Goal: Information Seeking & Learning: Learn about a topic

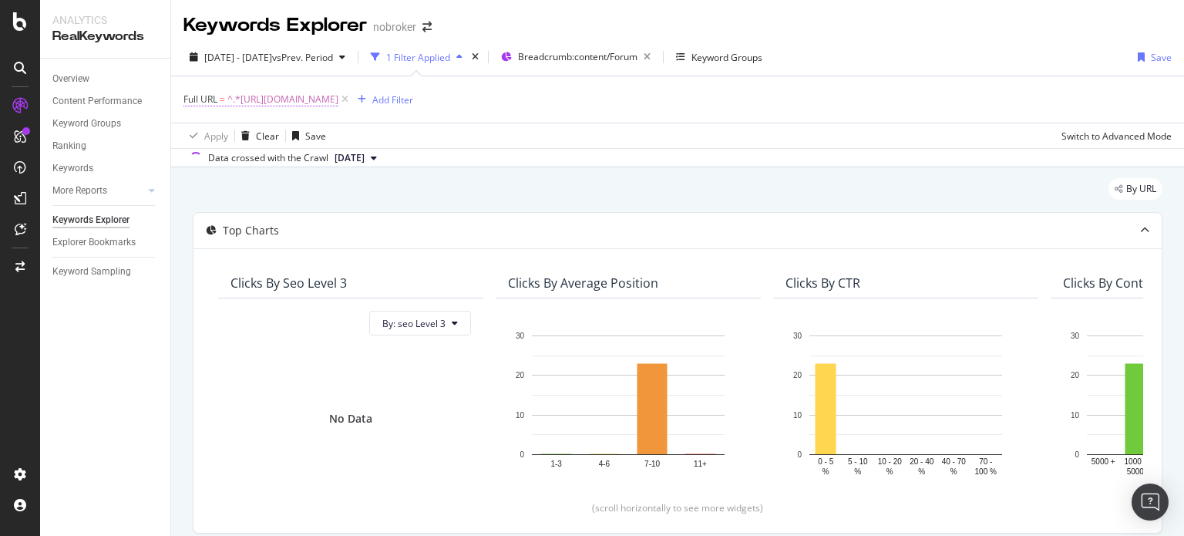
click at [338, 107] on span "^.*[URL][DOMAIN_NAME]" at bounding box center [282, 100] width 111 height 22
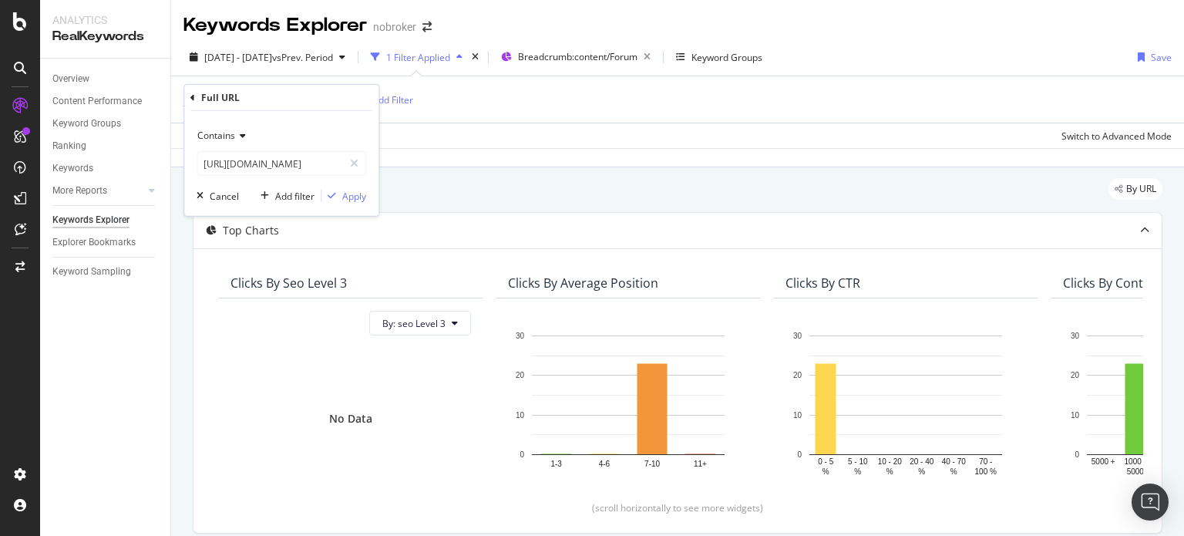
click at [338, 103] on span "^.*[URL][DOMAIN_NAME]" at bounding box center [282, 100] width 111 height 22
click at [302, 153] on input "[URL][DOMAIN_NAME]" at bounding box center [270, 163] width 146 height 25
type input "-ta/"
click at [333, 202] on div "Apply" at bounding box center [343, 196] width 45 height 14
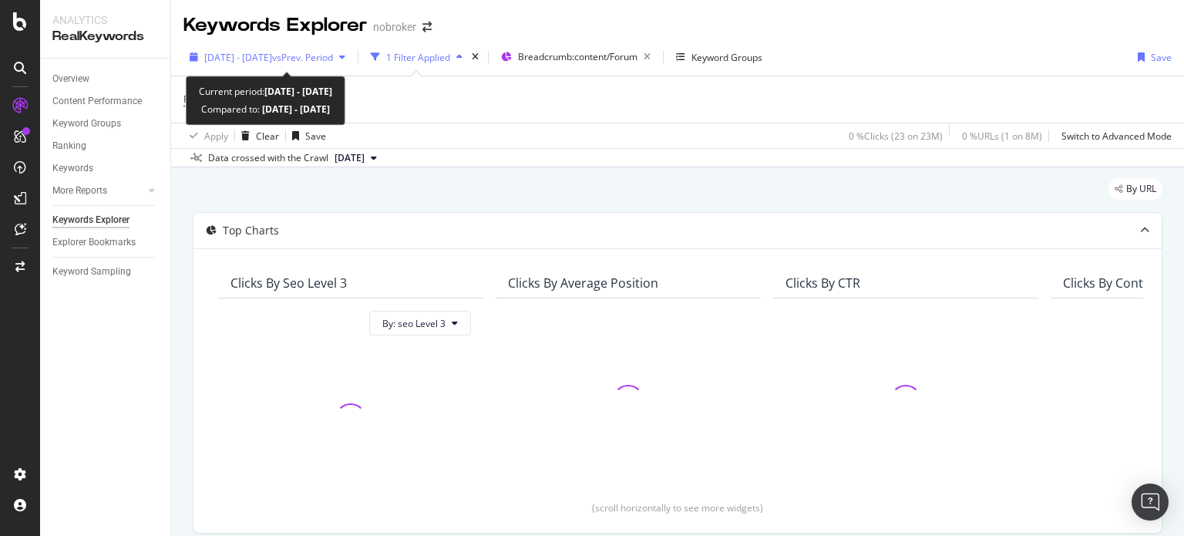
click at [333, 53] on span "vs Prev. Period" at bounding box center [302, 57] width 61 height 13
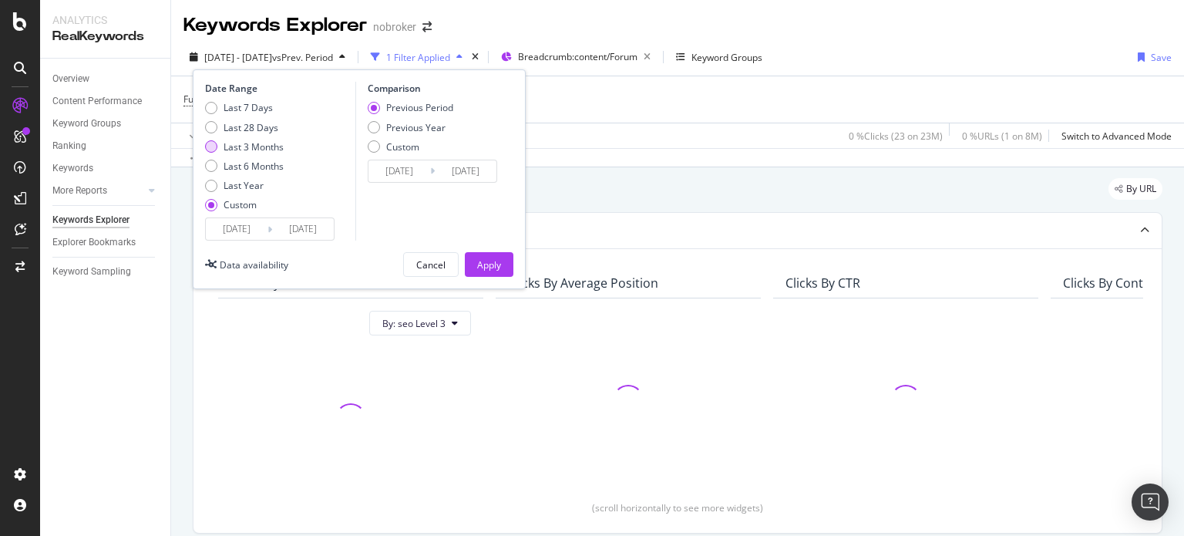
click at [254, 143] on div "Last 3 Months" at bounding box center [254, 146] width 60 height 13
type input "[DATE]"
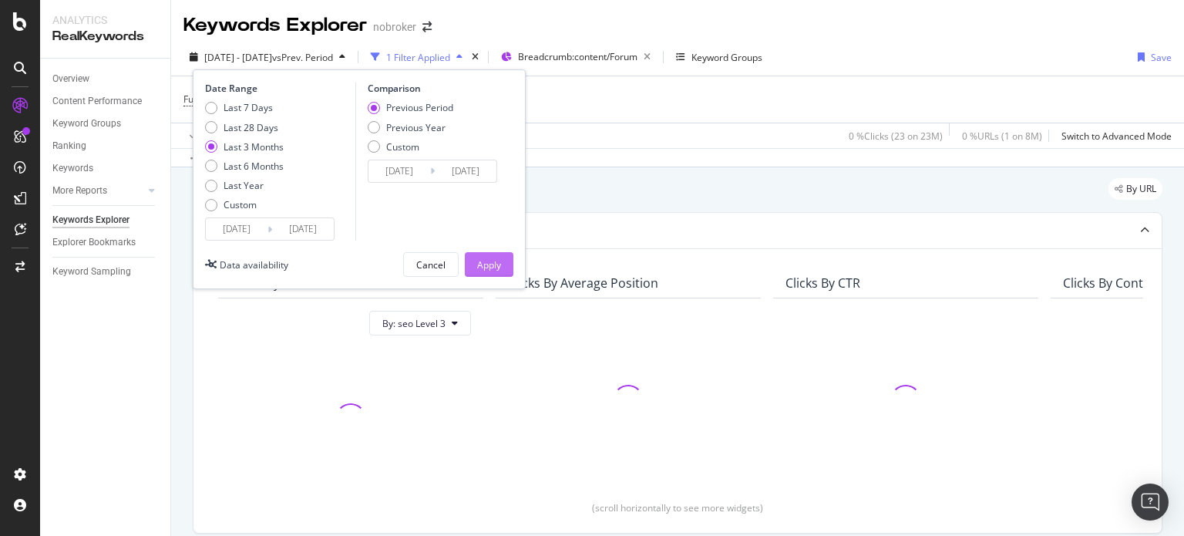
click at [471, 254] on button "Apply" at bounding box center [489, 264] width 49 height 25
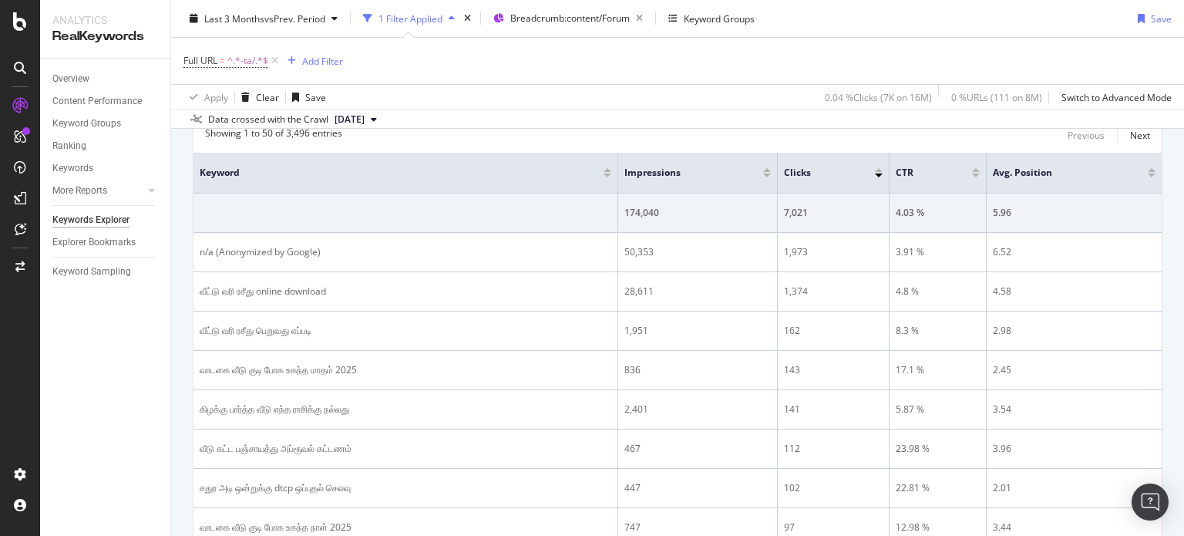
scroll to position [422, 0]
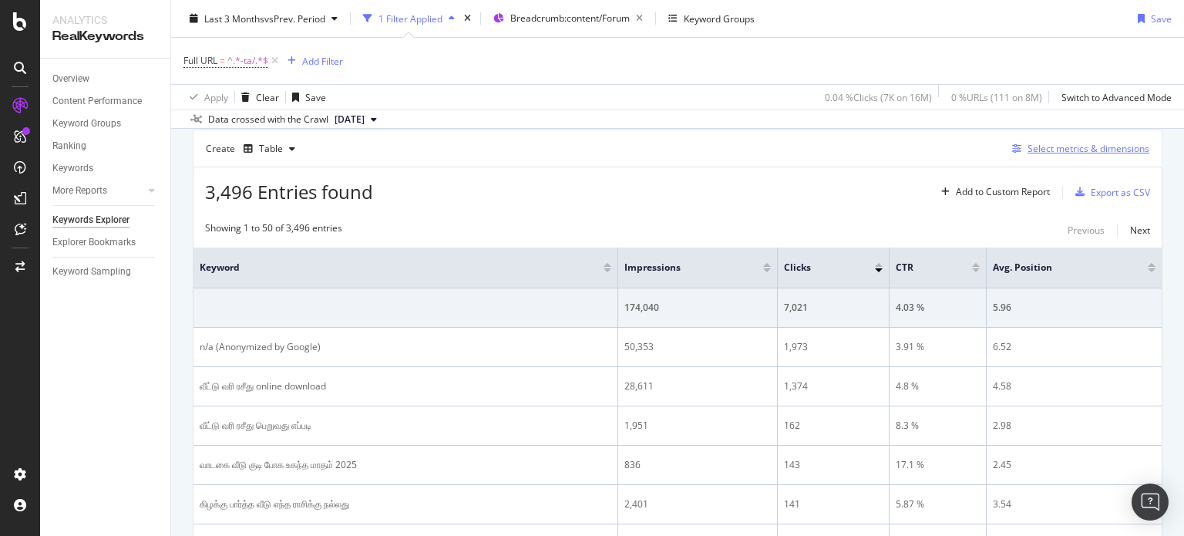
click at [1051, 145] on div "Select metrics & dimensions" at bounding box center [1088, 148] width 122 height 13
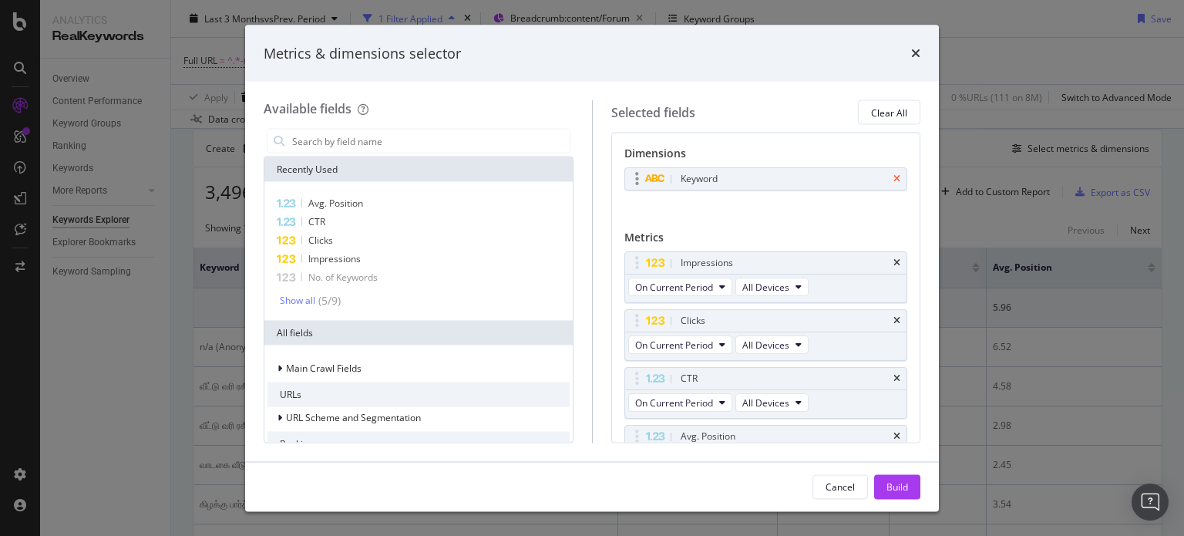
click at [893, 176] on icon "times" at bounding box center [896, 178] width 7 height 9
click at [436, 141] on input "modal" at bounding box center [430, 140] width 279 height 23
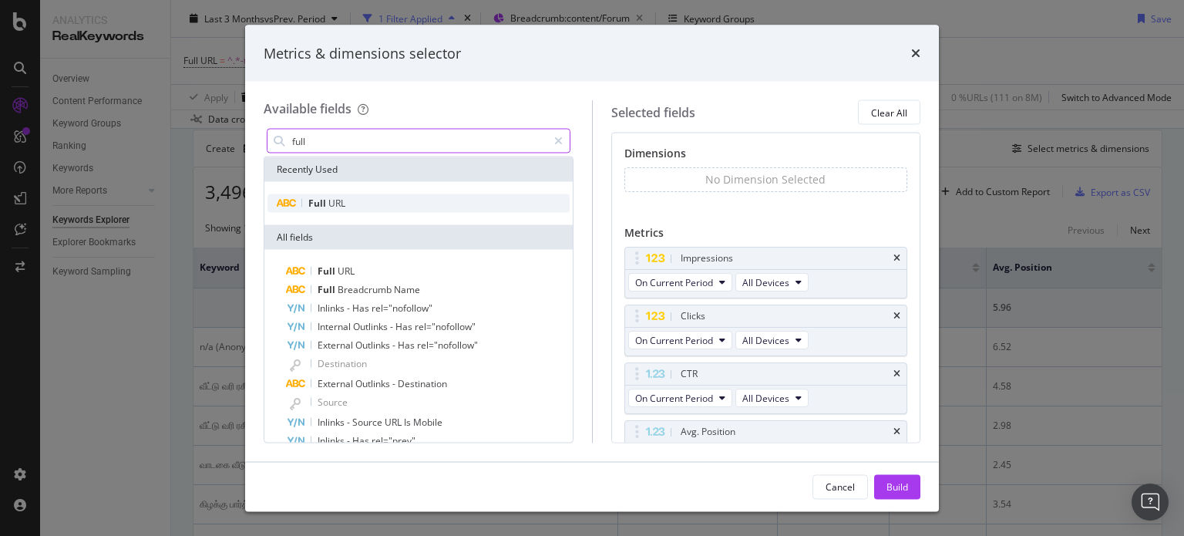
type input "full"
click at [370, 207] on div "Full URL" at bounding box center [418, 203] width 302 height 18
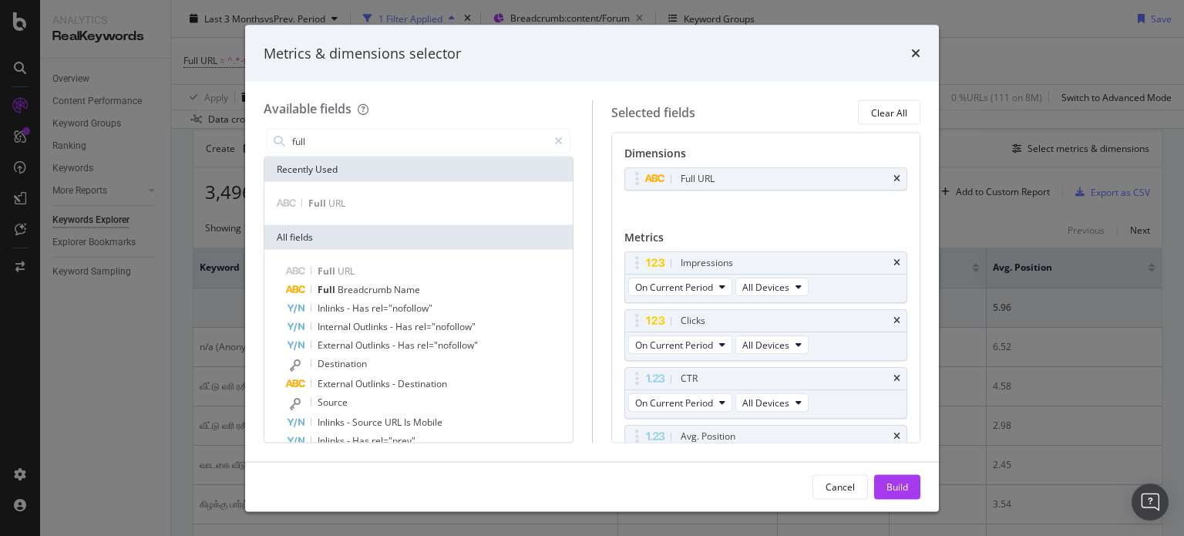
scroll to position [83, 0]
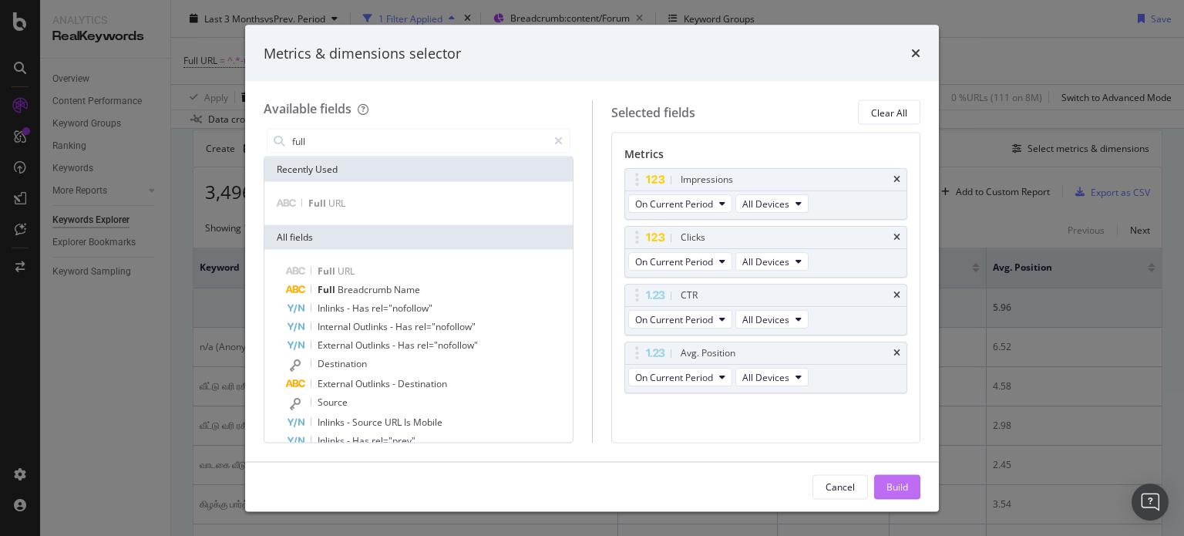
click at [883, 490] on button "Build" at bounding box center [897, 486] width 46 height 25
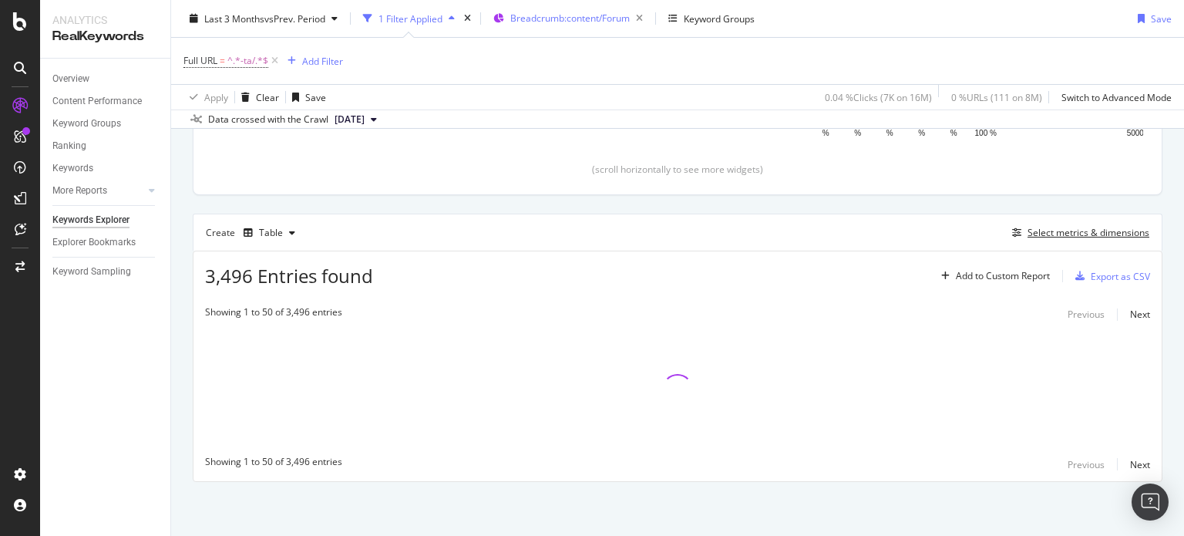
scroll to position [337, 0]
click at [1160, 267] on div "By URL Top Charts Clicks By seo Level 3 By: seo Level 3 No Data Clicks By Avera…" at bounding box center [677, 183] width 1013 height 707
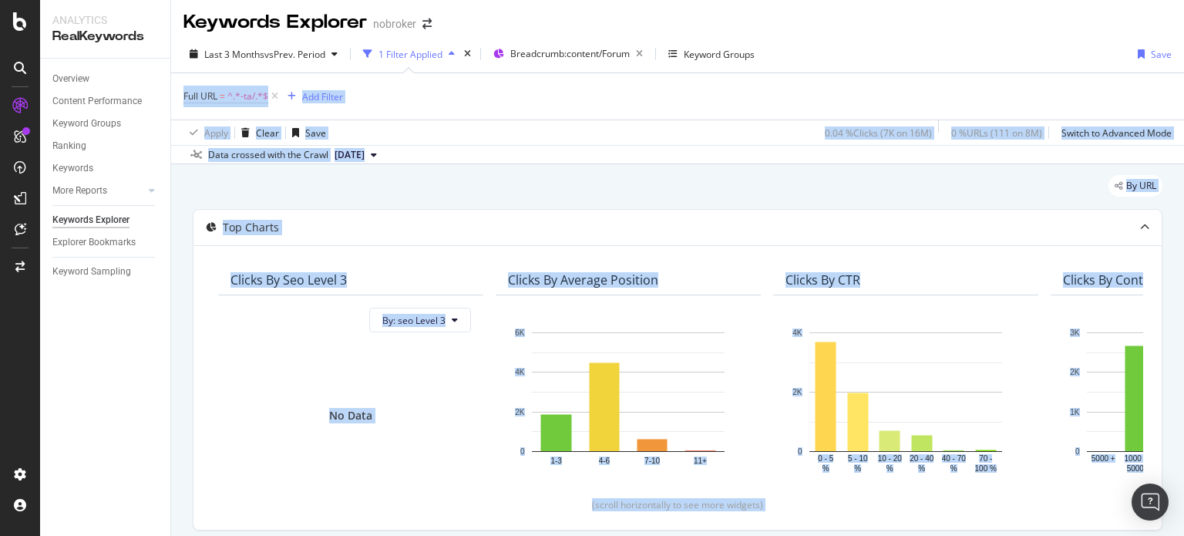
drag, startPoint x: 1183, startPoint y: 265, endPoint x: 1183, endPoint y: 71, distance: 194.2
click at [1183, 71] on div "Keywords Explorer nobroker Last 3 Months vs Prev. Period 1 Filter Applied Bread…" at bounding box center [677, 268] width 1013 height 536
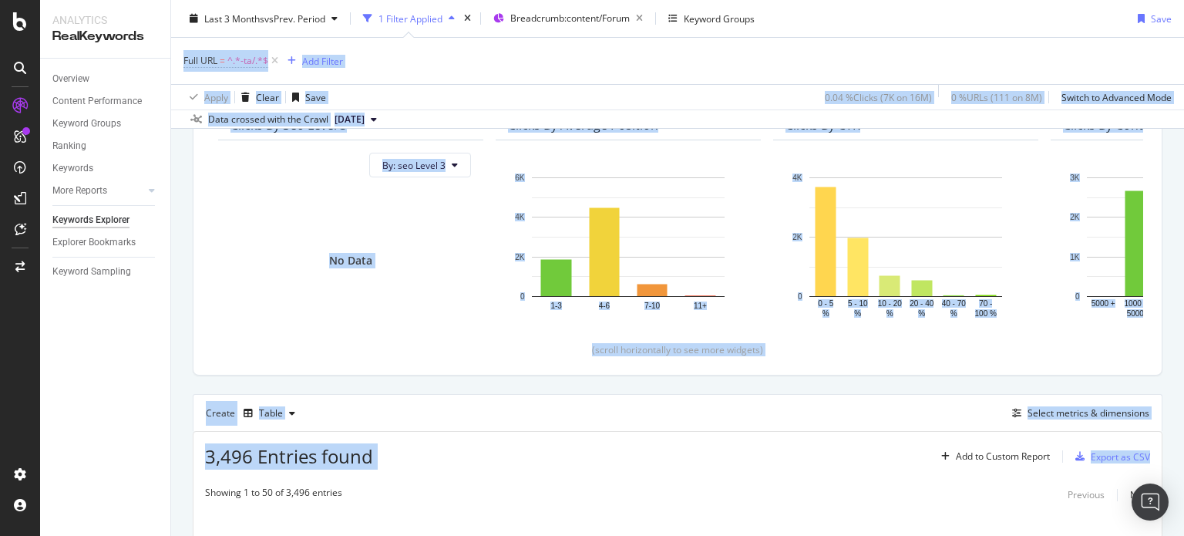
click at [1162, 294] on div "By URL Top Charts Clicks By seo Level 3 By: seo Level 3 No Data Clicks By Avera…" at bounding box center [677, 362] width 1013 height 707
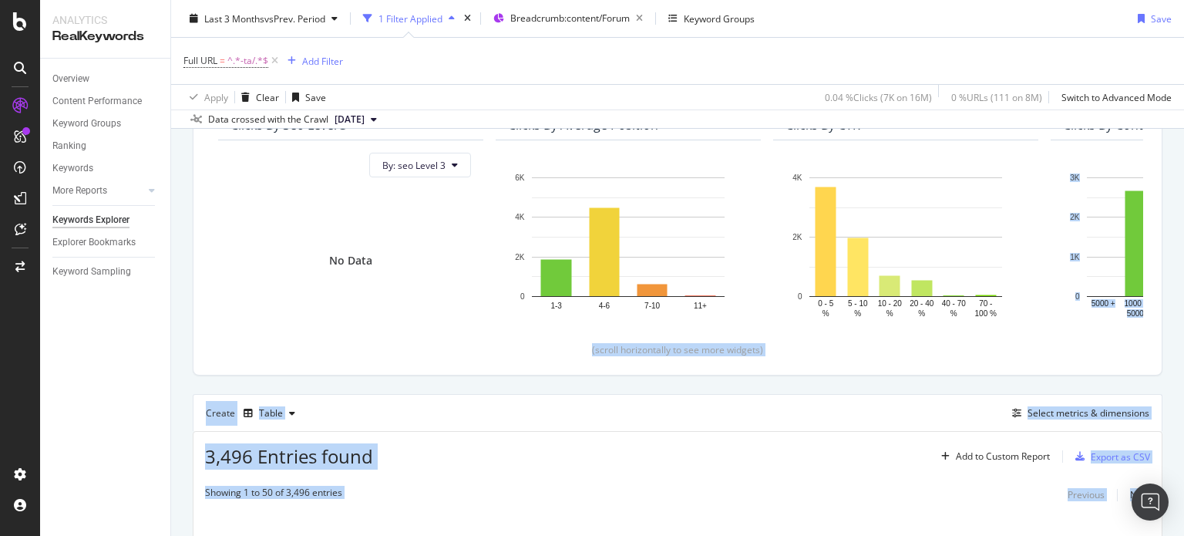
scroll to position [337, 0]
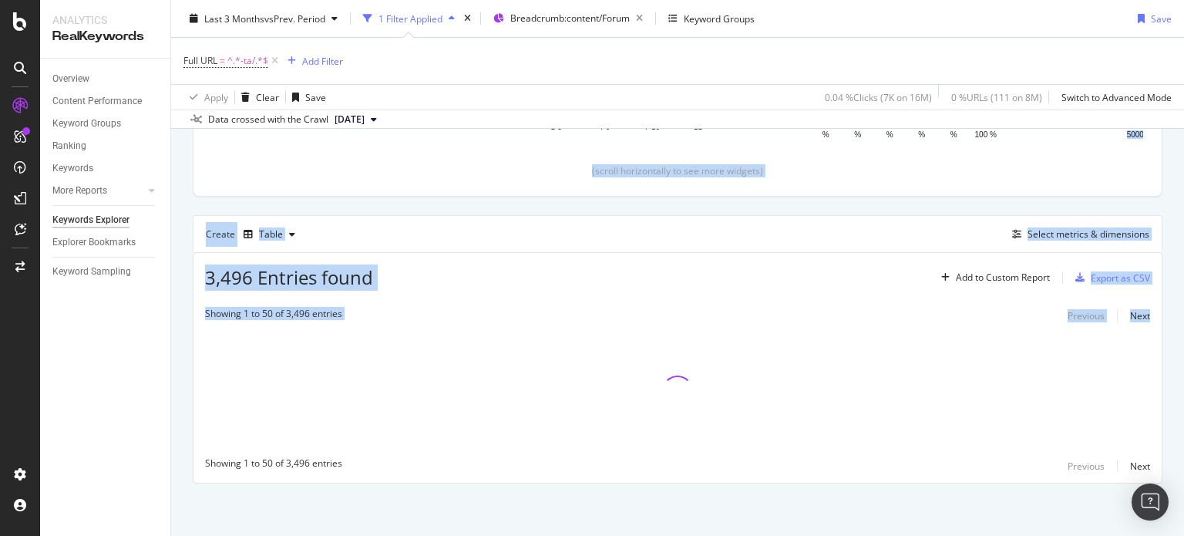
drag, startPoint x: 1183, startPoint y: 215, endPoint x: 1183, endPoint y: 353, distance: 138.0
click at [1183, 353] on div "Keywords Explorer nobroker Last 3 Months vs Prev. Period 1 Filter Applied Bread…" at bounding box center [677, 268] width 1013 height 536
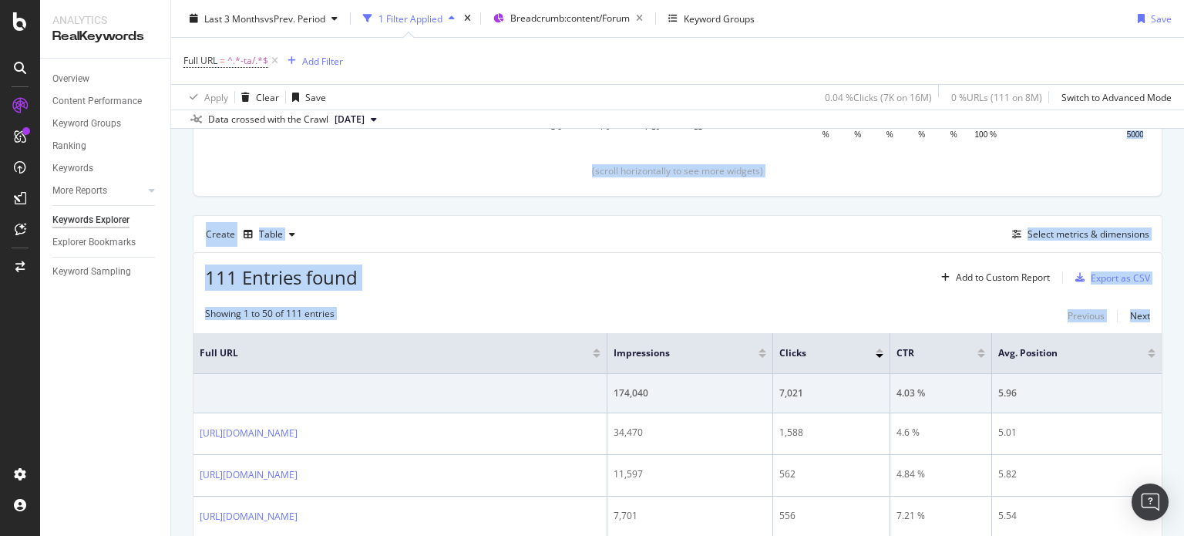
click at [539, 246] on div "Create Table Select metrics & dimensions" at bounding box center [678, 233] width 970 height 37
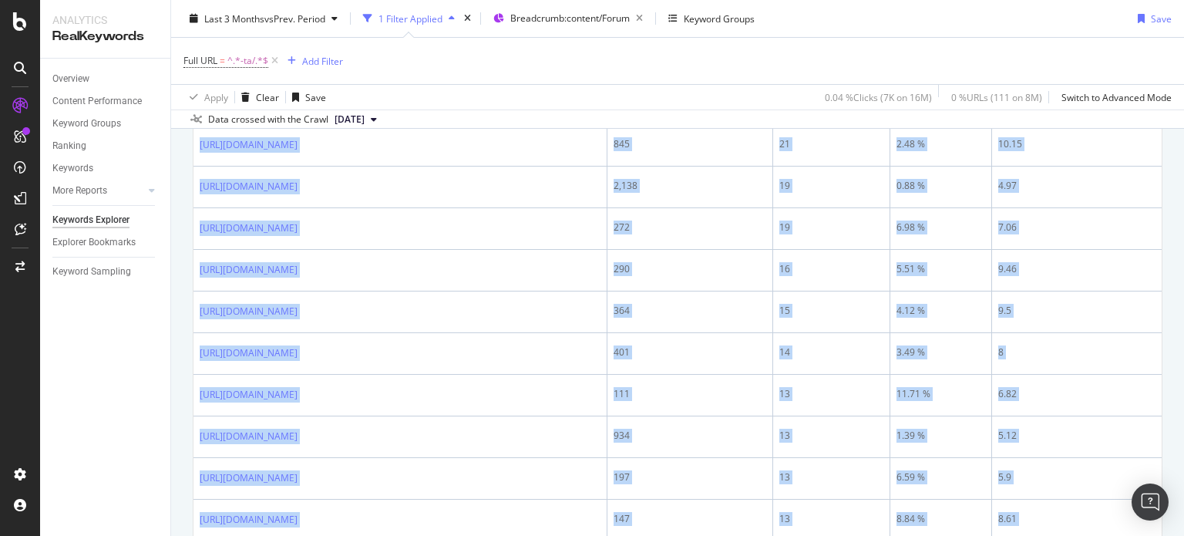
scroll to position [2433, 0]
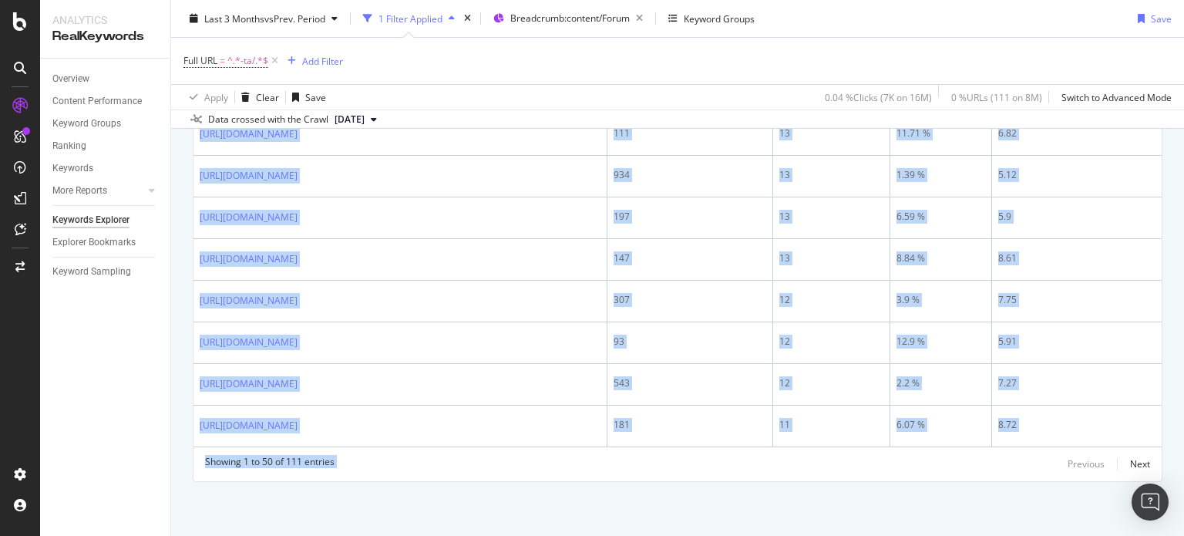
drag, startPoint x: 194, startPoint y: 305, endPoint x: 889, endPoint y: 572, distance: 743.8
click at [889, 535] on html "Analytics RealKeywords Overview Content Performance Keyword Groups Ranking Keyw…" at bounding box center [592, 268] width 1184 height 536
copy div "[URL][DOMAIN_NAME] 34,470 1,588 4.6 % 5.01 [URL][DOMAIN_NAME] 11,597 562 4.84 %…"
click at [1130, 462] on div "Next" at bounding box center [1140, 463] width 20 height 13
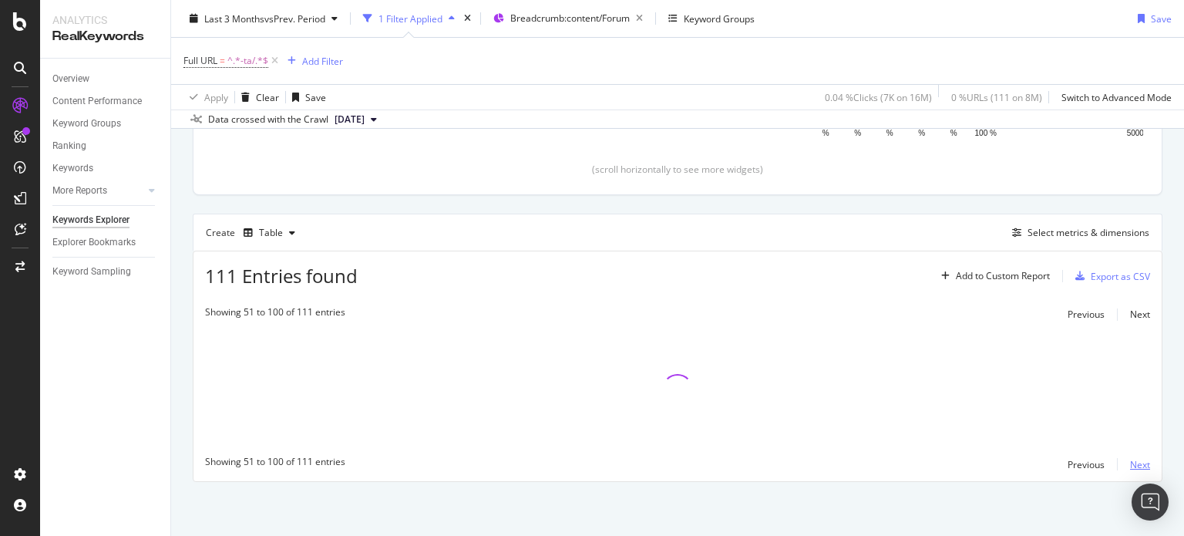
scroll to position [337, 0]
click at [1168, 312] on div "By URL Top Charts Clicks By seo Level 3 By: seo Level 3 No Data Clicks By Avera…" at bounding box center [677, 183] width 1013 height 707
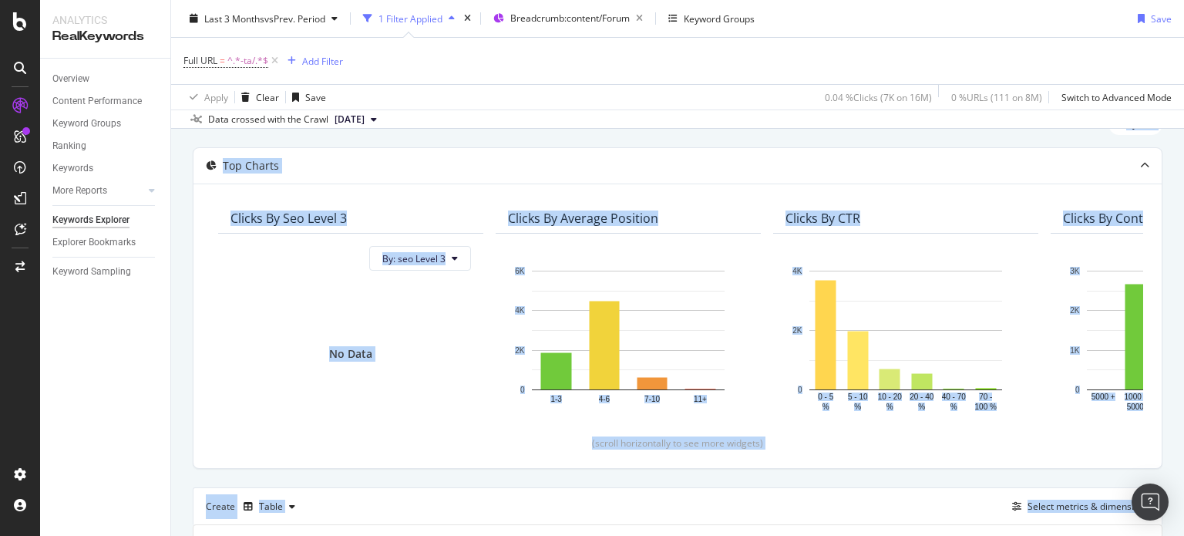
scroll to position [59, 0]
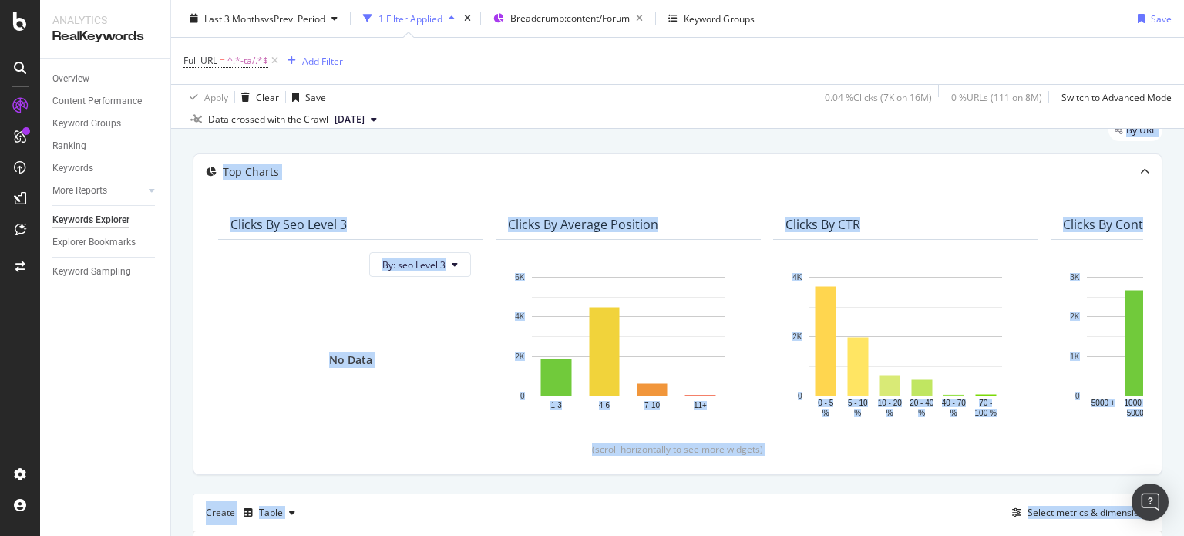
drag, startPoint x: 1183, startPoint y: 254, endPoint x: 1183, endPoint y: 41, distance: 213.5
click at [1183, 41] on div "Keywords Explorer nobroker Last 3 Months vs Prev. Period 1 Filter Applied Bread…" at bounding box center [677, 268] width 1013 height 536
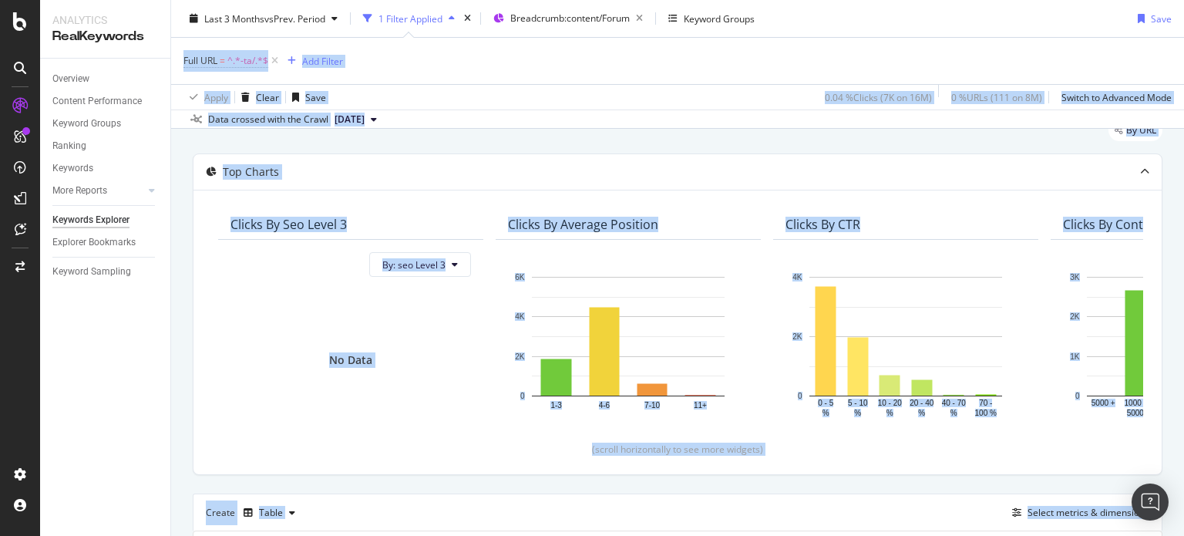
scroll to position [0, 0]
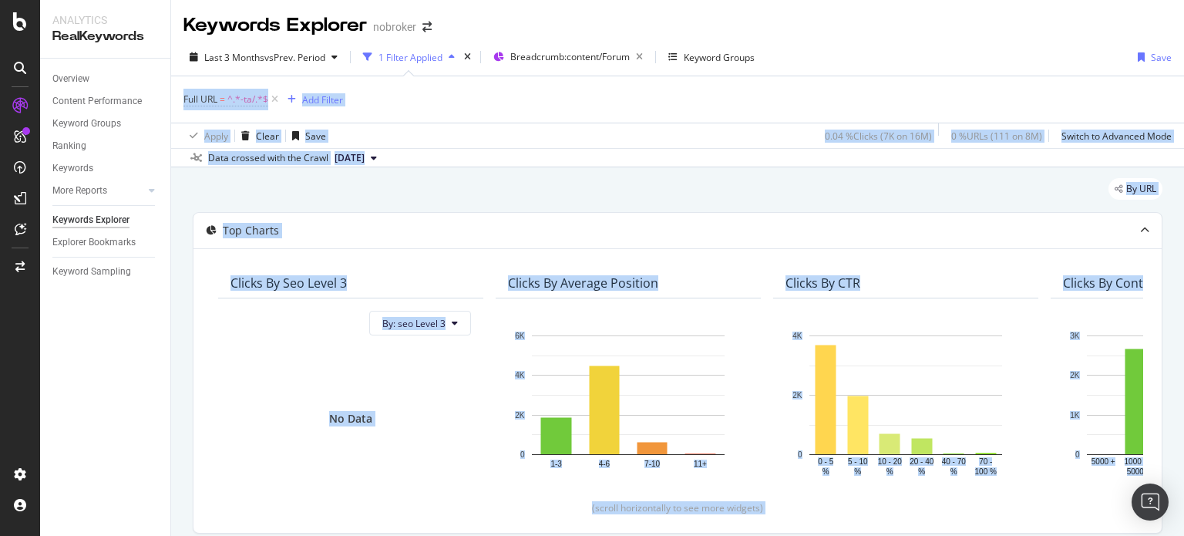
click at [1115, 94] on div "Full URL = ^.*-ta/.*$ Add Filter" at bounding box center [677, 99] width 988 height 46
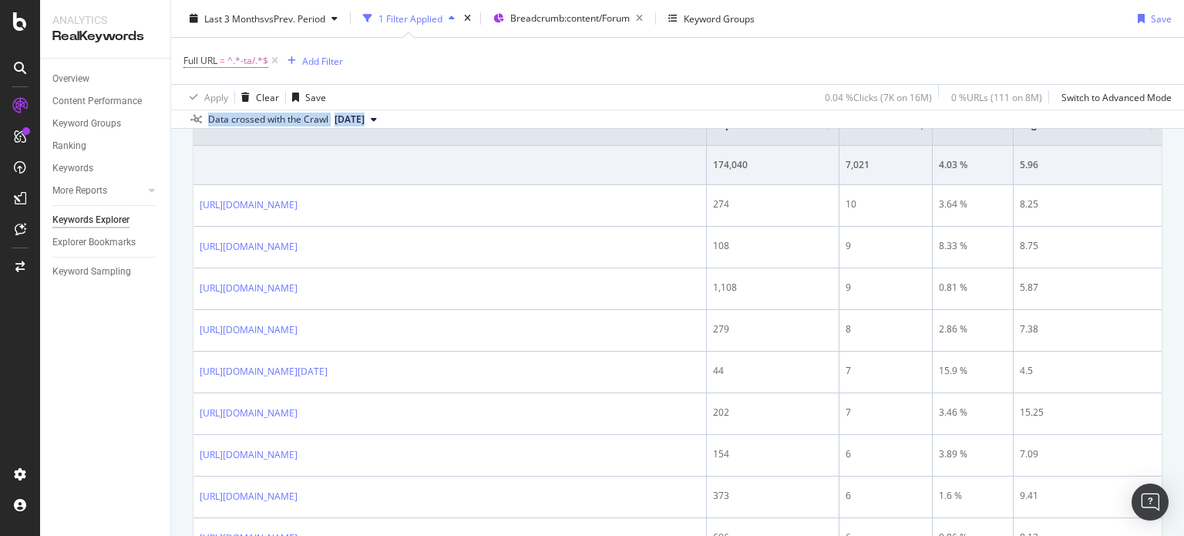
scroll to position [586, 0]
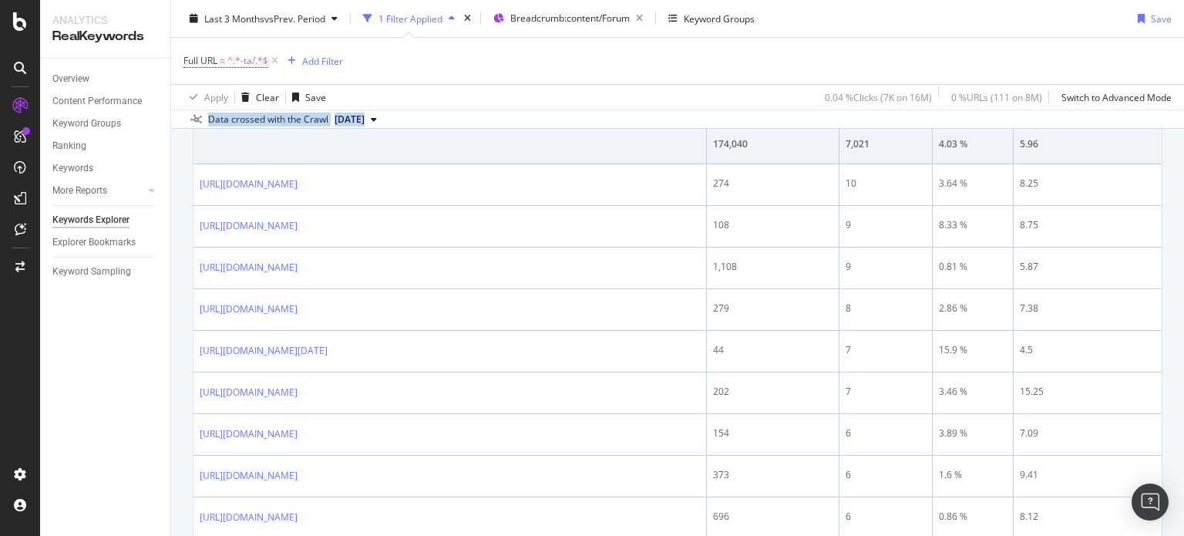
drag, startPoint x: 1183, startPoint y: 62, endPoint x: 1165, endPoint y: 163, distance: 103.3
click at [1165, 163] on div "Keywords Explorer nobroker Last 3 Months vs Prev. Period 1 Filter Applied Bread…" at bounding box center [677, 268] width 1013 height 536
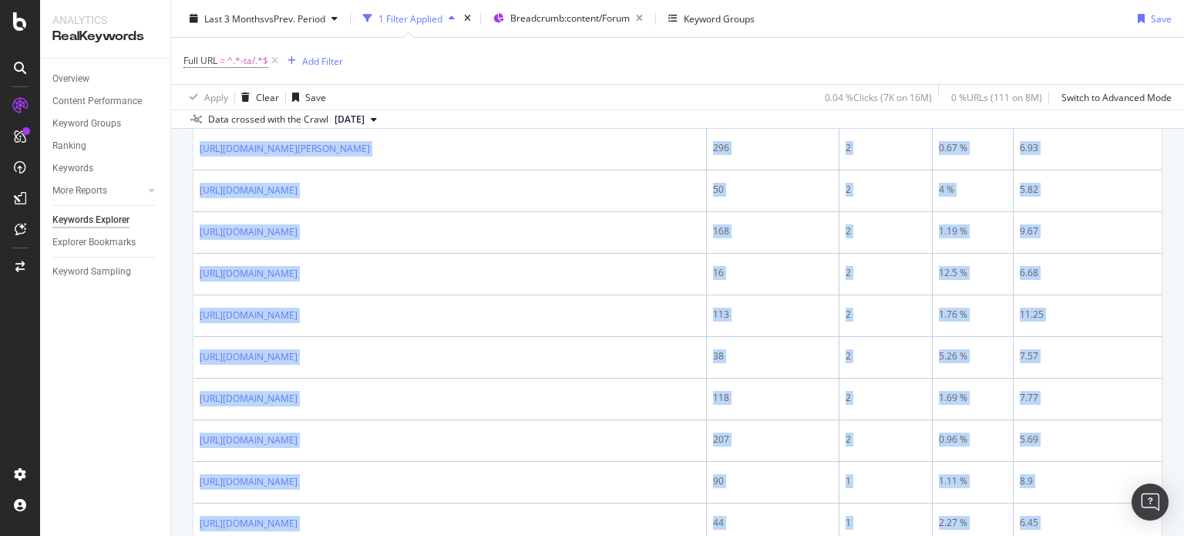
scroll to position [2403, 0]
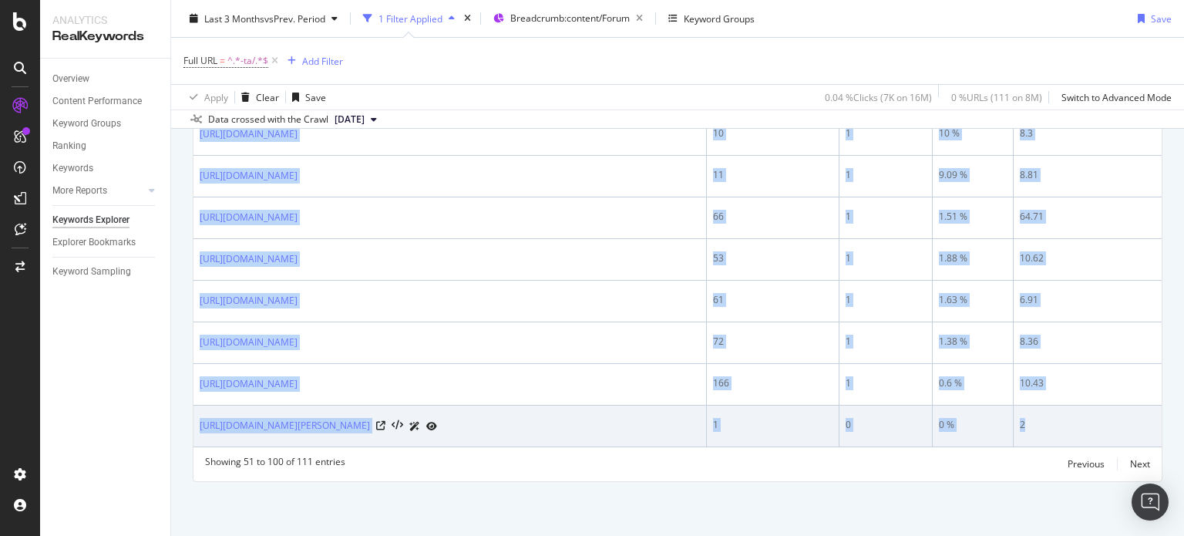
drag, startPoint x: 189, startPoint y: 273, endPoint x: 1081, endPoint y: 435, distance: 907.2
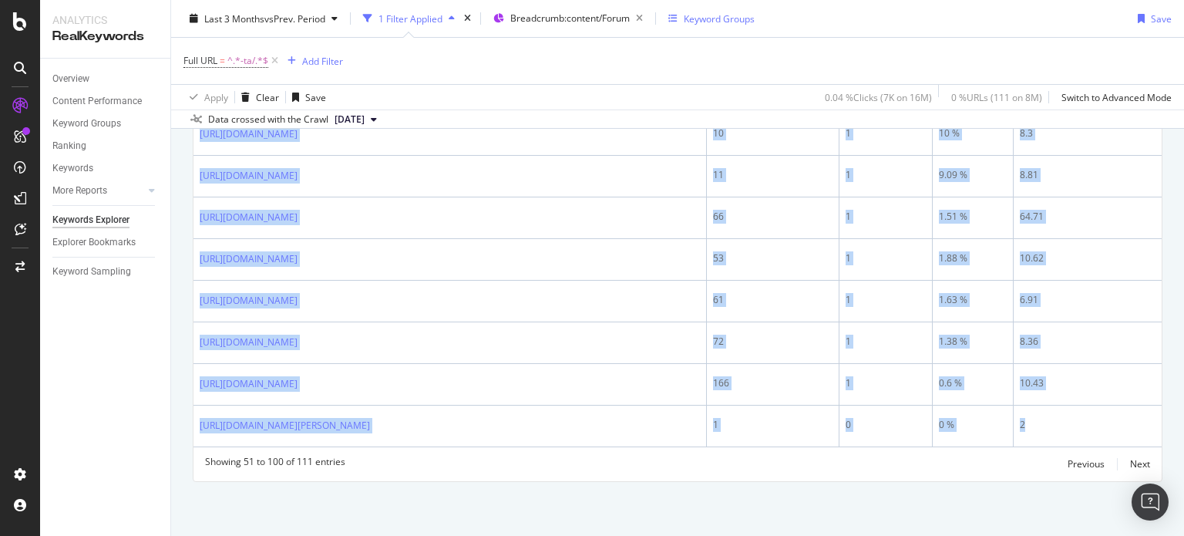
copy table "Full URL Impressions Clicks CTR Avg. Position 174,040 7,021 4.03 % 5.96 [URL][D…"
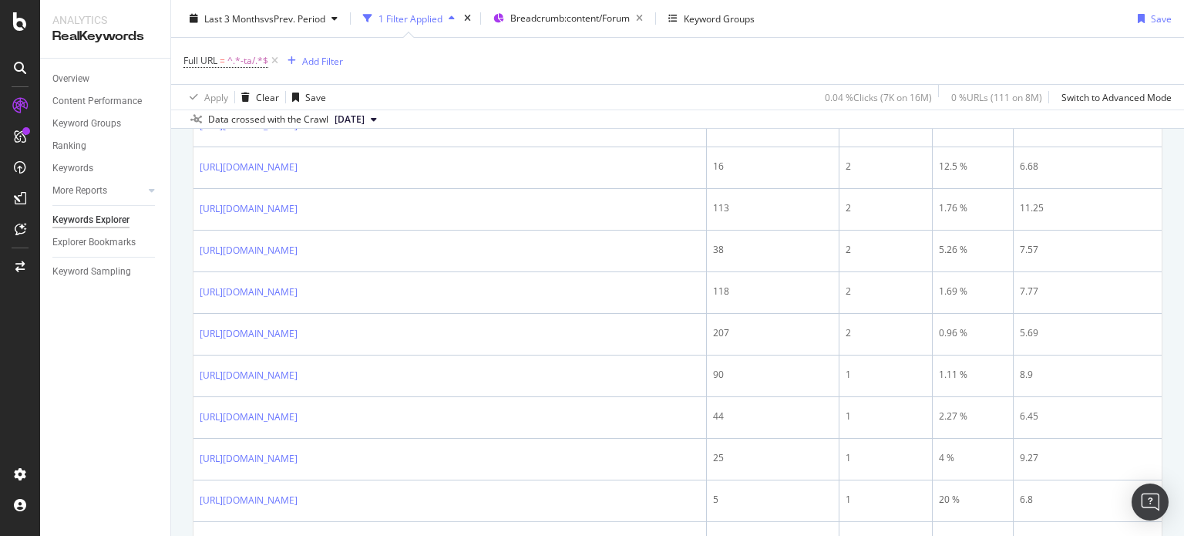
click at [1183, 268] on div "Keywords Explorer nobroker Last 3 Months vs Prev. Period 1 Filter Applied Bread…" at bounding box center [677, 268] width 1013 height 536
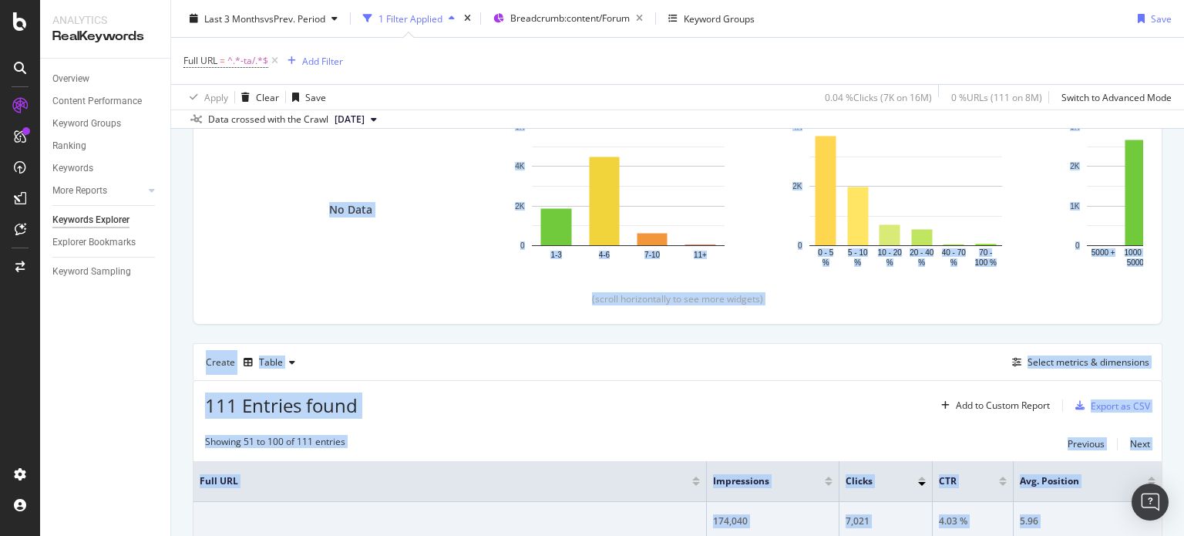
scroll to position [0, 0]
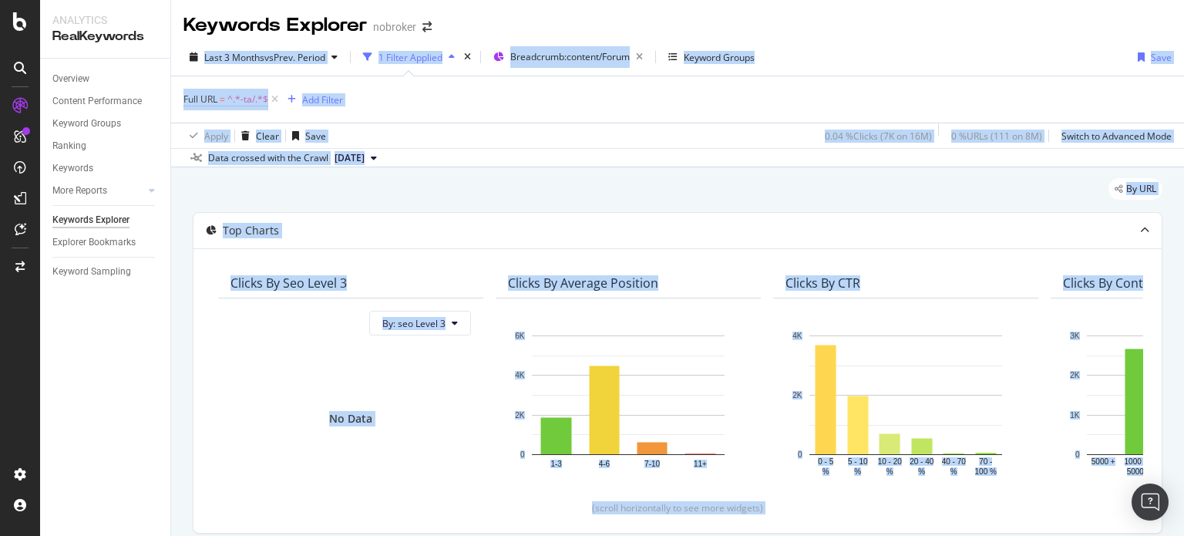
drag, startPoint x: 1183, startPoint y: 268, endPoint x: 1165, endPoint y: -28, distance: 296.5
click at [1165, 0] on html "Analytics RealKeywords Overview Content Performance Keyword Groups Ranking Keyw…" at bounding box center [592, 268] width 1184 height 536
click at [469, 109] on div "Full URL = ^.*-ta/.*$ Add Filter" at bounding box center [677, 99] width 988 height 46
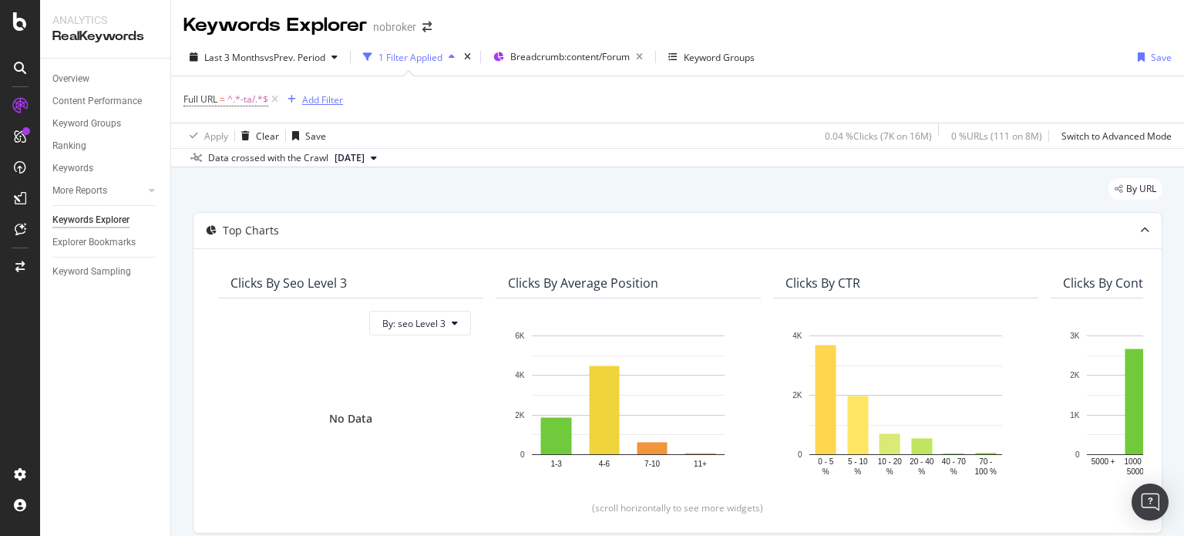
click at [336, 99] on div "Add Filter" at bounding box center [322, 99] width 41 height 13
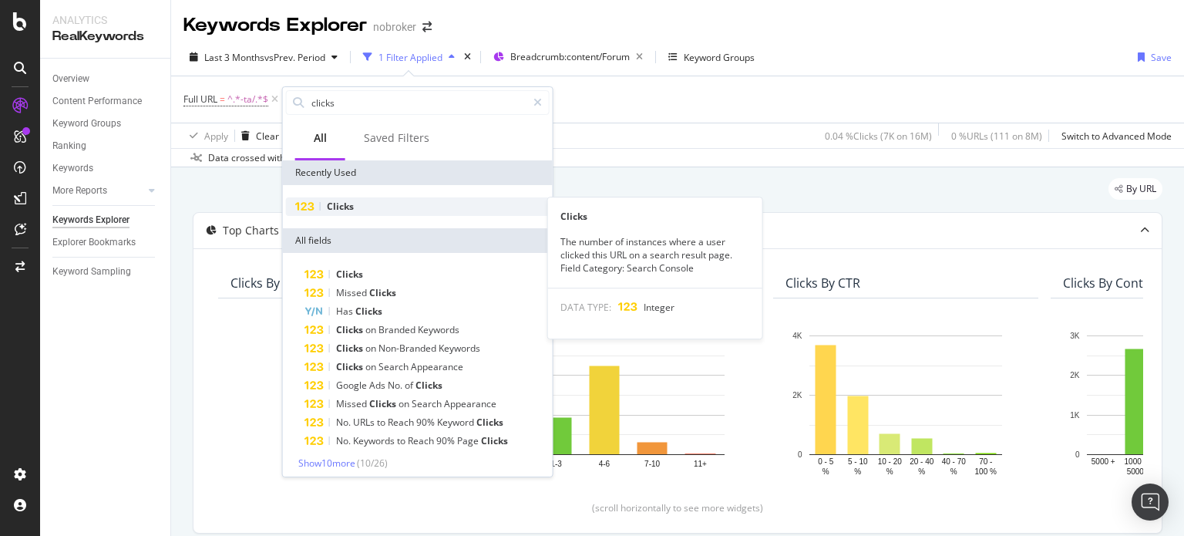
type input "clicks"
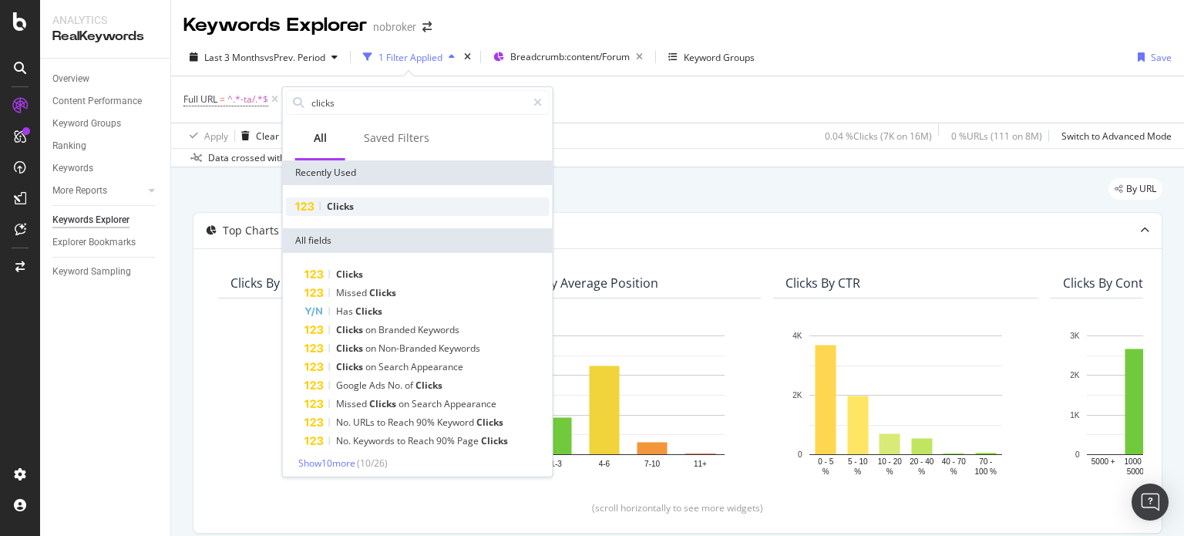
click at [347, 211] on span "Clicks" at bounding box center [340, 206] width 27 height 13
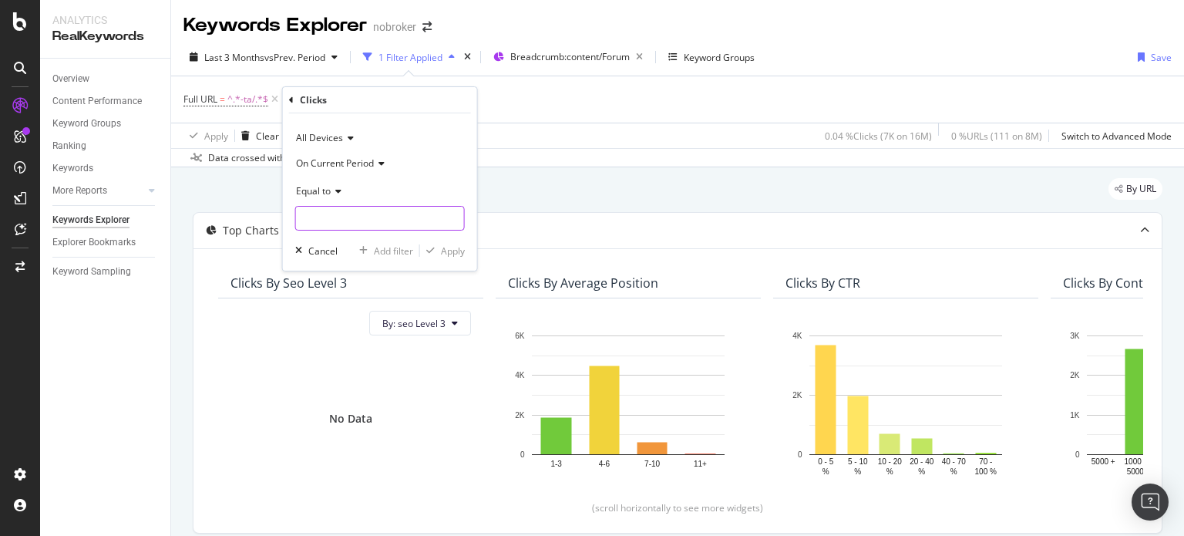
click at [330, 227] on input "number" at bounding box center [380, 218] width 170 height 25
type input "0"
click at [455, 249] on div "Apply" at bounding box center [453, 250] width 24 height 13
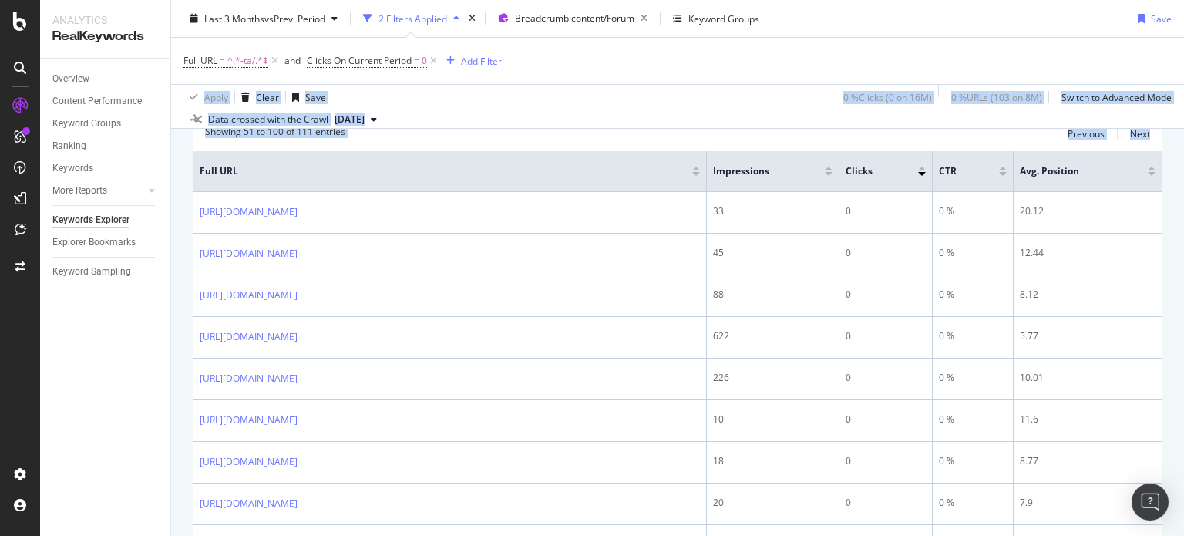
scroll to position [523, 0]
drag, startPoint x: 1183, startPoint y: 79, endPoint x: 1183, endPoint y: 170, distance: 91.7
click at [1183, 170] on div "Keywords Explorer nobroker Last 3 Months vs Prev. Period 2 Filters Applied Brea…" at bounding box center [677, 268] width 1013 height 536
click at [580, 133] on div "Showing 51 to 100 of 111 entries Previous Next" at bounding box center [677, 130] width 968 height 18
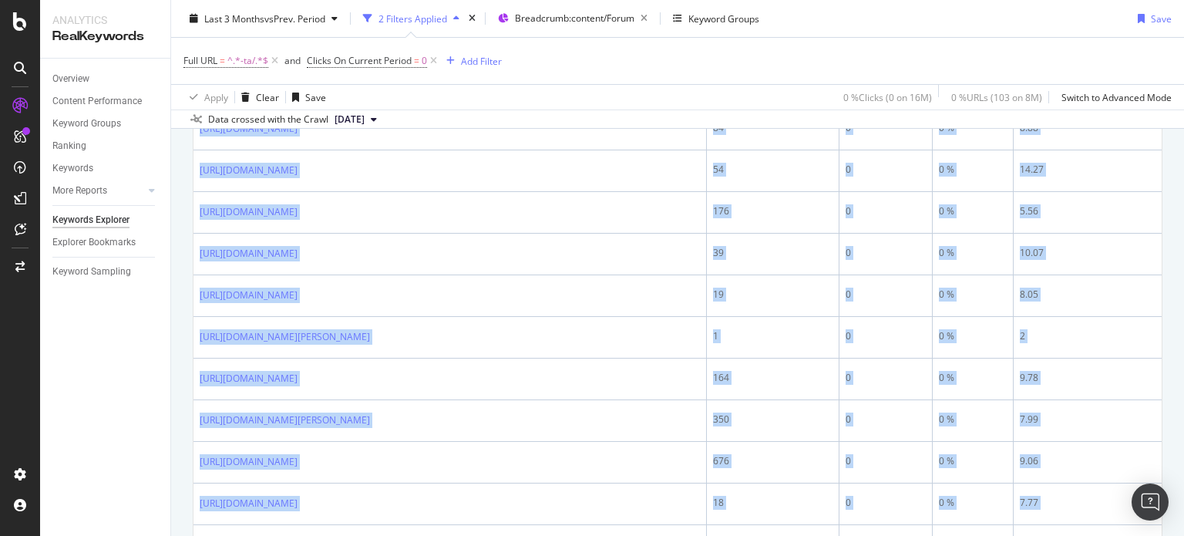
scroll to position [2364, 0]
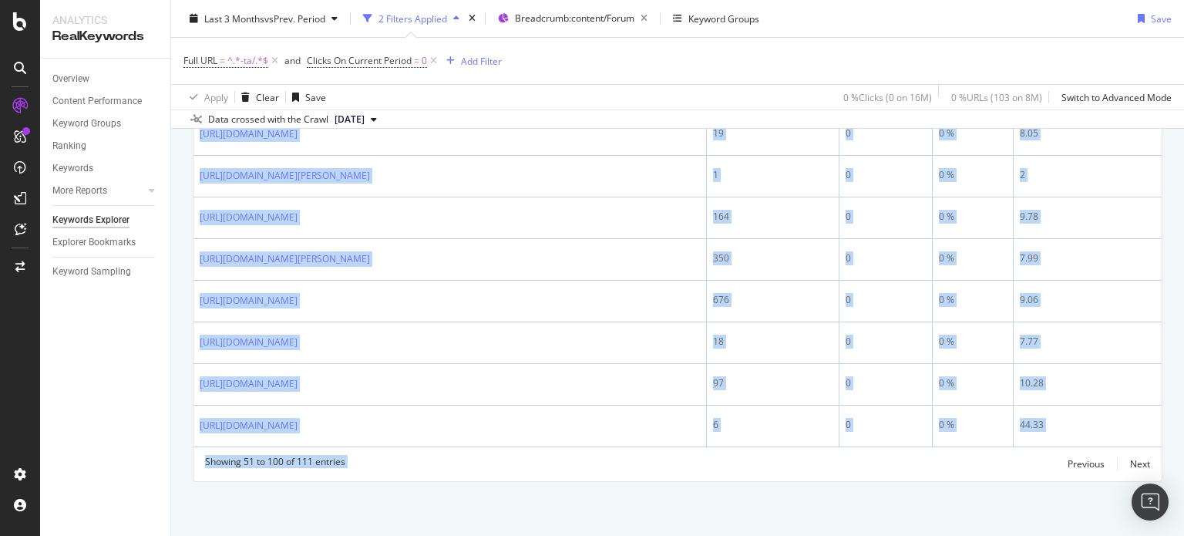
drag, startPoint x: 200, startPoint y: 193, endPoint x: 900, endPoint y: 572, distance: 795.5
click at [900, 535] on html "Analytics RealKeywords Overview Content Performance Keyword Groups Ranking Keyw…" at bounding box center [592, 268] width 1184 height 536
copy div "[URL][DOMAIN_NAME] 33 0 0 % 20.12 [URL][DOMAIN_NAME] 45 0 0 % 12.44 [URL][DOMAI…"
click at [435, 62] on icon at bounding box center [433, 60] width 13 height 15
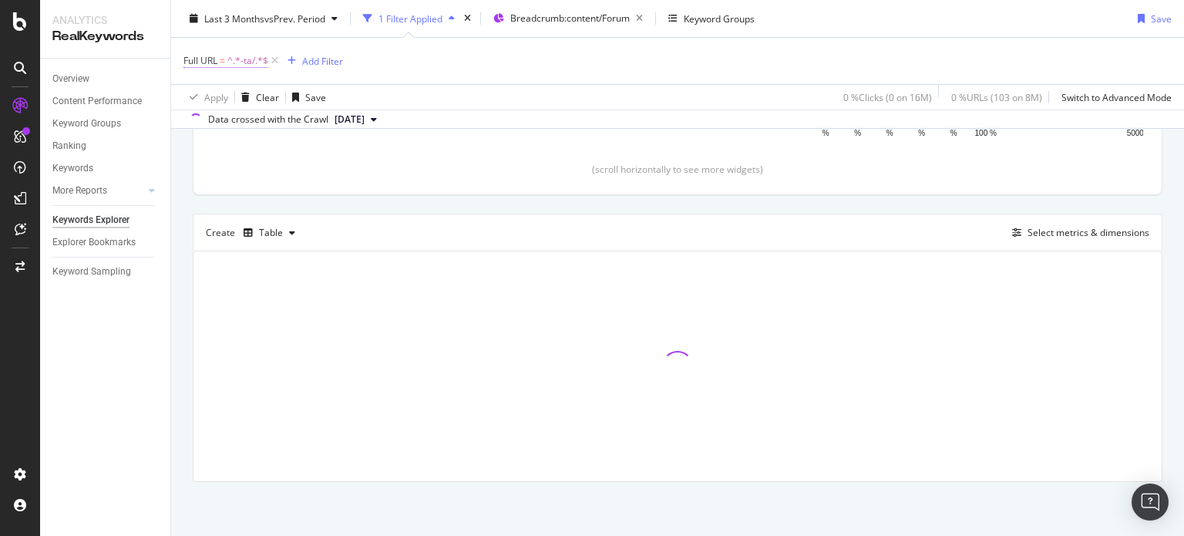
scroll to position [337, 0]
click at [244, 58] on span "^.*-ta/.*$" at bounding box center [247, 61] width 41 height 22
click at [247, 119] on input "-ta/" at bounding box center [270, 125] width 146 height 25
paste input "[URL][DOMAIN_NAME]"
type input "[URL][DOMAIN_NAME]"
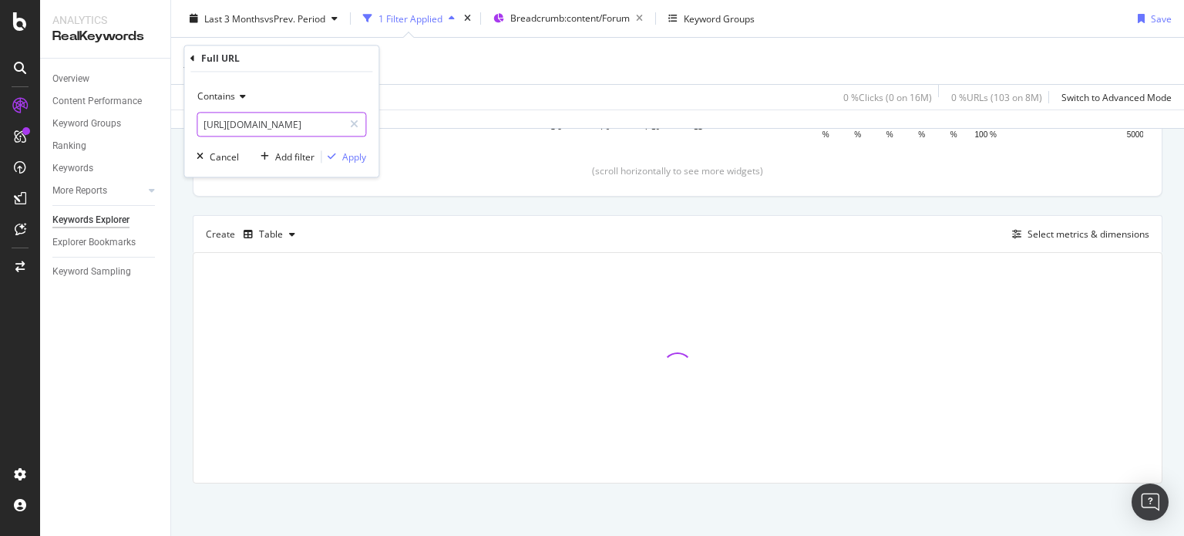
scroll to position [0, 247]
click at [354, 155] on div "Apply" at bounding box center [354, 156] width 24 height 13
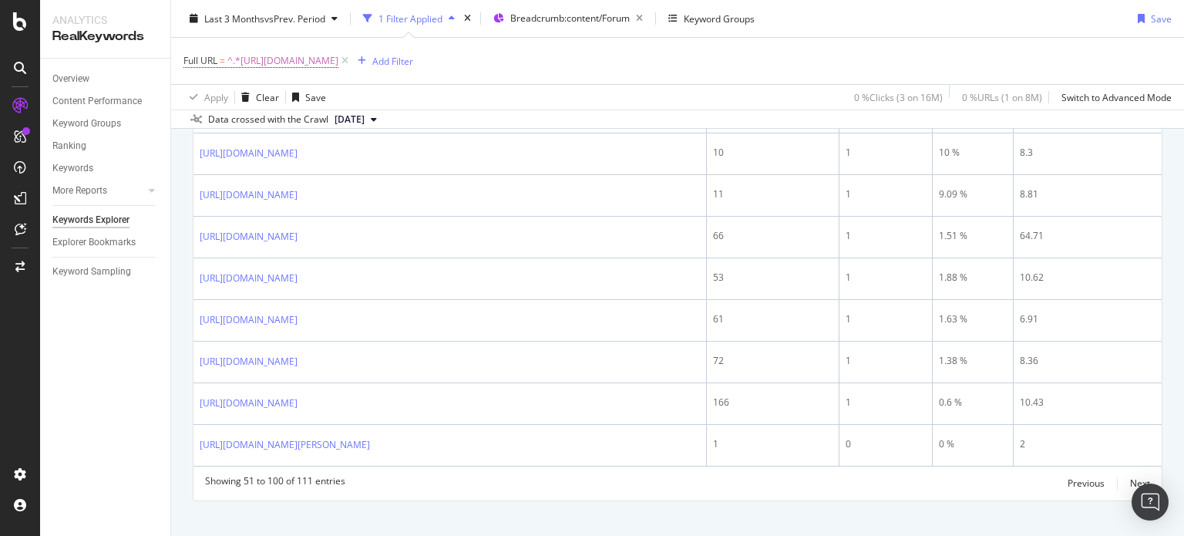
scroll to position [337, 0]
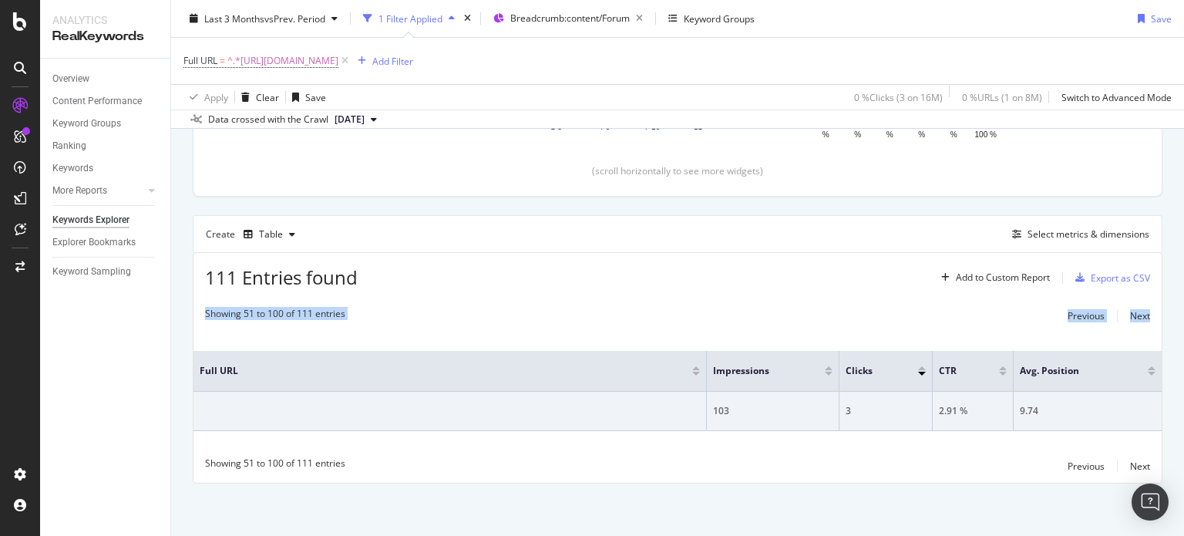
drag, startPoint x: 1183, startPoint y: 266, endPoint x: 1183, endPoint y: 295, distance: 29.3
click at [1183, 295] on div "Keywords Explorer nobroker Last 3 Months vs Prev. Period 1 Filter Applied Bread…" at bounding box center [677, 268] width 1013 height 536
click at [1035, 235] on div "Select metrics & dimensions" at bounding box center [1088, 233] width 122 height 13
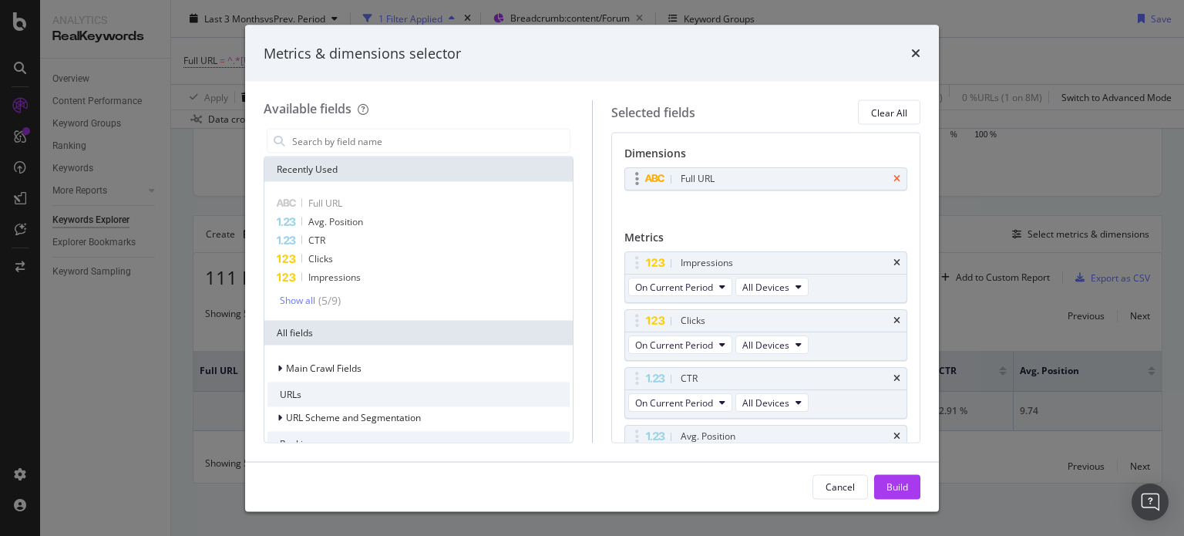
click at [893, 178] on icon "times" at bounding box center [896, 178] width 7 height 9
click at [348, 146] on input "modal" at bounding box center [430, 140] width 279 height 23
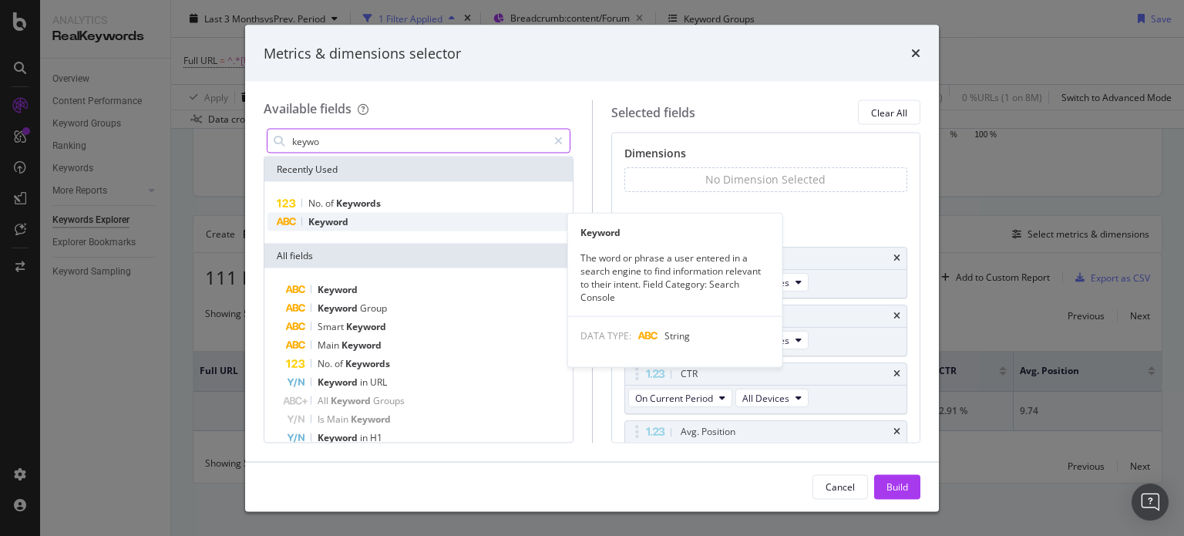
type input "keywo"
click at [338, 224] on span "Keyword" at bounding box center [328, 221] width 40 height 13
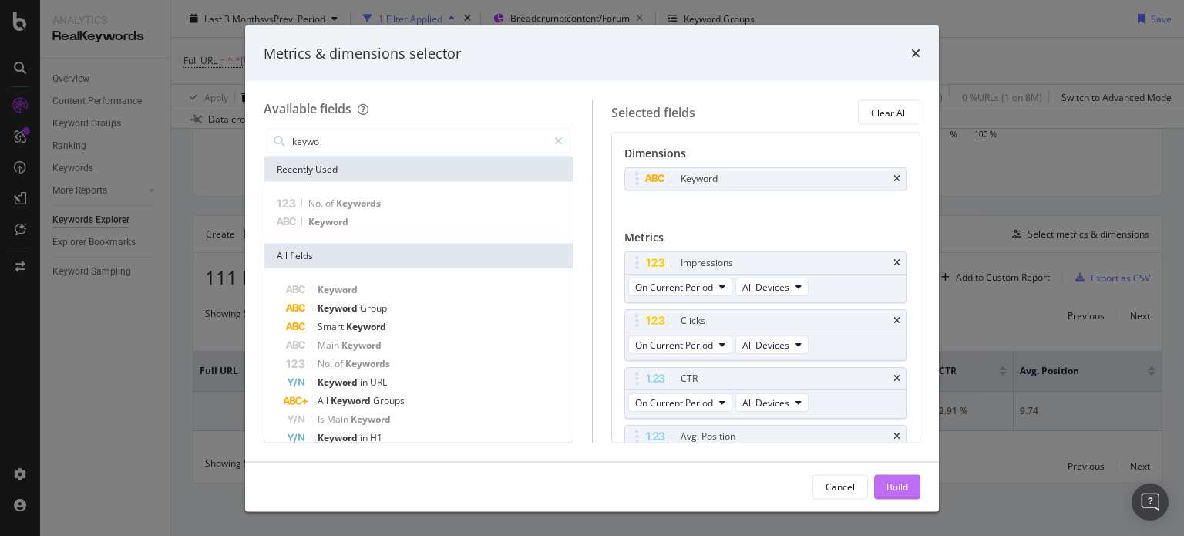
click at [896, 482] on div "Build" at bounding box center [897, 485] width 22 height 13
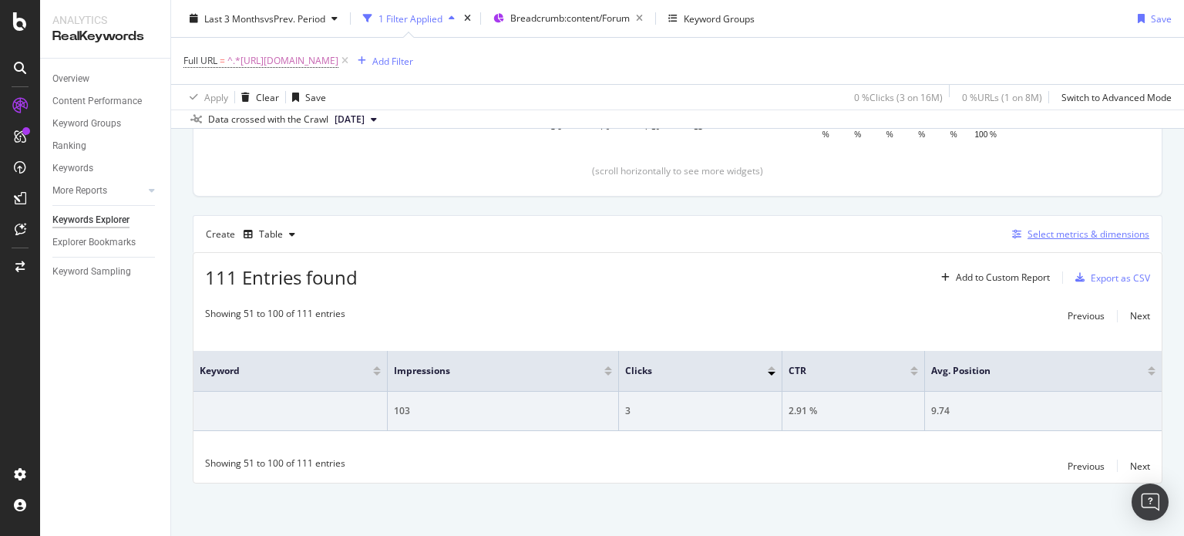
click at [1097, 232] on div "Select metrics & dimensions" at bounding box center [1088, 233] width 122 height 13
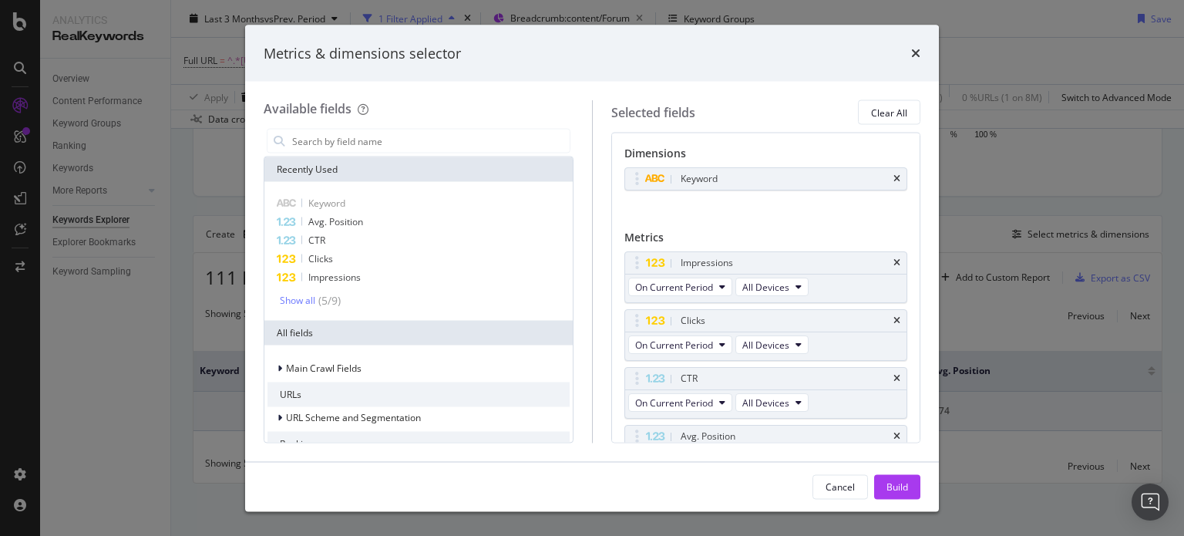
click at [916, 43] on div "times" at bounding box center [915, 53] width 9 height 20
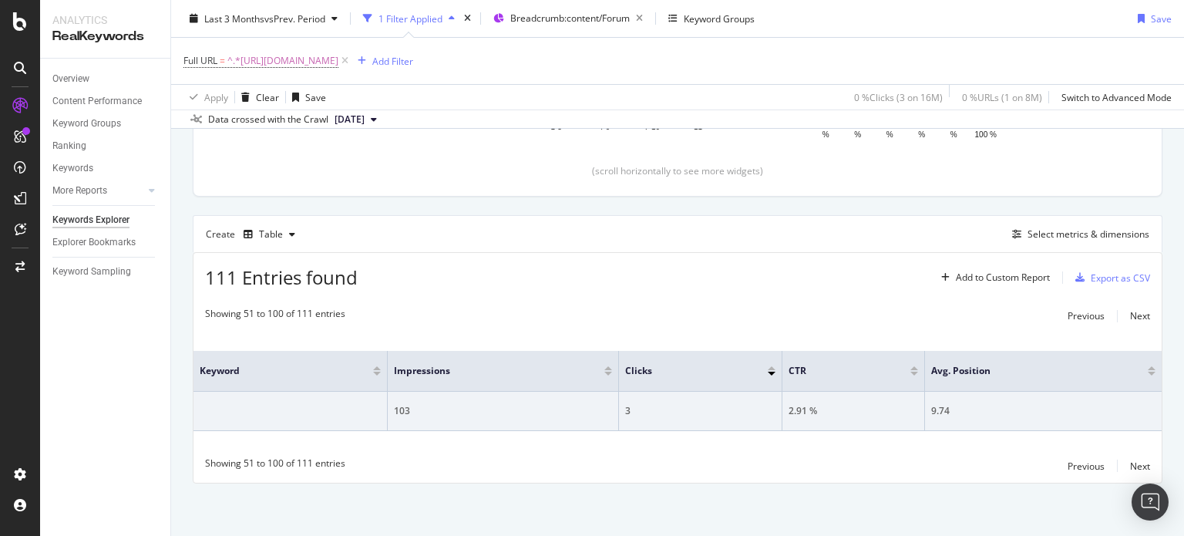
click at [607, 308] on div "Showing 51 to 100 of 111 entries Previous Next" at bounding box center [677, 316] width 968 height 18
click at [1067, 462] on div "Previous" at bounding box center [1085, 465] width 37 height 13
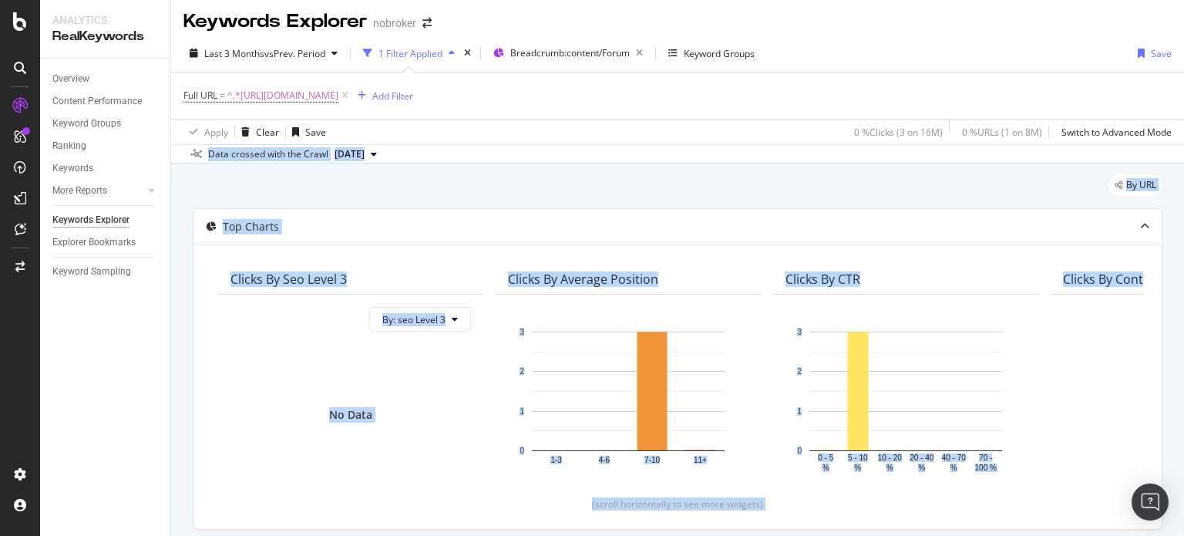
scroll to position [337, 0]
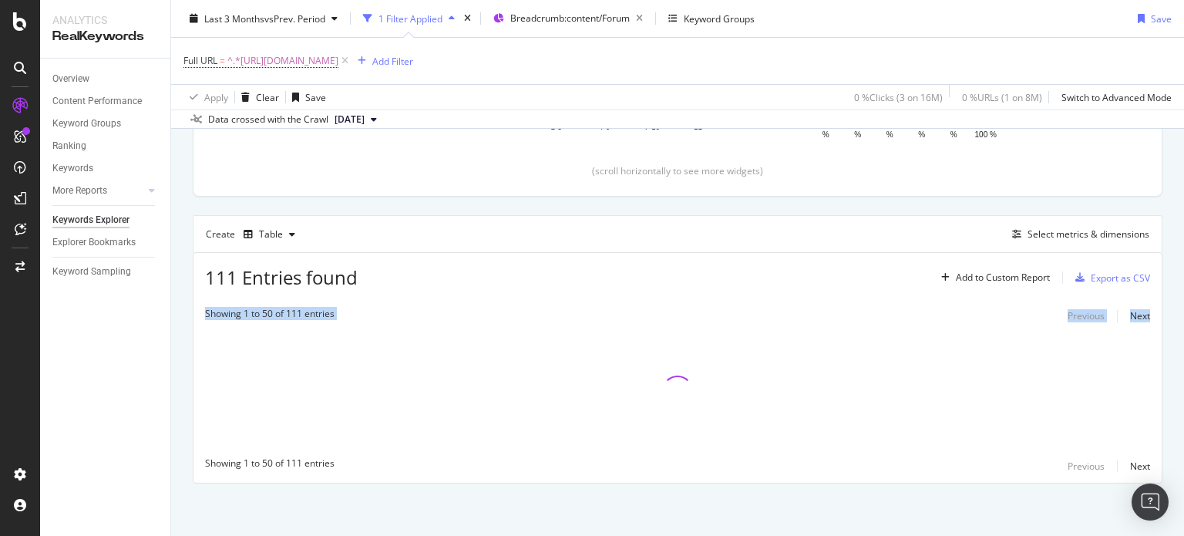
drag, startPoint x: 1183, startPoint y: 293, endPoint x: 1183, endPoint y: 375, distance: 82.5
click at [1183, 375] on div "Keywords Explorer nobroker Last 3 Months vs Prev. Period 1 Filter Applied Bread…" at bounding box center [677, 268] width 1013 height 536
click at [1162, 338] on div "By URL Top Charts Clicks By seo Level 3 By: seo Level 3 No Data Clicks By Avera…" at bounding box center [677, 183] width 1013 height 707
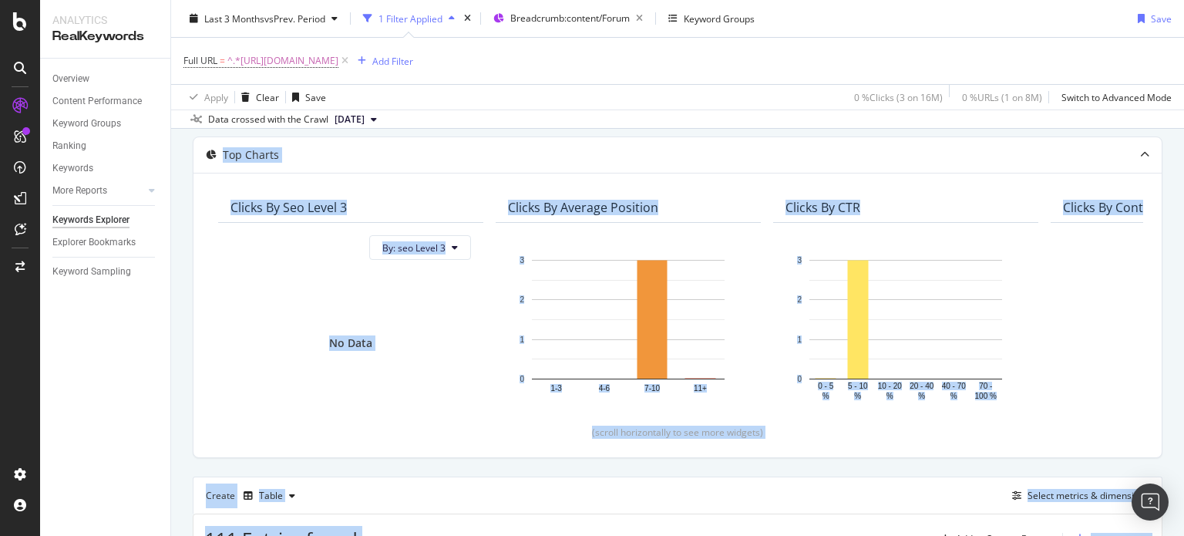
scroll to position [28, 0]
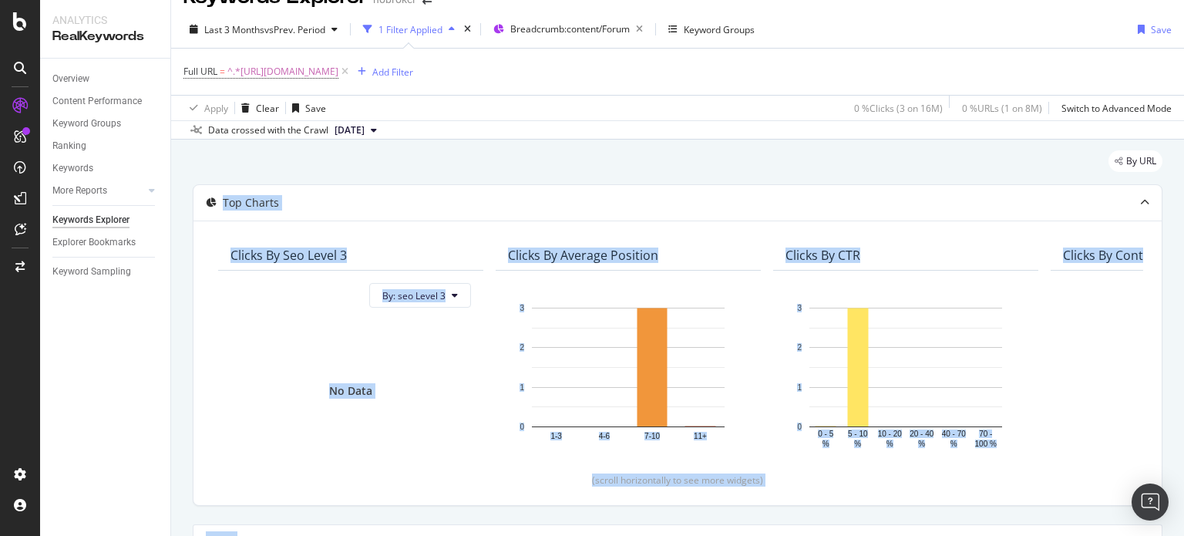
drag, startPoint x: 1183, startPoint y: 323, endPoint x: 1183, endPoint y: 143, distance: 179.6
click at [1183, 143] on div "Keywords Explorer nobroker Last 3 Months vs Prev. Period 1 Filter Applied Bread…" at bounding box center [677, 268] width 1013 height 536
click at [1161, 163] on div "By URL Top Charts Clicks By seo Level 3 By: seo Level 3 No Data Clicks By Avera…" at bounding box center [677, 492] width 1013 height 707
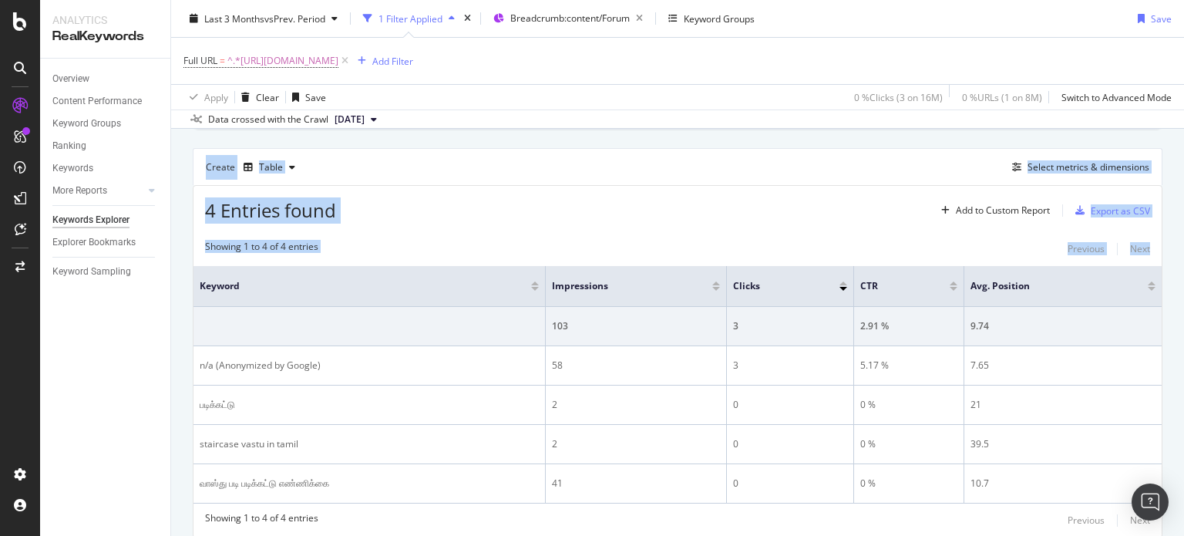
scroll to position [457, 0]
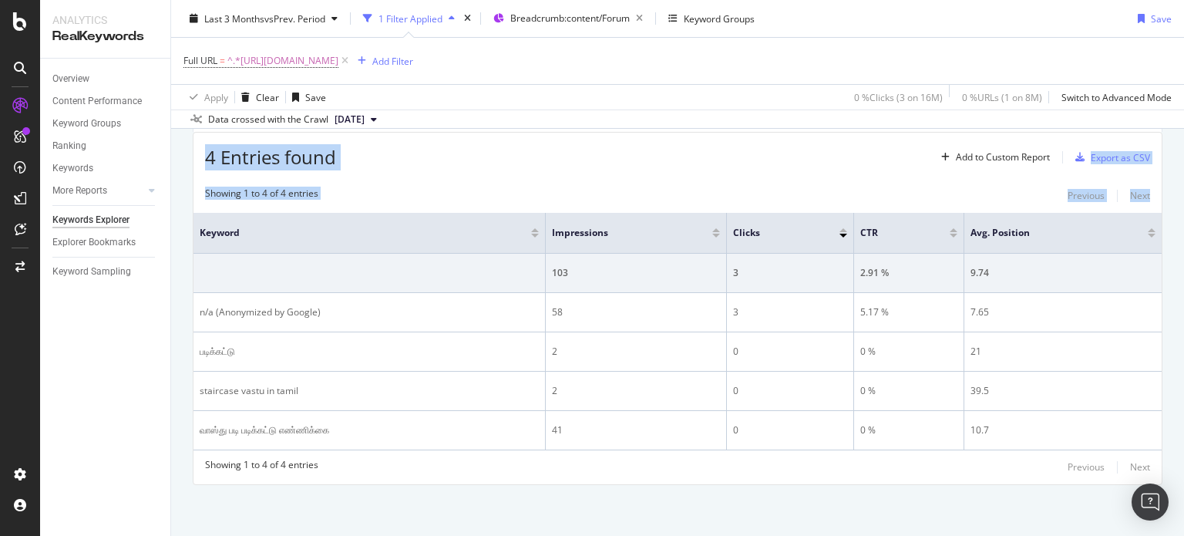
drag, startPoint x: 1183, startPoint y: 123, endPoint x: 1183, endPoint y: 352, distance: 229.7
click at [1183, 352] on div "Keywords Explorer nobroker Last 3 Months vs Prev. Period 1 Filter Applied Bread…" at bounding box center [677, 268] width 1013 height 536
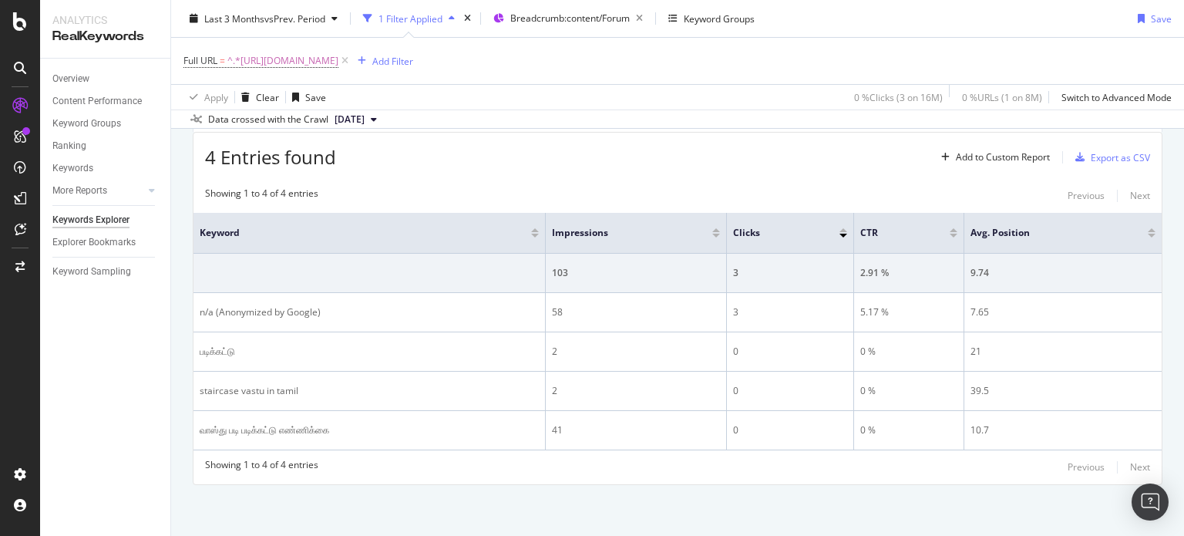
click at [148, 412] on div "Overview Content Performance Keyword Groups Ranking Keywords More Reports Count…" at bounding box center [105, 297] width 130 height 477
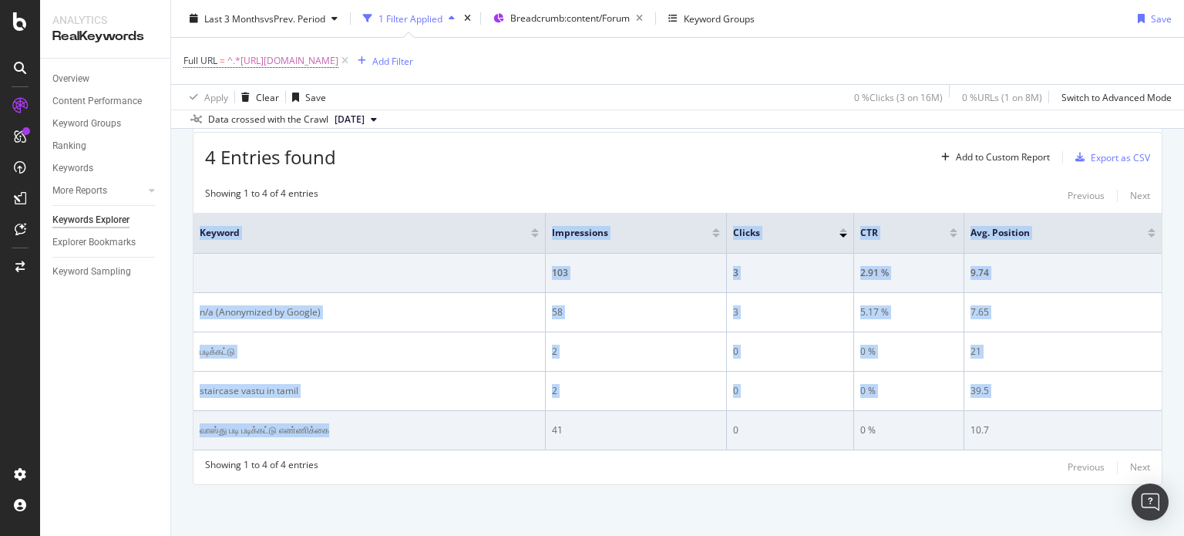
drag, startPoint x: 191, startPoint y: 429, endPoint x: 427, endPoint y: 431, distance: 235.8
click at [427, 431] on div "By URL Top Charts Clicks By seo Level 3 By: seo Level 3 No Data Clicks By Avera…" at bounding box center [677, 124] width 1013 height 828
click at [427, 431] on div "வாஸ்து படி படிக்கட்டு எண்ணிக்கை" at bounding box center [369, 430] width 339 height 14
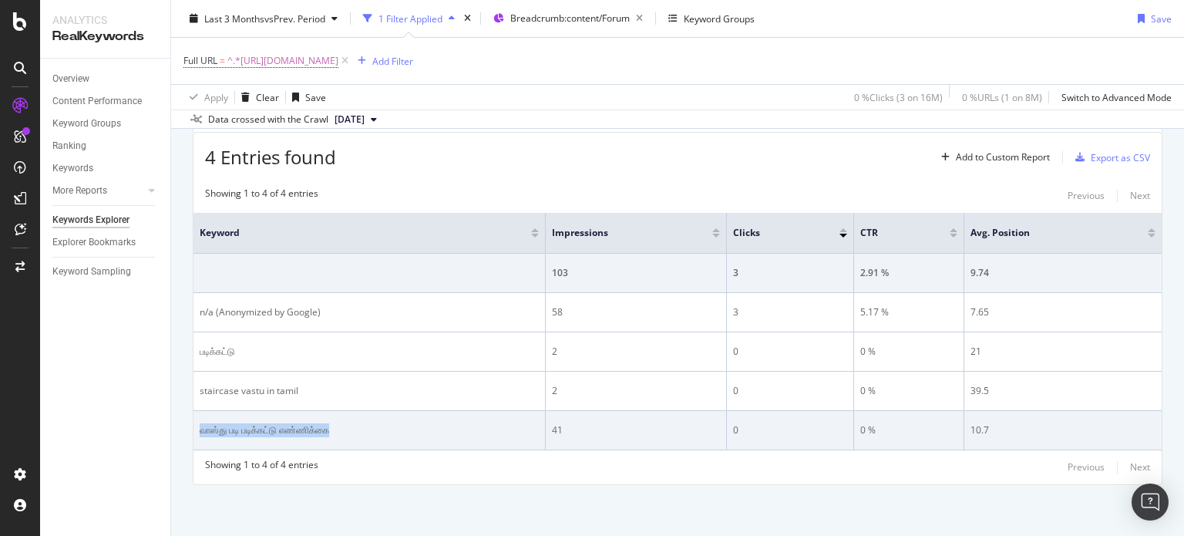
drag, startPoint x: 427, startPoint y: 431, endPoint x: 216, endPoint y: 436, distance: 211.2
click at [216, 436] on td "வாஸ்து படி படிக்கட்டு எண்ணிக்கை" at bounding box center [369, 430] width 352 height 39
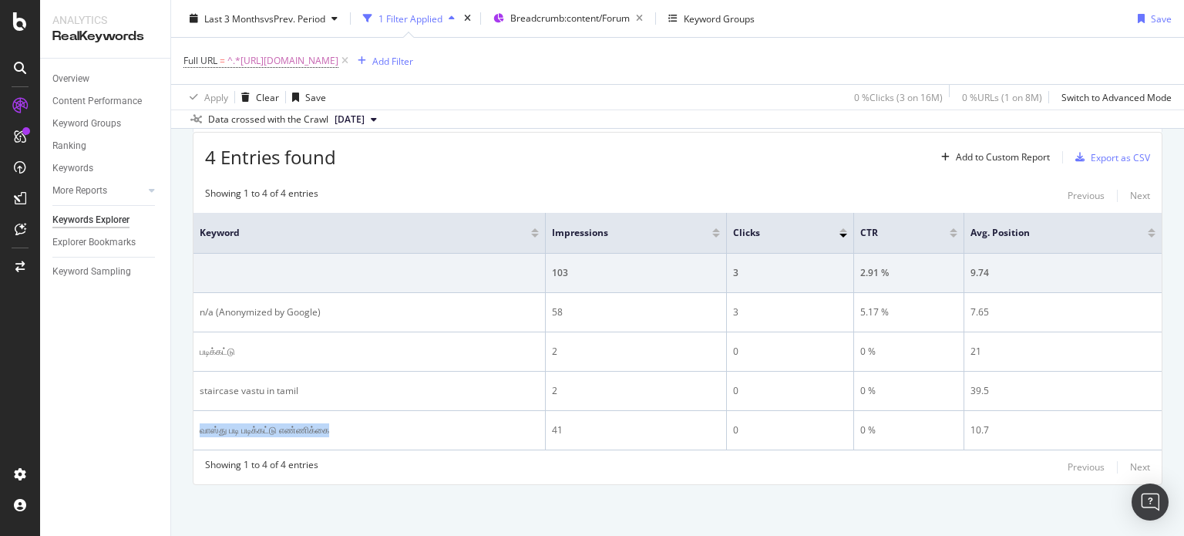
copy div "வாஸ்து படி படிக்கட்டு எண்ணிக்கை"
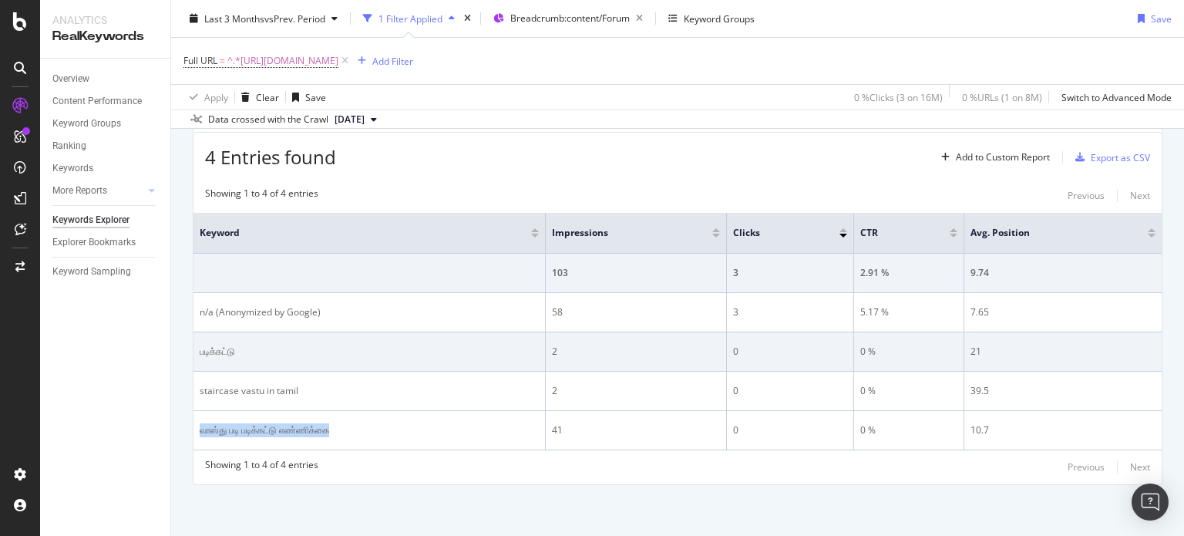
copy div "வாஸ்து படி படிக்கட்டு எண்ணிக்கை"
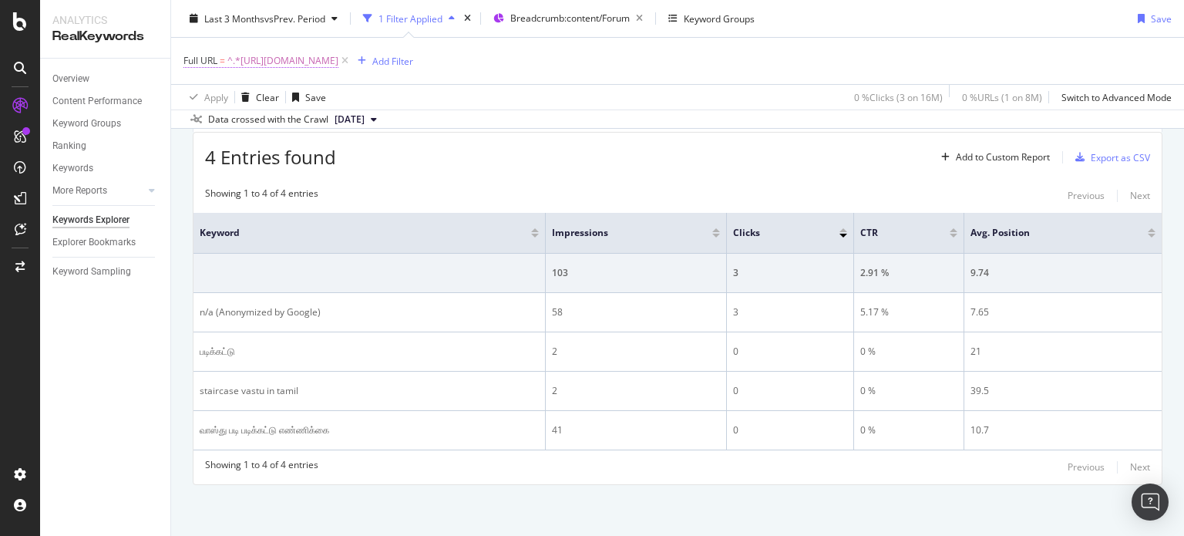
click at [338, 59] on span "^.*[URL][DOMAIN_NAME]" at bounding box center [282, 61] width 111 height 22
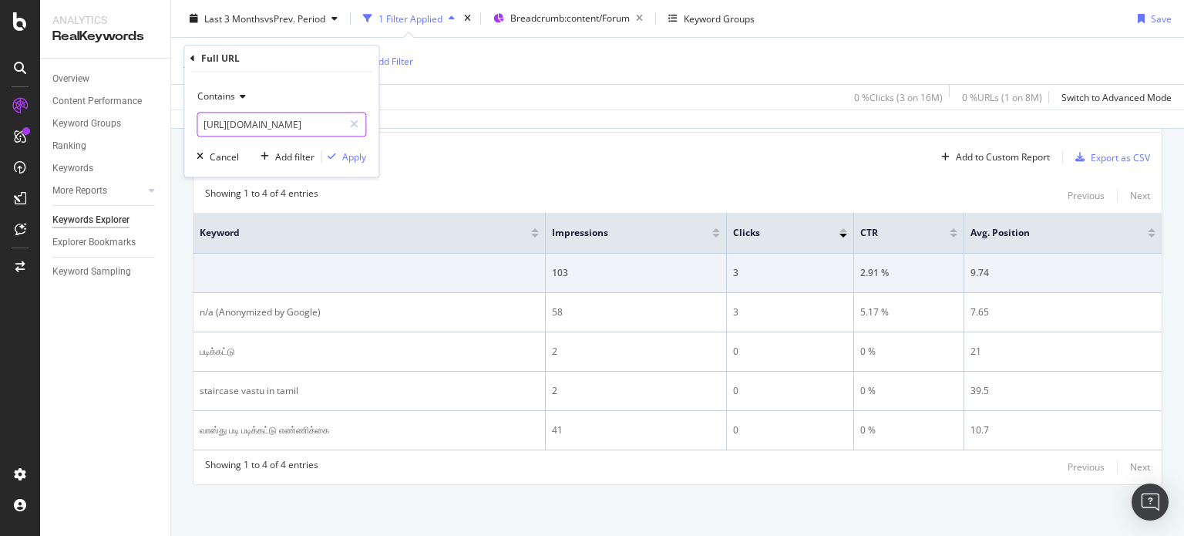
click at [302, 120] on input "[URL][DOMAIN_NAME]" at bounding box center [270, 125] width 146 height 25
paste input "which-direction-should-rice-be-placed"
type input "[URL][DOMAIN_NAME]"
click at [345, 159] on div "Apply" at bounding box center [354, 156] width 24 height 13
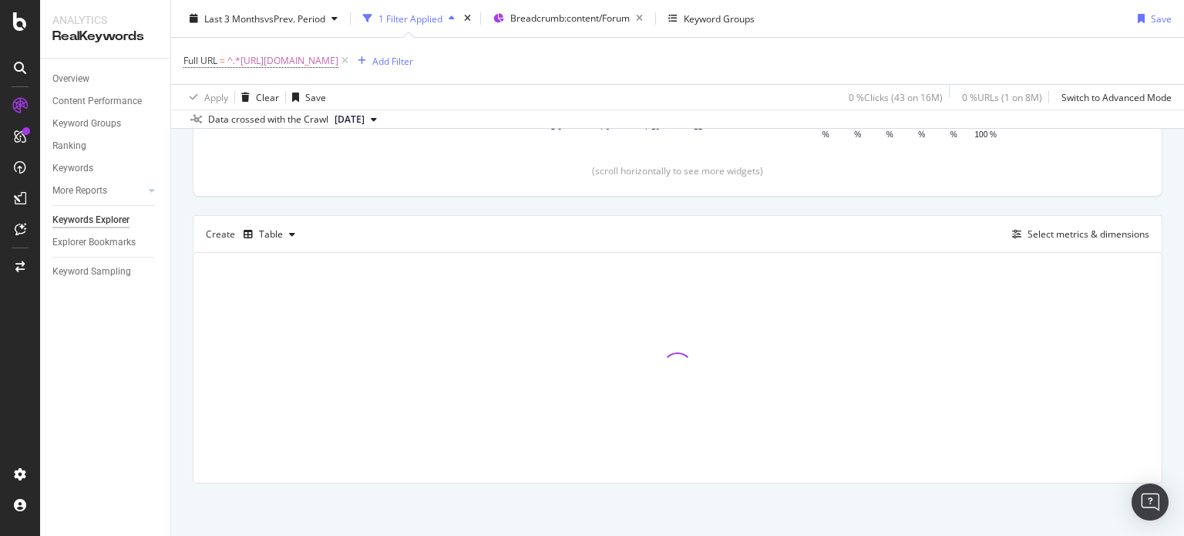
scroll to position [144, 0]
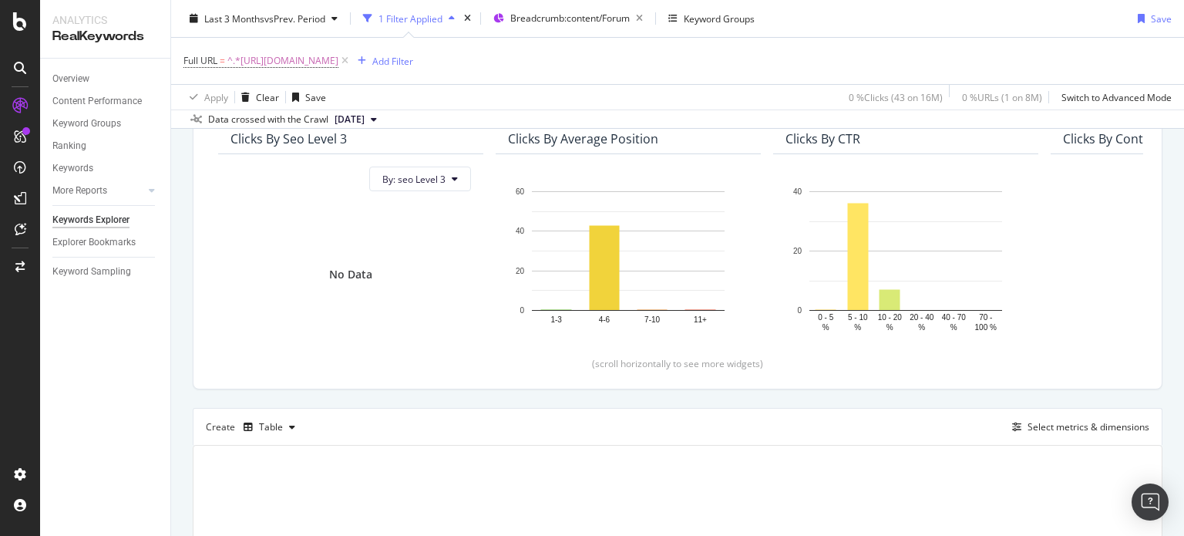
click at [1169, 164] on div "By URL Top Charts Clicks By seo Level 3 By: seo Level 3 No Data Clicks By Avera…" at bounding box center [677, 376] width 1013 height 707
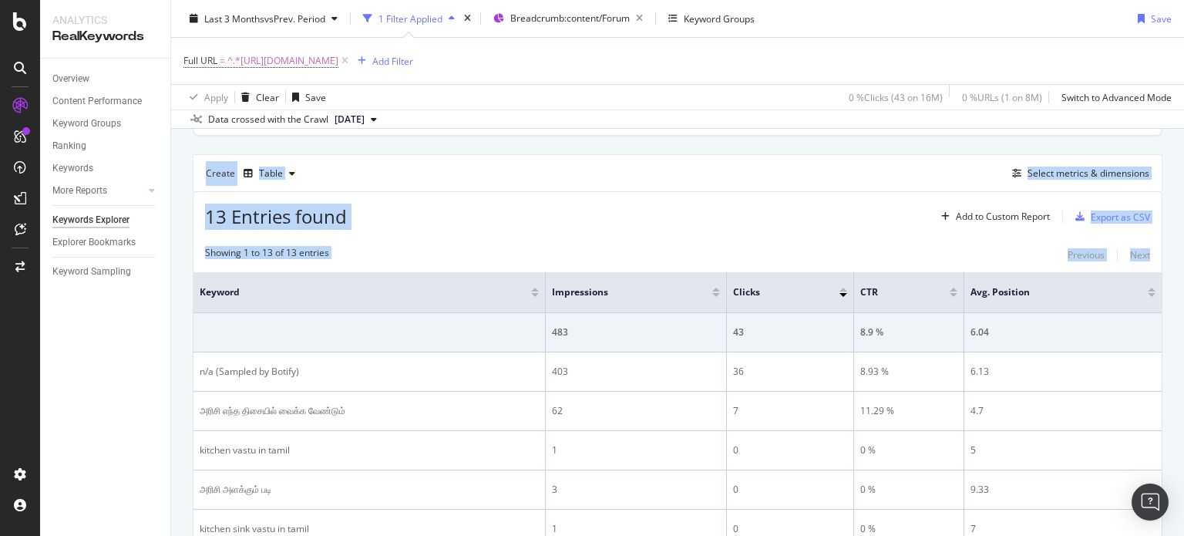
drag, startPoint x: 1183, startPoint y: 166, endPoint x: 1183, endPoint y: 263, distance: 96.3
click at [1183, 263] on div "Keywords Explorer nobroker Last 3 Months vs Prev. Period 1 Filter Applied Bread…" at bounding box center [677, 268] width 1013 height 536
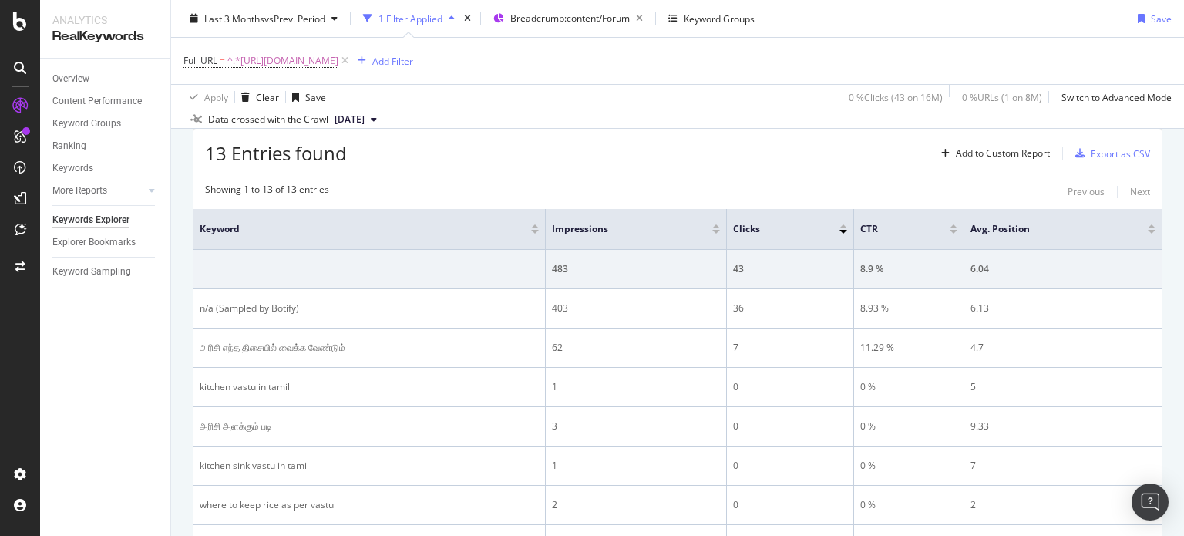
scroll to position [471, 0]
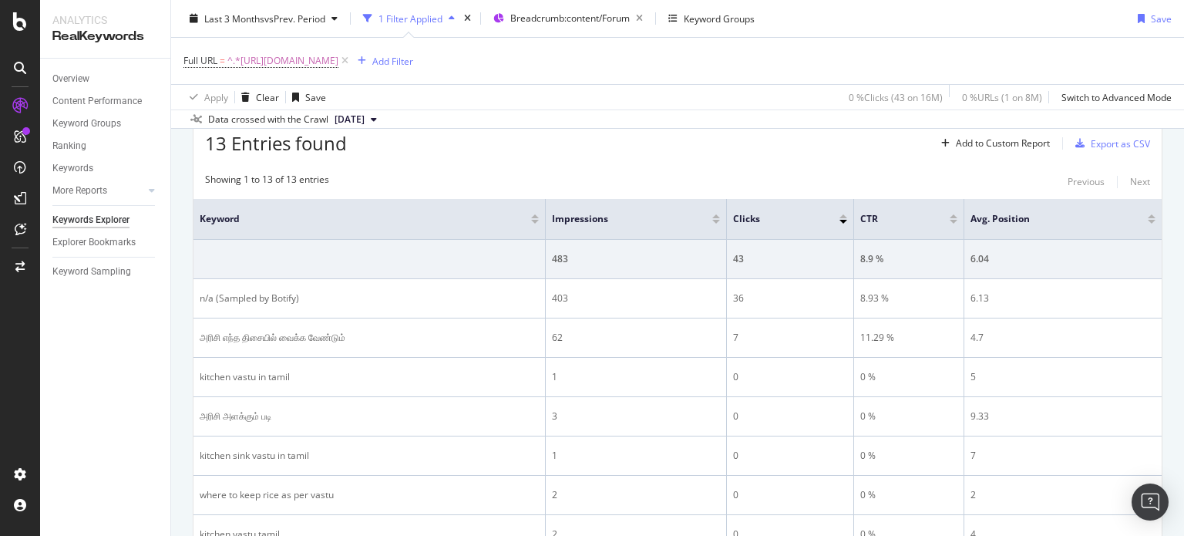
drag, startPoint x: 1183, startPoint y: 263, endPoint x: 1183, endPoint y: 291, distance: 27.7
click at [1183, 291] on div "Keywords Explorer nobroker Last 3 Months vs Prev. Period 1 Filter Applied Bread…" at bounding box center [677, 268] width 1013 height 536
click at [338, 66] on span "^.*[URL][DOMAIN_NAME]" at bounding box center [282, 61] width 111 height 22
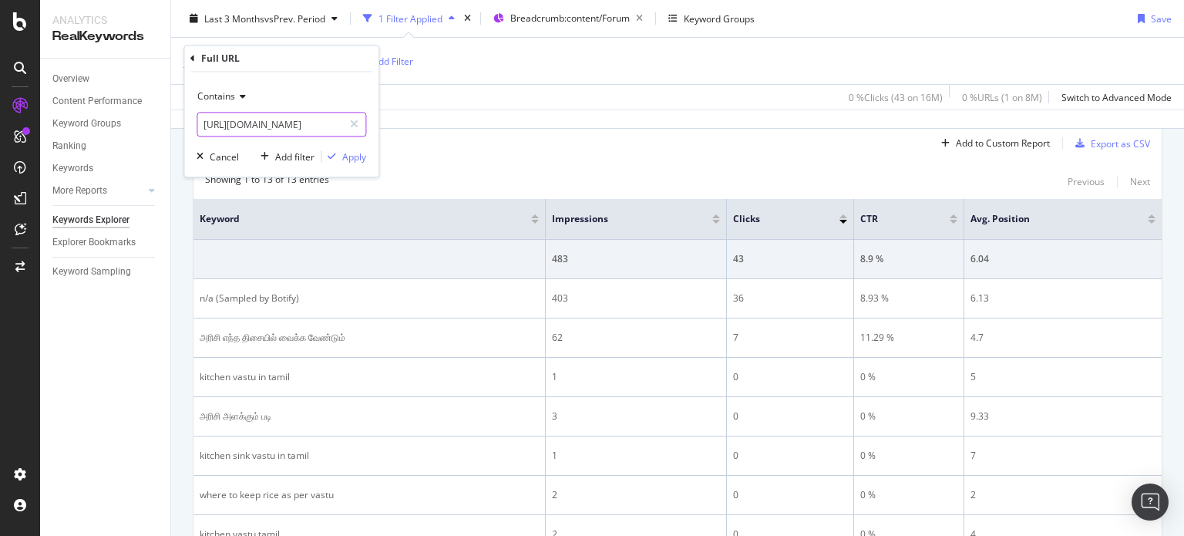
click at [257, 133] on input "[URL][DOMAIN_NAME]" at bounding box center [270, 125] width 146 height 25
paste input "how-many-lights-should-be-on-in-the-house"
type input "[URL][DOMAIN_NAME]"
click at [351, 160] on div "Apply" at bounding box center [354, 156] width 24 height 13
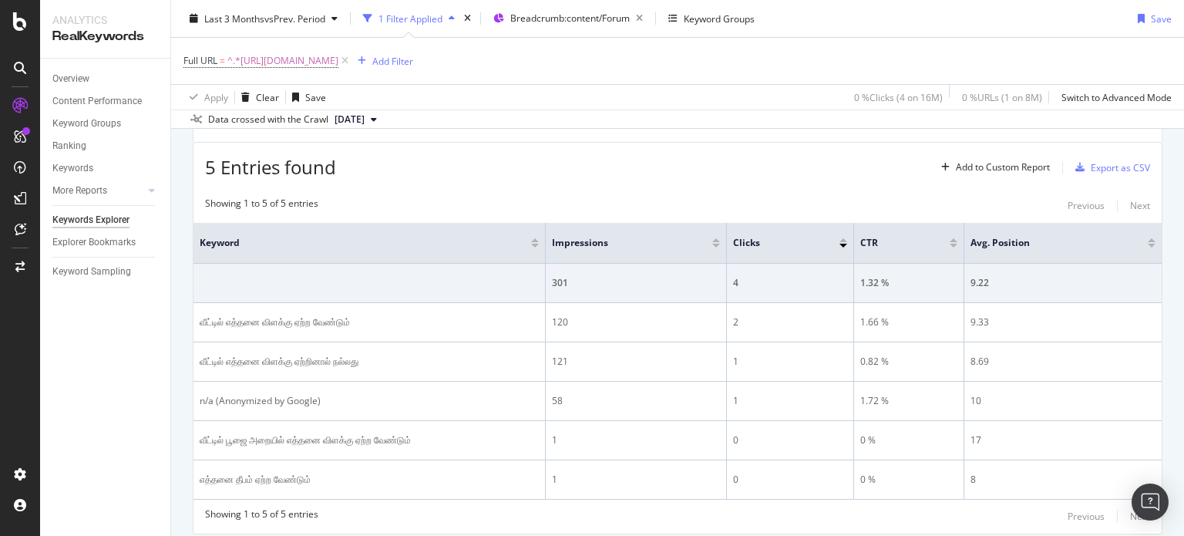
scroll to position [470, 0]
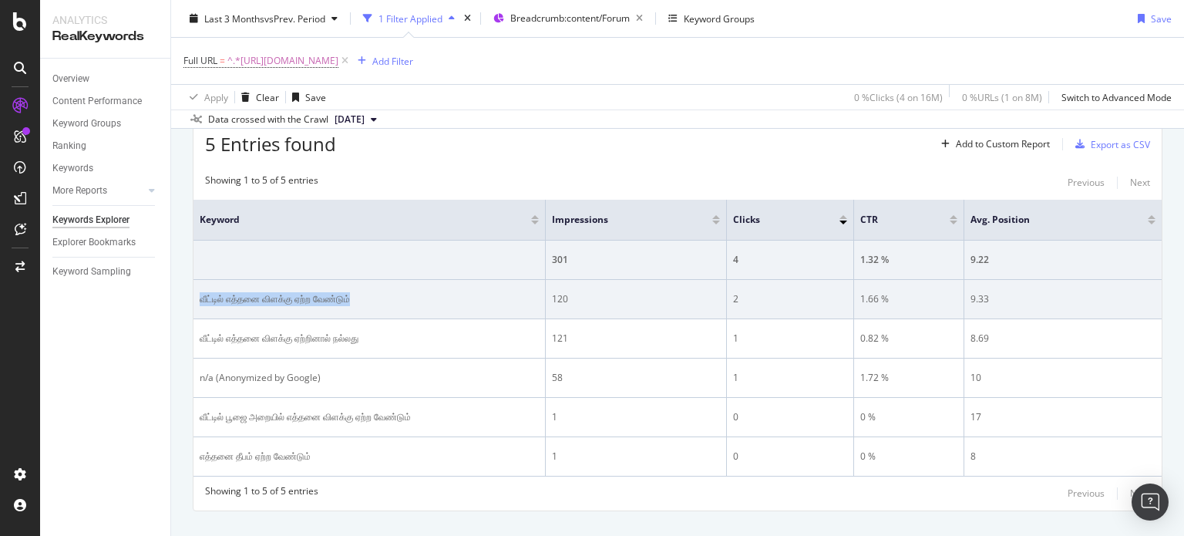
drag, startPoint x: 193, startPoint y: 298, endPoint x: 413, endPoint y: 301, distance: 220.4
click at [413, 301] on td "வீட்டில் எத்தனை விளக்கு ஏற்ற வேண்டும்" at bounding box center [369, 299] width 352 height 39
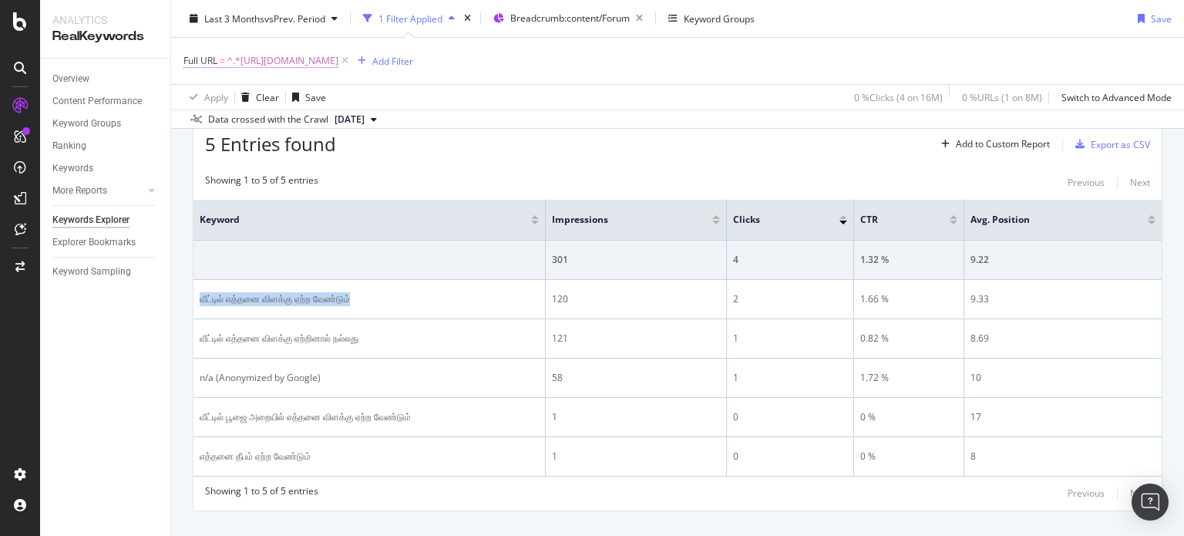
copy div "வீட்டில் எத்தனை விளக்கு ஏற்ற வேண்டும்"
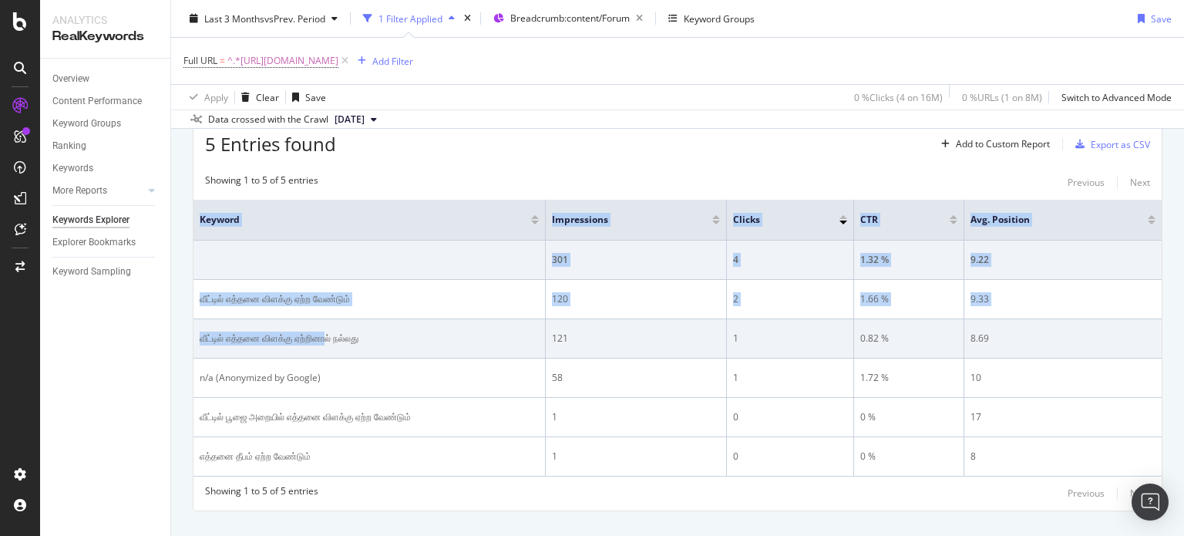
drag, startPoint x: 201, startPoint y: 335, endPoint x: 422, endPoint y: 338, distance: 221.2
click at [422, 338] on div "By URL Top Charts Clicks By seo Level 3 By: seo Level 3 No Data Clicks By Avera…" at bounding box center [677, 130] width 1013 height 867
click at [422, 338] on div "வீட்டில் எத்தனை விளக்கு ஏற்றினால் நல்லது" at bounding box center [369, 338] width 339 height 14
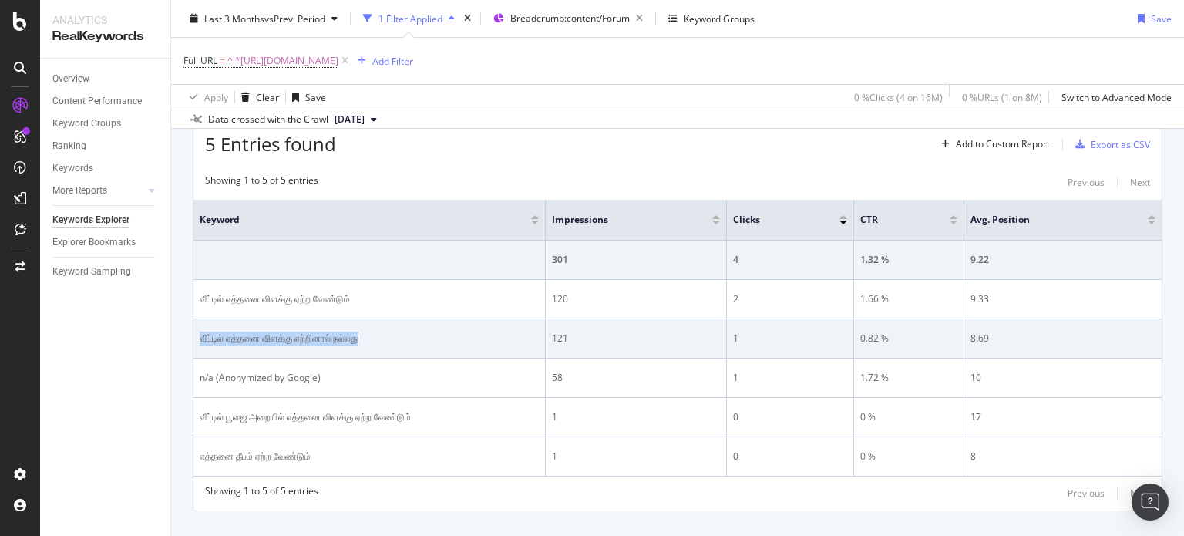
drag, startPoint x: 510, startPoint y: 331, endPoint x: 196, endPoint y: 334, distance: 314.5
click at [196, 334] on td "வீட்டில் எத்தனை விளக்கு ஏற்றினால் நல்லது" at bounding box center [369, 338] width 352 height 39
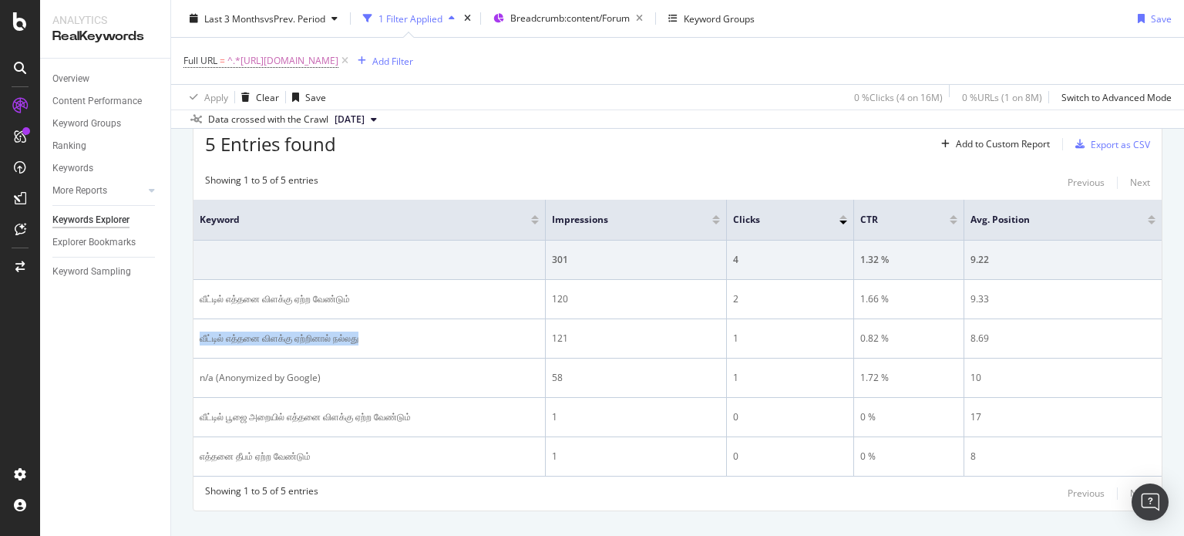
copy div "வீட்டில் எத்தனை விளக்கு ஏற்றினால் நல்லது"
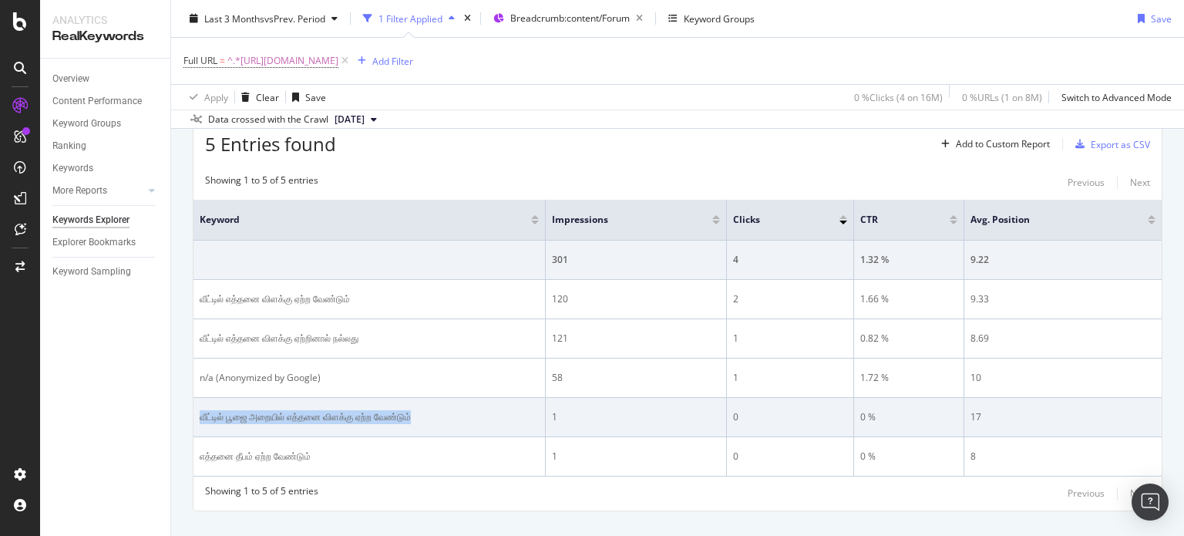
drag, startPoint x: 473, startPoint y: 413, endPoint x: 203, endPoint y: 422, distance: 270.7
click at [203, 422] on td "வீட்டில் பூஜை அறையில் எத்தனை விளக்கு ஏற்ற வேண்டும்" at bounding box center [369, 417] width 352 height 39
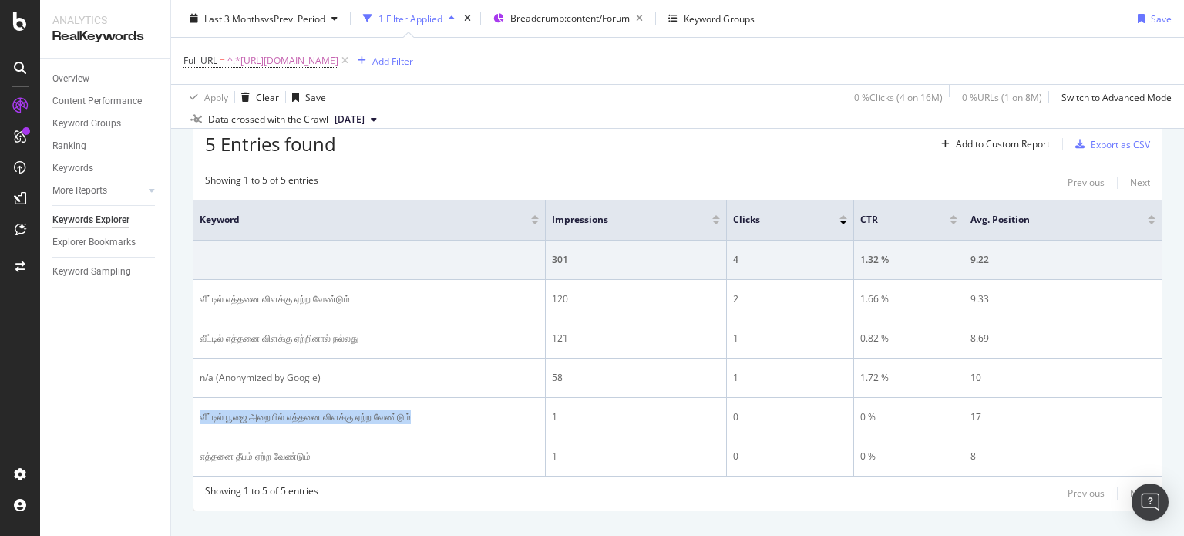
copy div "வீட்டில் பூஜை அறையில் எத்தனை விளக்கு ஏற்ற வேண்டும்"
click at [338, 65] on span "^.*[URL][DOMAIN_NAME]" at bounding box center [282, 61] width 111 height 22
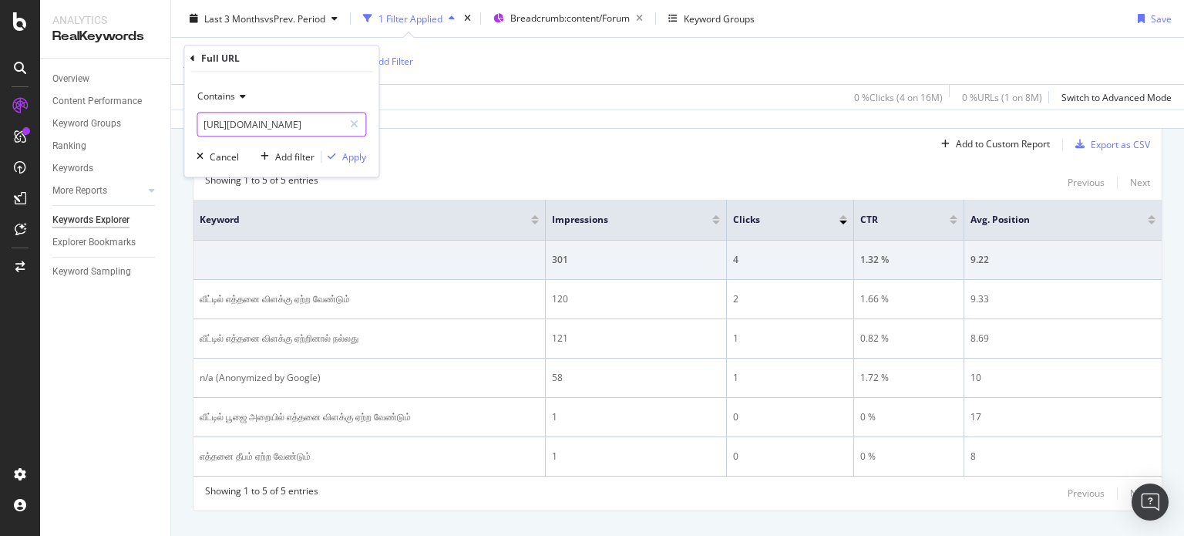
click at [271, 124] on input "[URL][DOMAIN_NAME]" at bounding box center [270, 125] width 146 height 25
paste input "can-a-house-be-built-on-agricultural-land"
type input "[URL][DOMAIN_NAME]"
click at [348, 153] on div "Apply" at bounding box center [354, 156] width 24 height 13
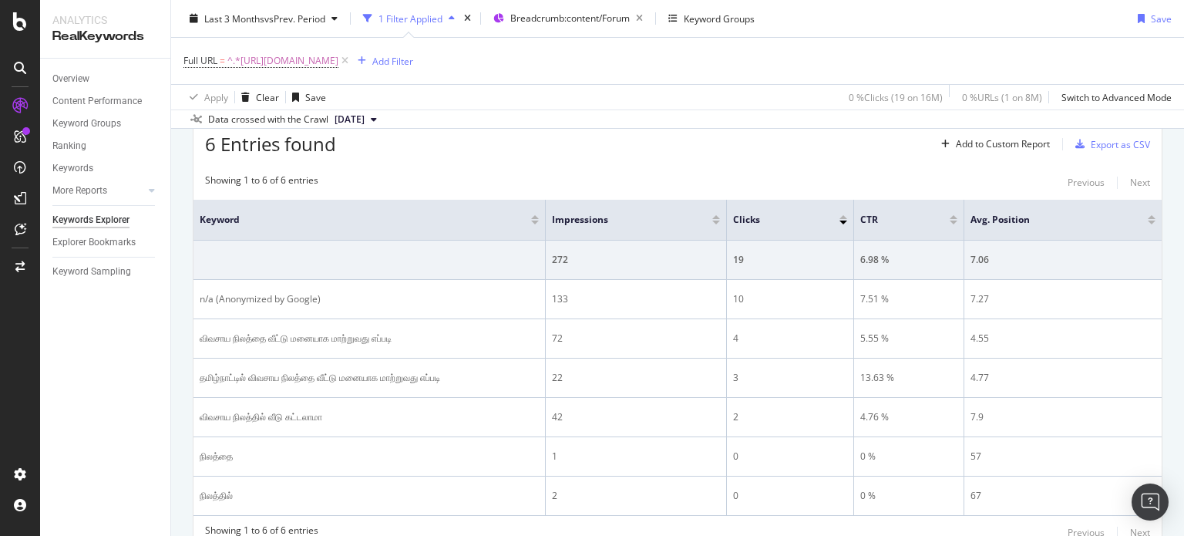
scroll to position [549, 0]
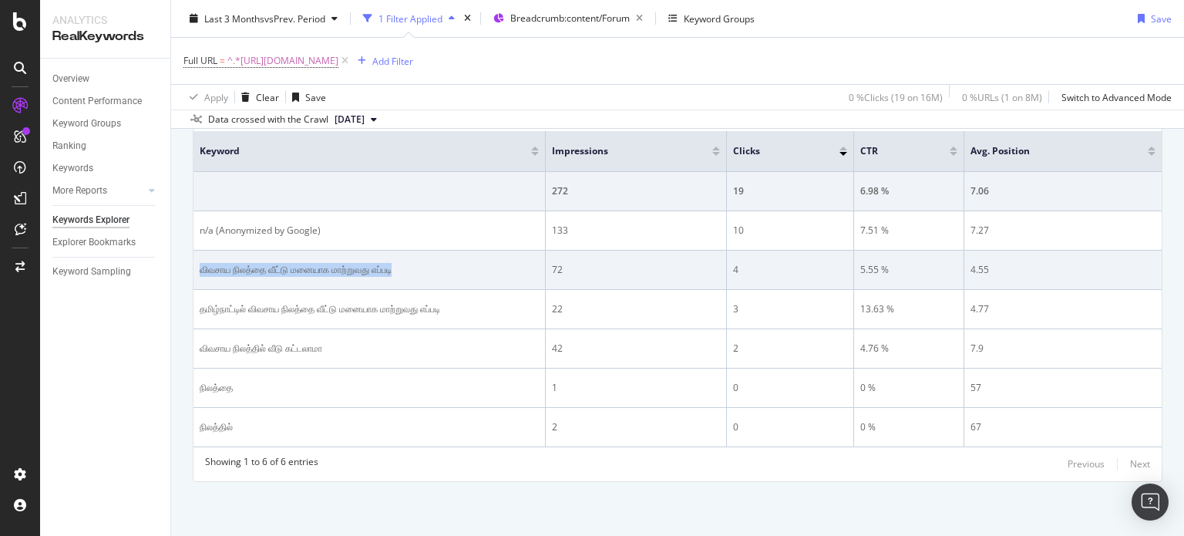
drag, startPoint x: 287, startPoint y: 250, endPoint x: 492, endPoint y: 258, distance: 205.9
click at [492, 258] on td "விவசாய நிலத்தை வீட்டு மனையாக மாற்றுவது எப்படி" at bounding box center [369, 269] width 352 height 39
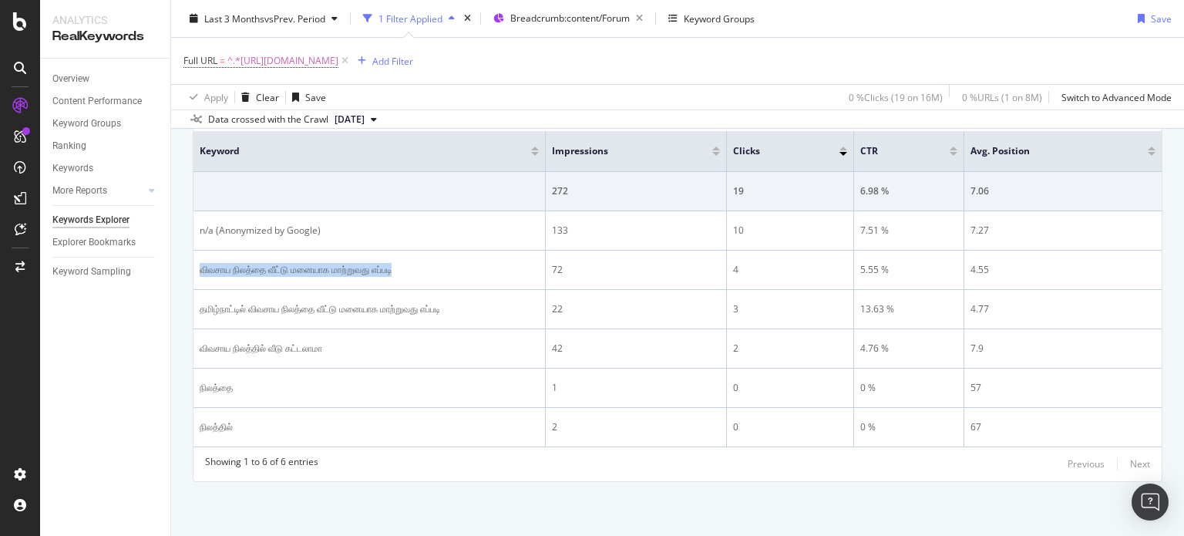
copy div "விவசாய நிலத்தை வீட்டு மனையாக மாற்றுவது எப்படி"
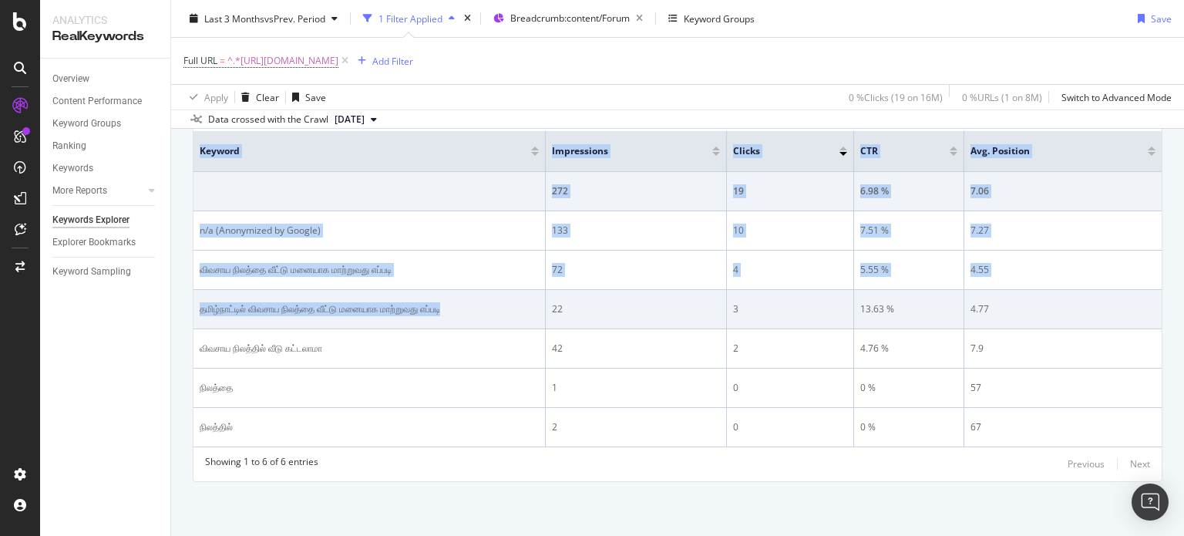
drag, startPoint x: 190, startPoint y: 294, endPoint x: 314, endPoint y: 308, distance: 124.1
click at [314, 308] on div "By URL Top Charts Clicks By seo Level 3 By: seo Level 3 No Data Clicks By Avera…" at bounding box center [677, 82] width 1013 height 906
click at [237, 302] on div "தமிழ்நாட்டில் விவசாய நிலத்தை வீட்டு மனையாக மாற்றுவது எப்படி" at bounding box center [369, 309] width 339 height 14
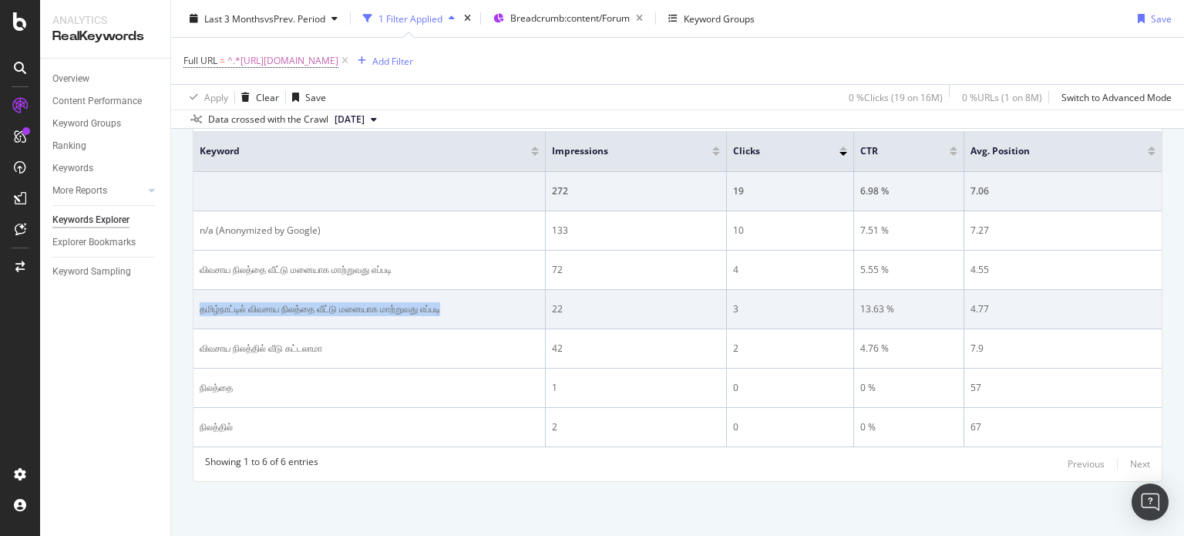
drag, startPoint x: 194, startPoint y: 289, endPoint x: 250, endPoint y: 308, distance: 58.5
click at [250, 308] on td "தமிழ்நாட்டில் விவசாய நிலத்தை வீட்டு மனையாக மாற்றுவது எப்படி" at bounding box center [369, 309] width 352 height 39
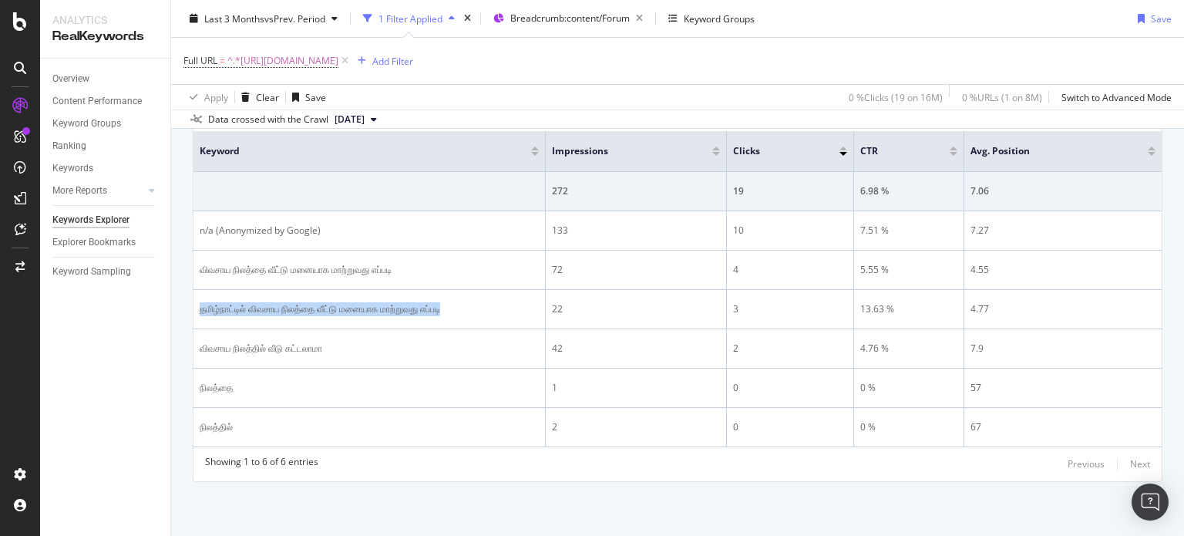
copy div "தமிழ்நாட்டில் விவசாய நிலத்தை வீட்டு மனையாக மாற்றுவது எப்படி"
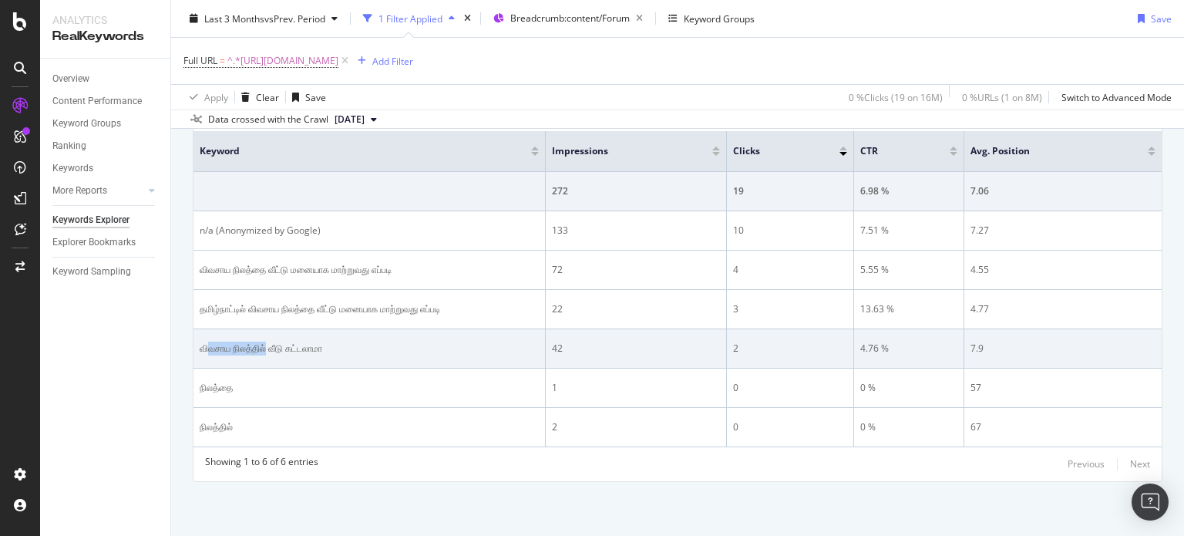
drag, startPoint x: 207, startPoint y: 344, endPoint x: 293, endPoint y: 351, distance: 86.5
click at [293, 351] on div "விவசாய நிலத்தில் வீடு கட்டலாமா" at bounding box center [369, 348] width 339 height 14
drag, startPoint x: 202, startPoint y: 353, endPoint x: 383, endPoint y: 351, distance: 181.1
click at [383, 351] on div "விவசாய நிலத்தில் வீடு கட்டலாமா" at bounding box center [369, 348] width 339 height 14
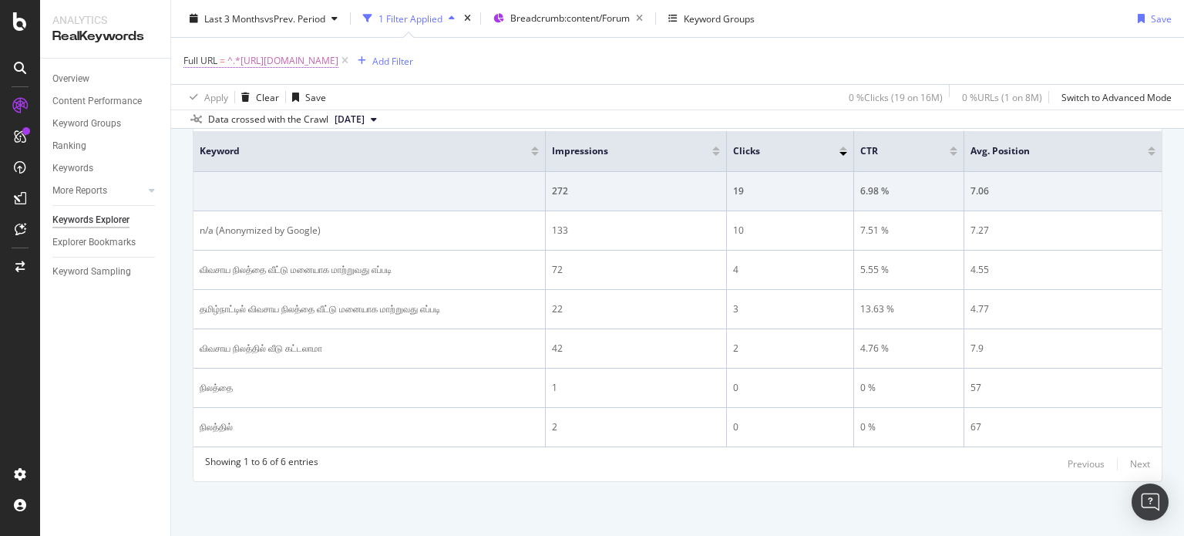
click at [338, 52] on span "^.*[URL][DOMAIN_NAME]" at bounding box center [282, 61] width 111 height 22
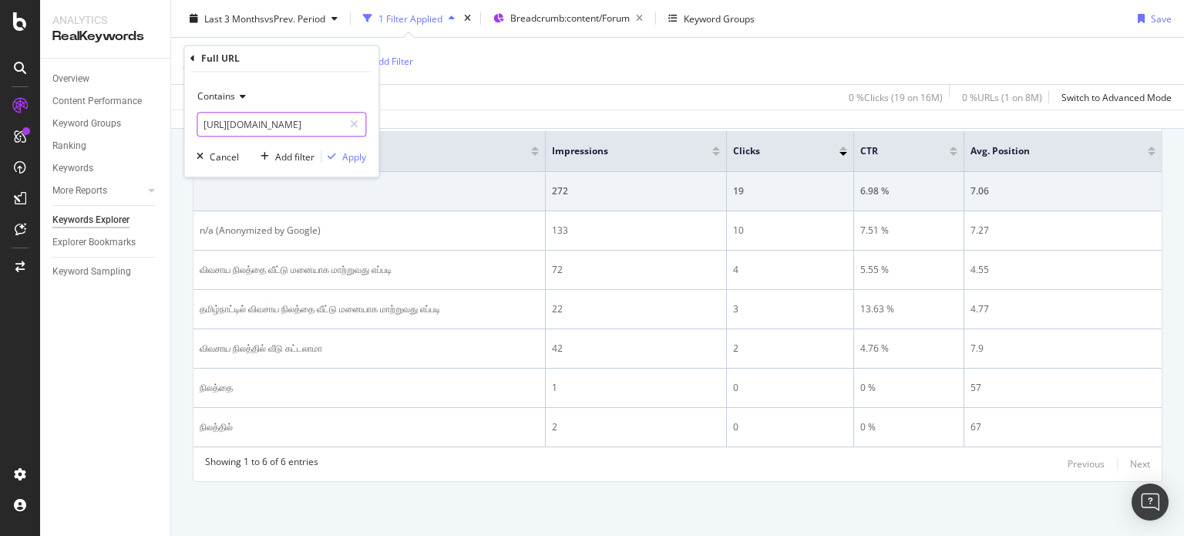
click at [285, 125] on input "[URL][DOMAIN_NAME]" at bounding box center [270, 125] width 146 height 25
paste input "how-to-get-a-copy-of-the-family-car"
type input "[URL][DOMAIN_NAME]"
click at [341, 159] on div "button" at bounding box center [331, 157] width 21 height 9
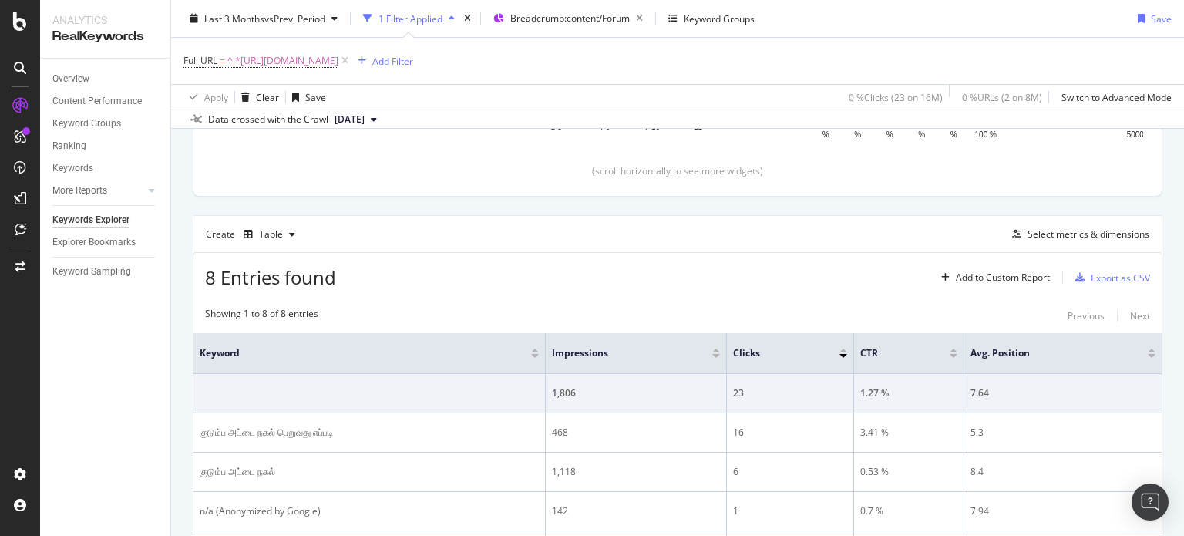
scroll to position [549, 0]
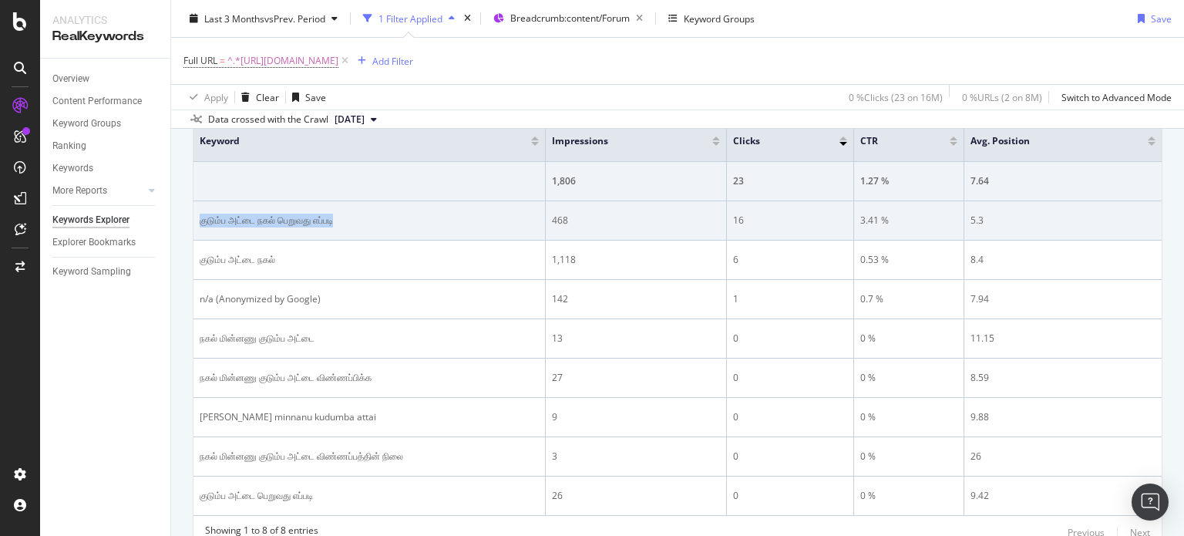
drag, startPoint x: 200, startPoint y: 224, endPoint x: 395, endPoint y: 221, distance: 195.0
click at [395, 221] on div "குடும்ப அட்டை நகல் பெறுவது எப்படி" at bounding box center [369, 220] width 339 height 14
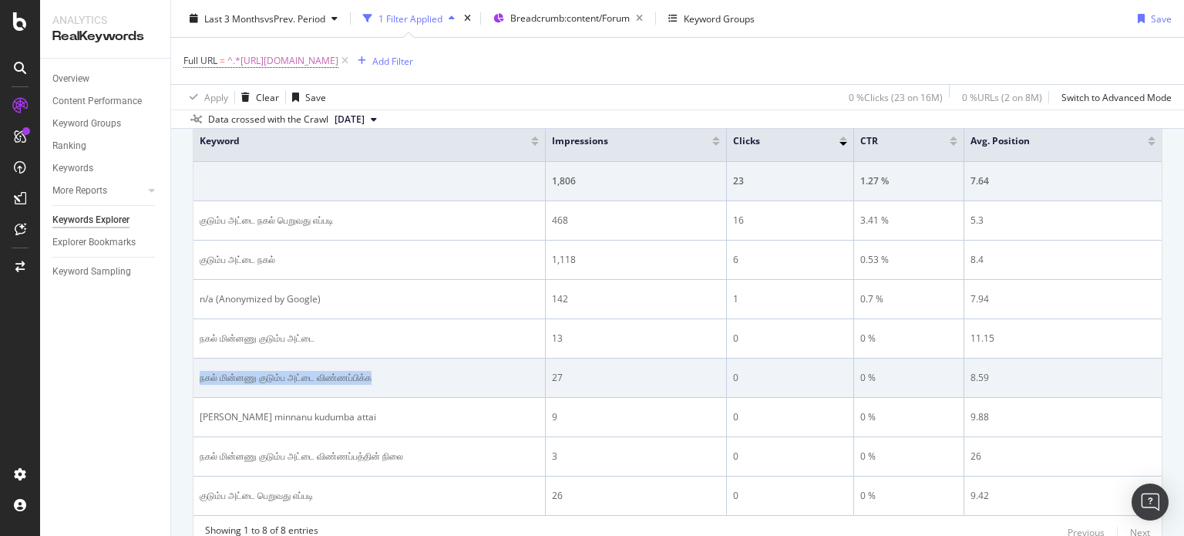
drag, startPoint x: 198, startPoint y: 380, endPoint x: 459, endPoint y: 374, distance: 261.3
click at [459, 374] on td "நகல் மின்னணு குடும்ப அட்டை விண்ணப்பிக்க" at bounding box center [369, 377] width 352 height 39
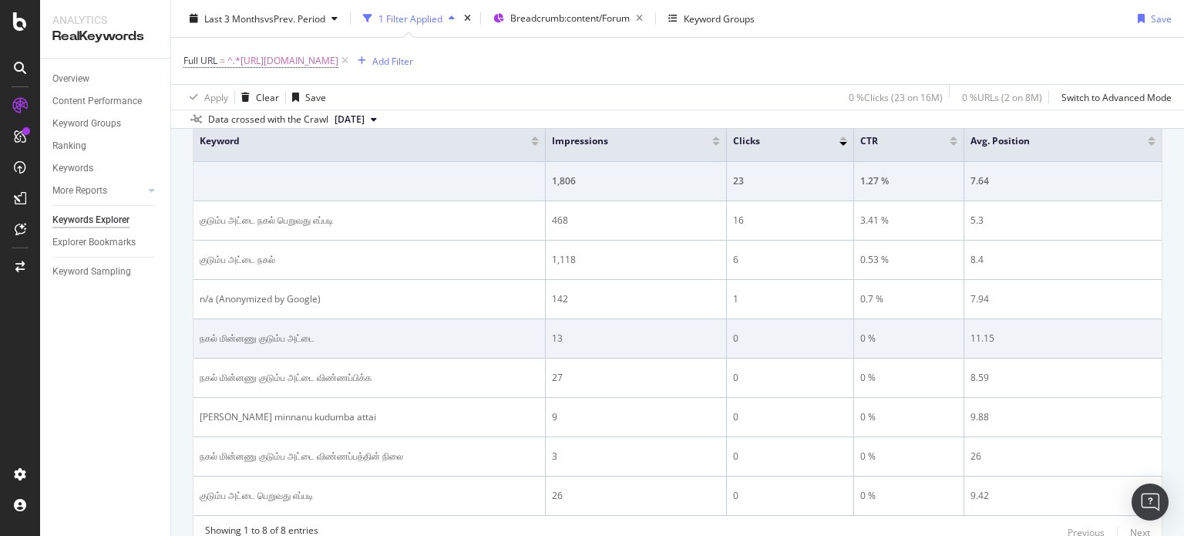
click at [279, 354] on td "நகல் மின்னணு குடும்ப அட்டை" at bounding box center [369, 338] width 352 height 39
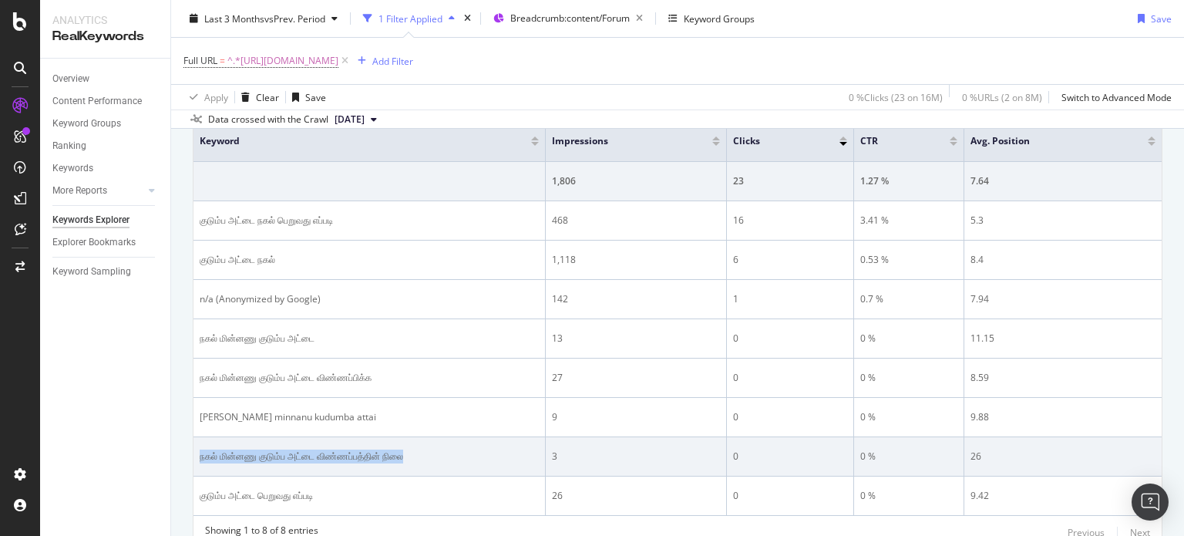
drag, startPoint x: 199, startPoint y: 452, endPoint x: 475, endPoint y: 452, distance: 275.9
click at [475, 452] on div "நகல் மின்னணு குடும்ப அட்டை விண்ணப்பத்தின் நிலை" at bounding box center [369, 456] width 339 height 14
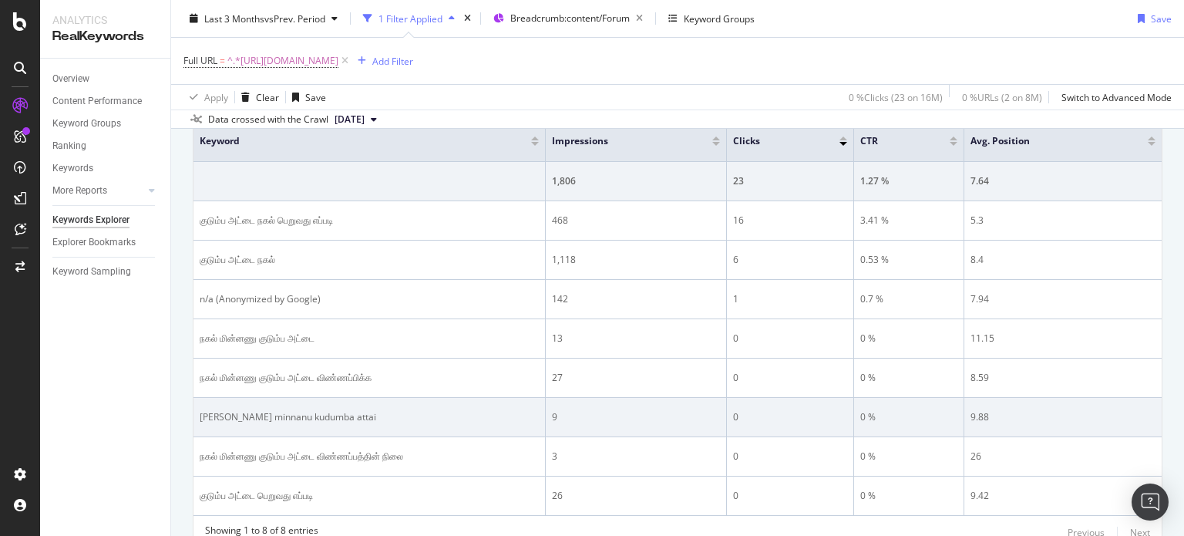
click at [289, 415] on div "[PERSON_NAME] minnanu kudumba attai" at bounding box center [369, 417] width 339 height 14
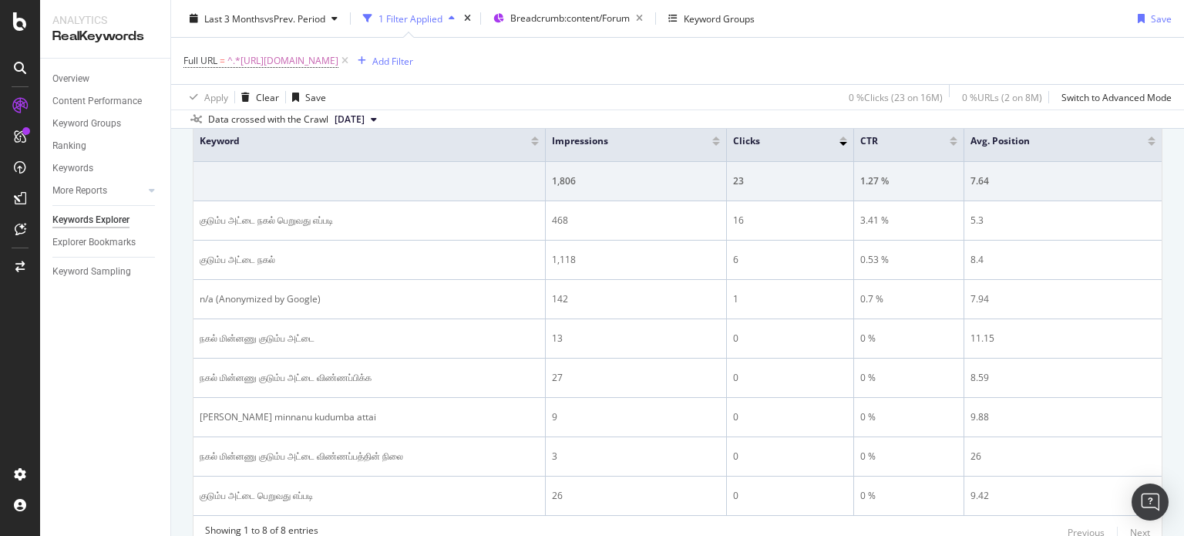
scroll to position [613, 0]
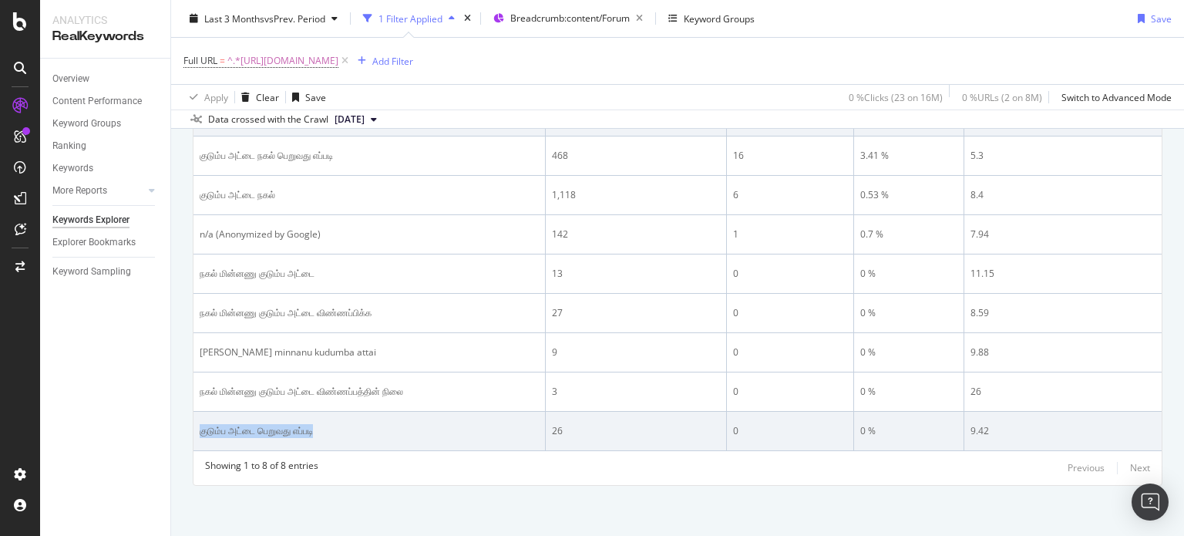
drag, startPoint x: 406, startPoint y: 429, endPoint x: 200, endPoint y: 433, distance: 205.8
click at [200, 433] on div "குடும்ப அட்டை பெறுவது எப்படி" at bounding box center [369, 431] width 339 height 14
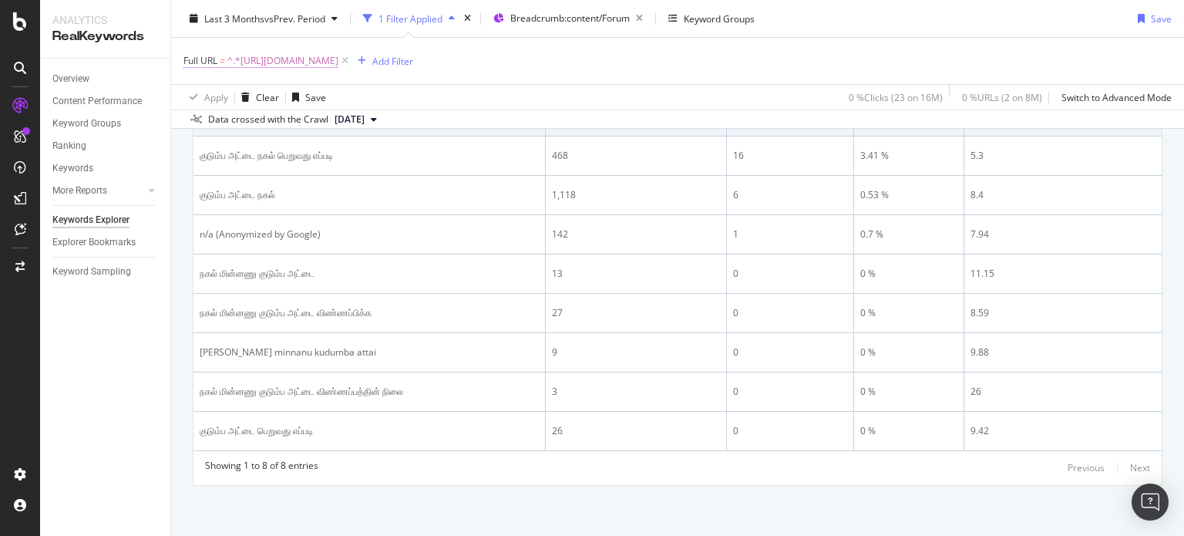
click at [338, 55] on span "^.*[URL][DOMAIN_NAME]" at bounding box center [282, 61] width 111 height 22
click at [327, 123] on input "[URL][DOMAIN_NAME]" at bounding box center [270, 125] width 146 height 25
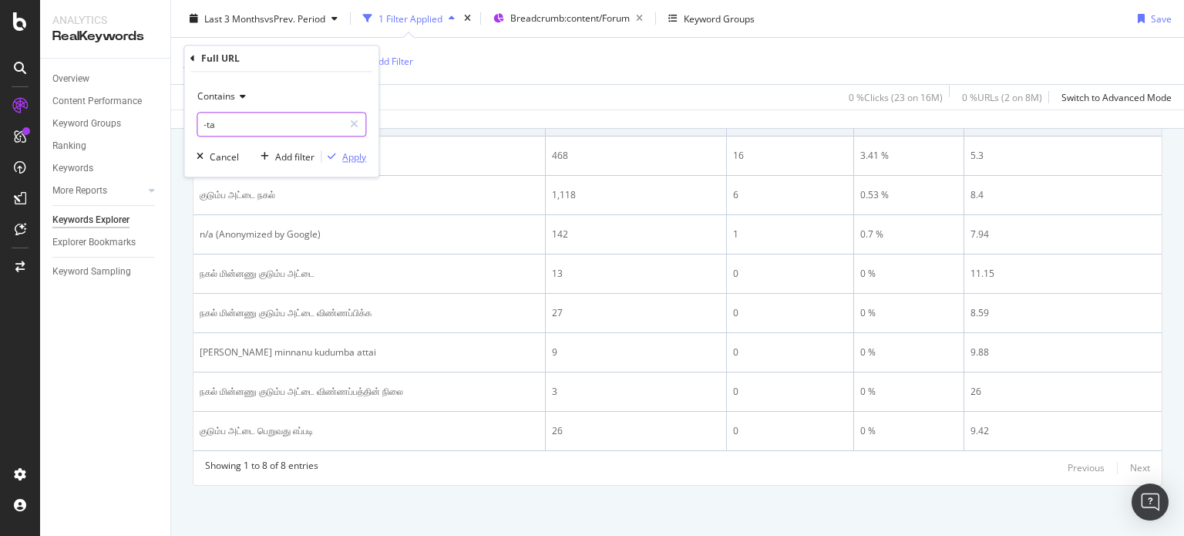
type input "-ta"
click at [339, 153] on div "button" at bounding box center [331, 157] width 21 height 9
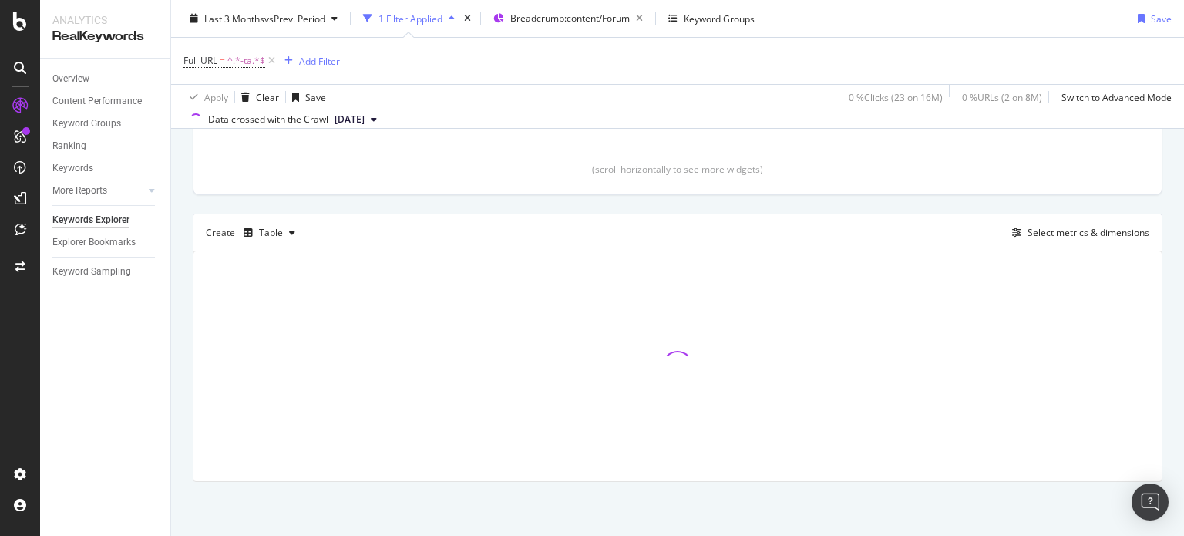
scroll to position [337, 0]
click at [339, 164] on div "(scroll horizontally to see more widgets)" at bounding box center [677, 170] width 931 height 13
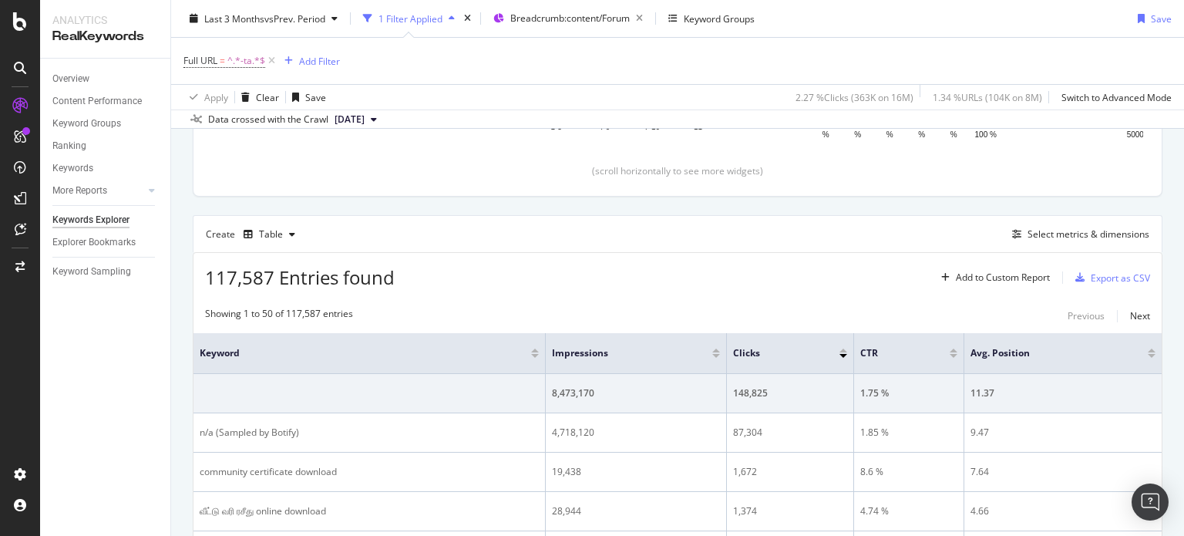
scroll to position [613, 0]
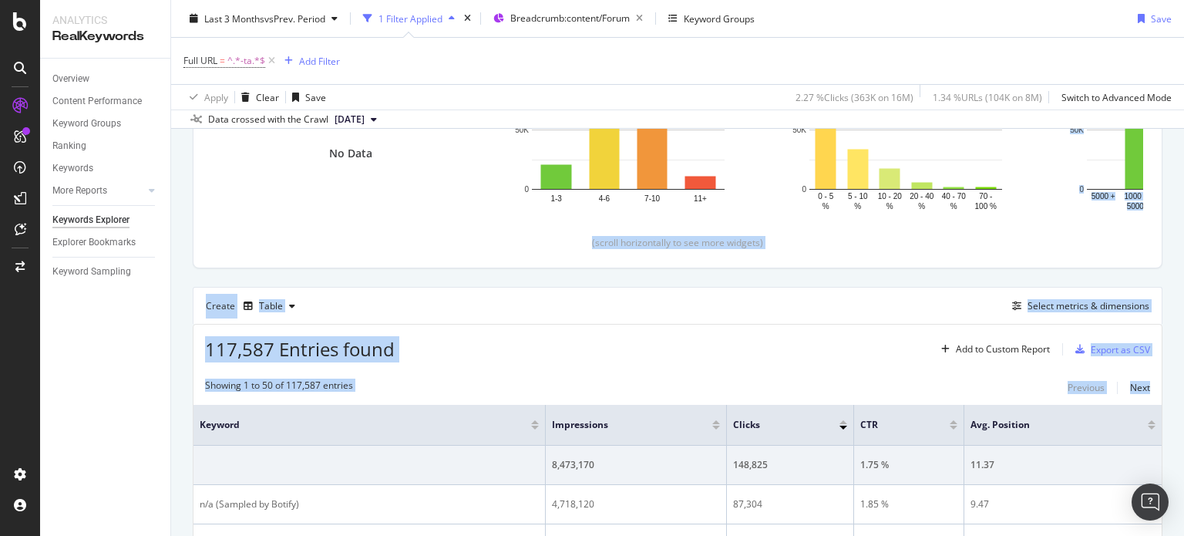
drag, startPoint x: 1183, startPoint y: 178, endPoint x: 1183, endPoint y: 112, distance: 66.3
click at [1183, 112] on div "Keywords Explorer nobroker Last 3 Months vs Prev. Period 1 Filter Applied Bread…" at bounding box center [677, 268] width 1013 height 536
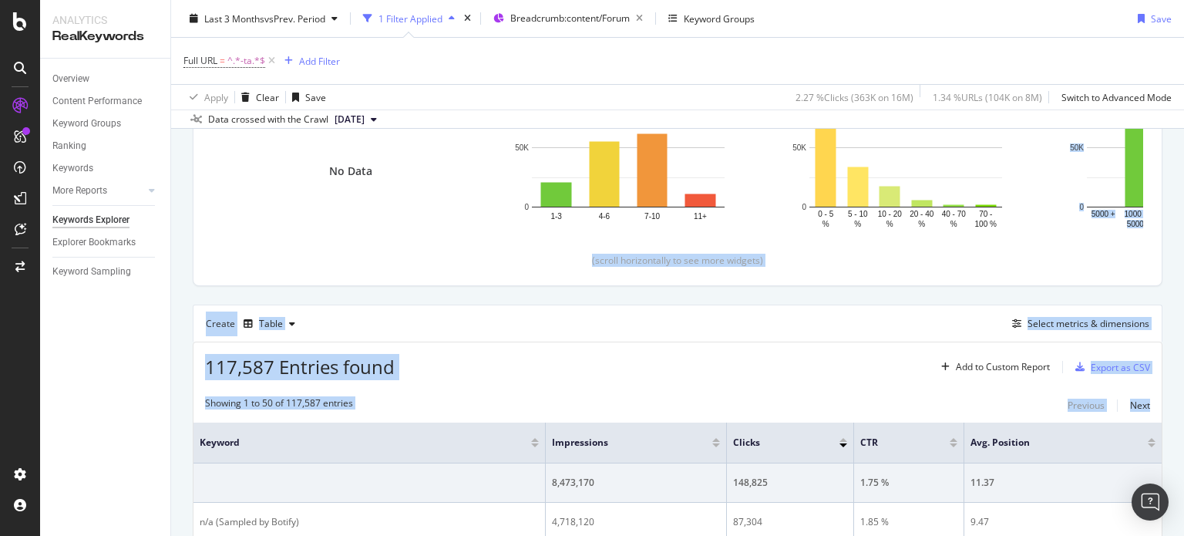
click at [869, 317] on div "Create Table Select metrics & dimensions" at bounding box center [678, 322] width 970 height 37
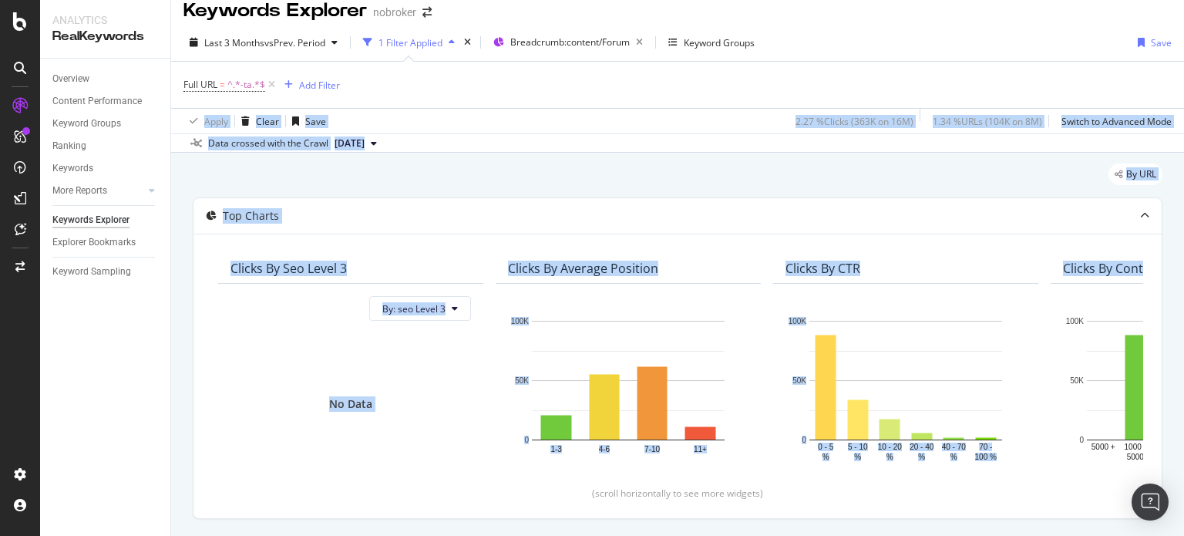
scroll to position [0, 0]
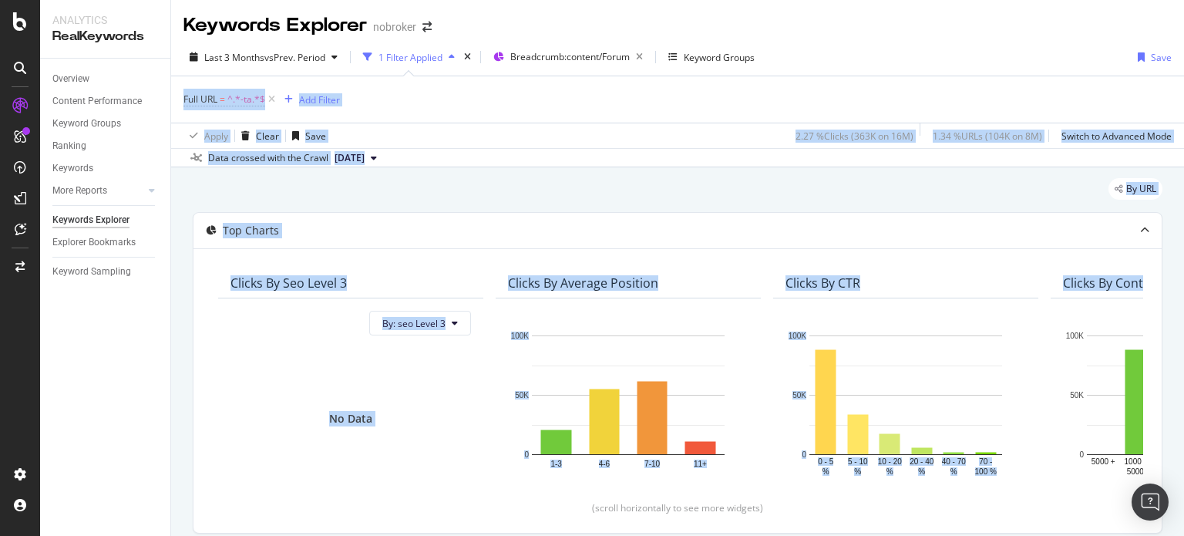
drag, startPoint x: 1183, startPoint y: 132, endPoint x: 1181, endPoint y: 70, distance: 61.7
click at [1181, 70] on div "Keywords Explorer nobroker Last 3 Months vs Prev. Period 1 Filter Applied Bread…" at bounding box center [677, 268] width 1013 height 536
click at [407, 113] on div "Full URL = ^.*-ta.*$ Add Filter" at bounding box center [677, 99] width 988 height 46
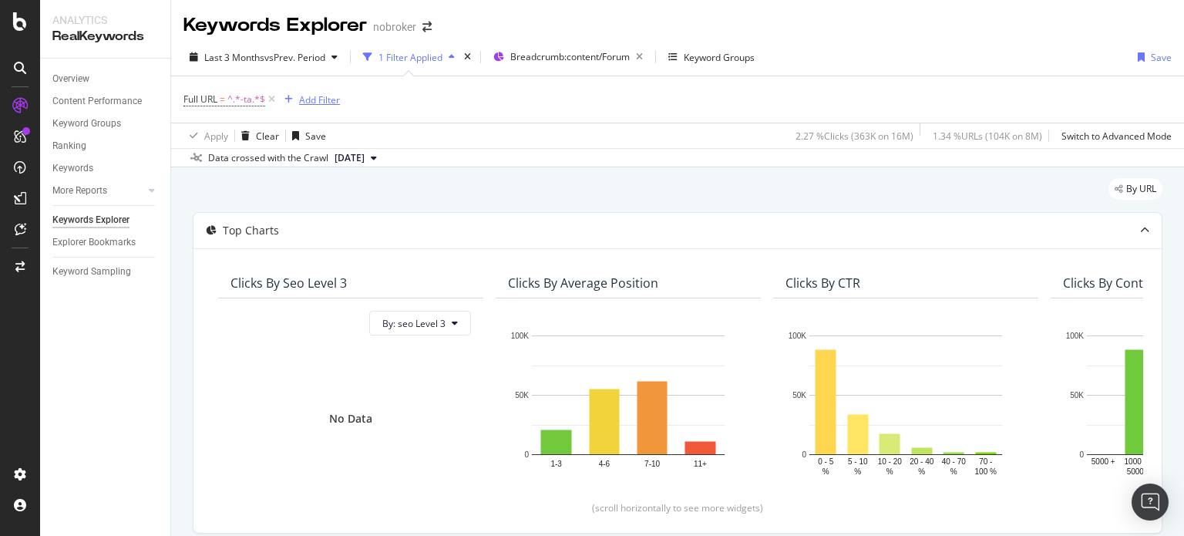
click at [316, 98] on div "Add Filter" at bounding box center [319, 99] width 41 height 13
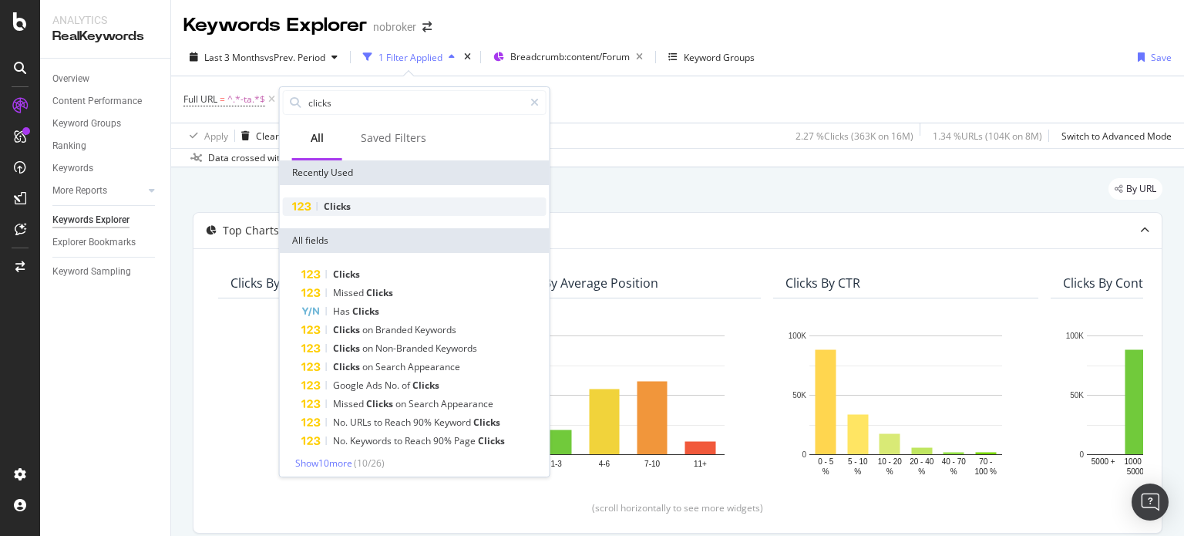
click at [352, 205] on div "Clicks" at bounding box center [415, 206] width 264 height 18
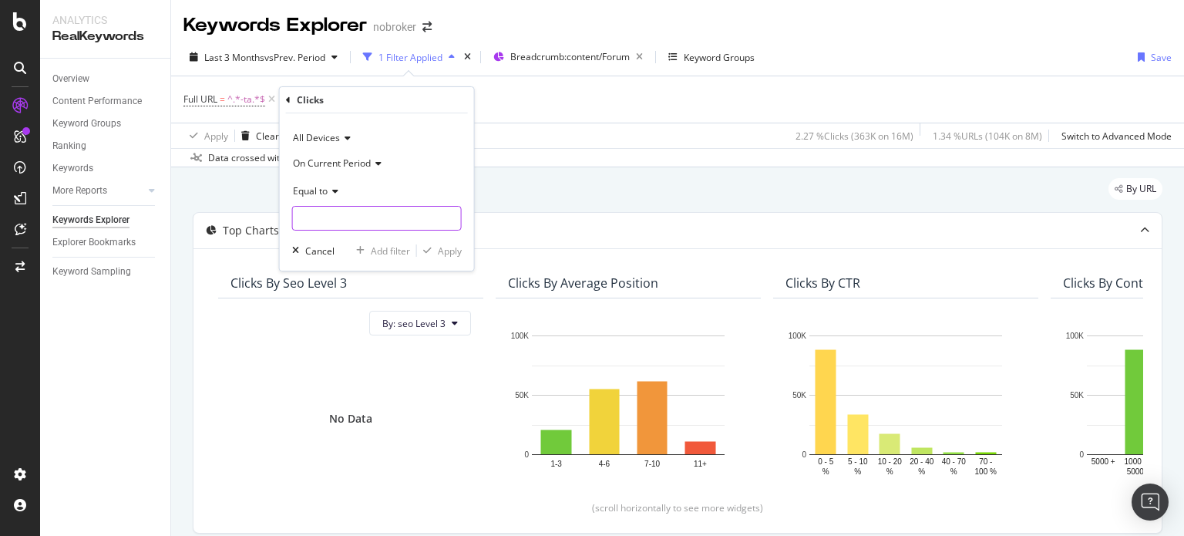
click at [327, 209] on input "number" at bounding box center [377, 218] width 170 height 25
type input "0"
click at [453, 246] on div "Apply" at bounding box center [450, 250] width 24 height 13
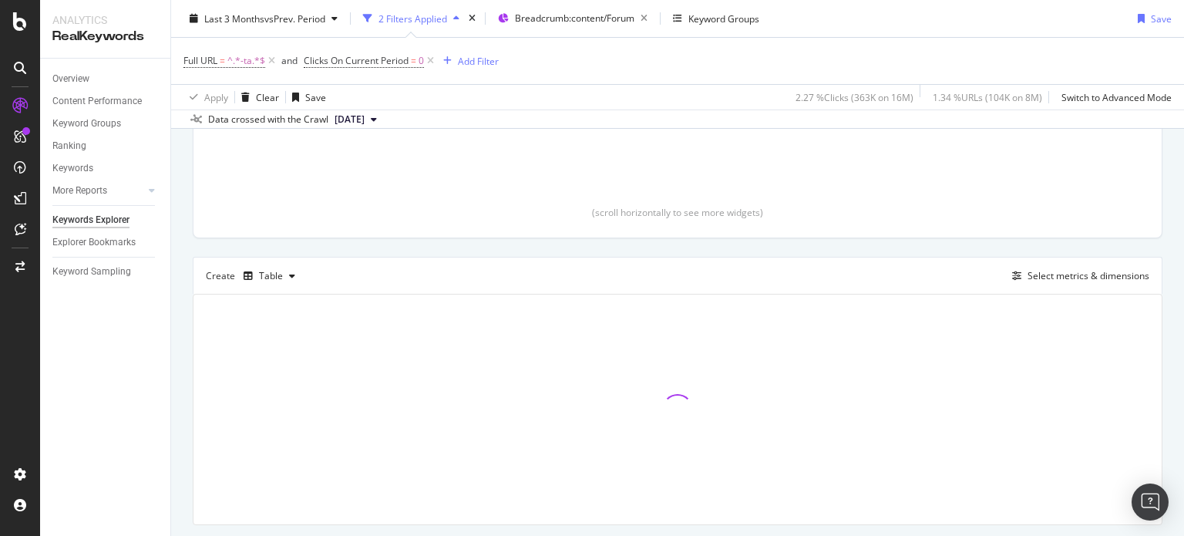
scroll to position [304, 0]
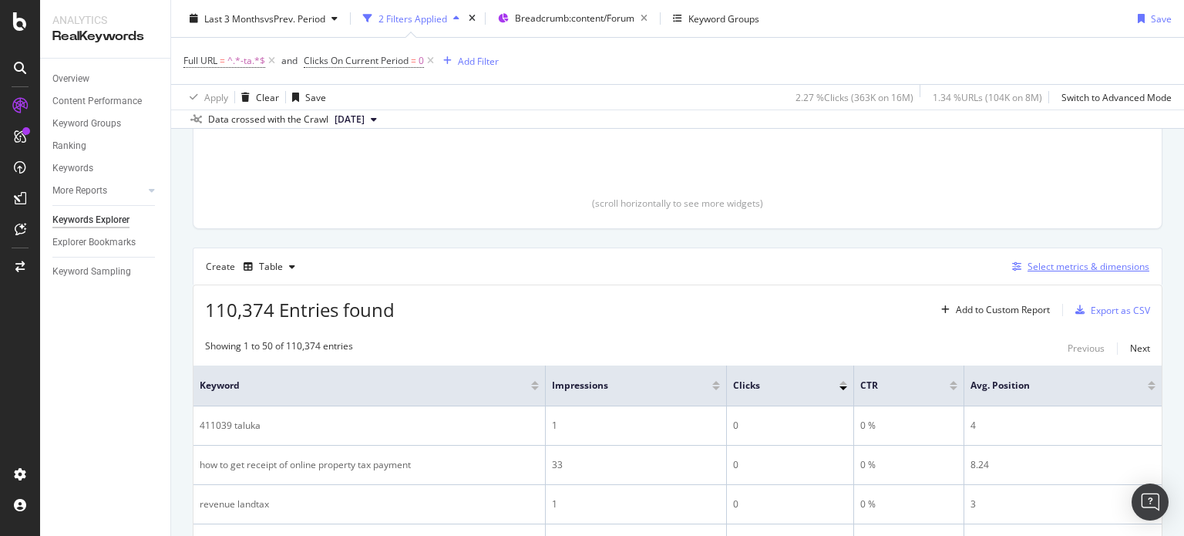
click at [1018, 257] on button "Select metrics & dimensions" at bounding box center [1077, 266] width 143 height 18
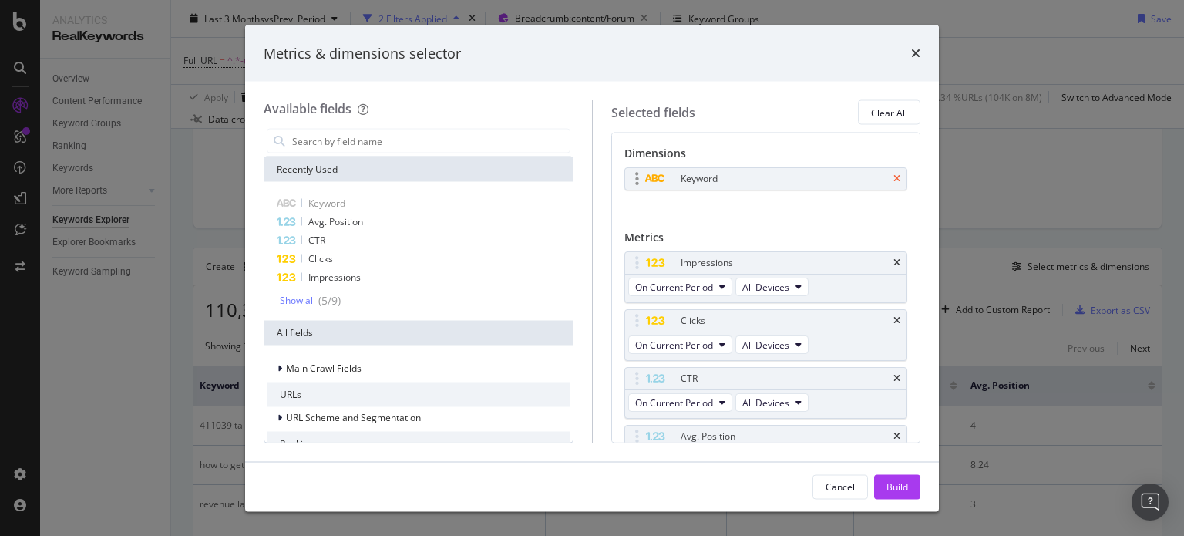
click at [893, 180] on icon "times" at bounding box center [896, 178] width 7 height 9
click at [462, 140] on input "modal" at bounding box center [430, 140] width 279 height 23
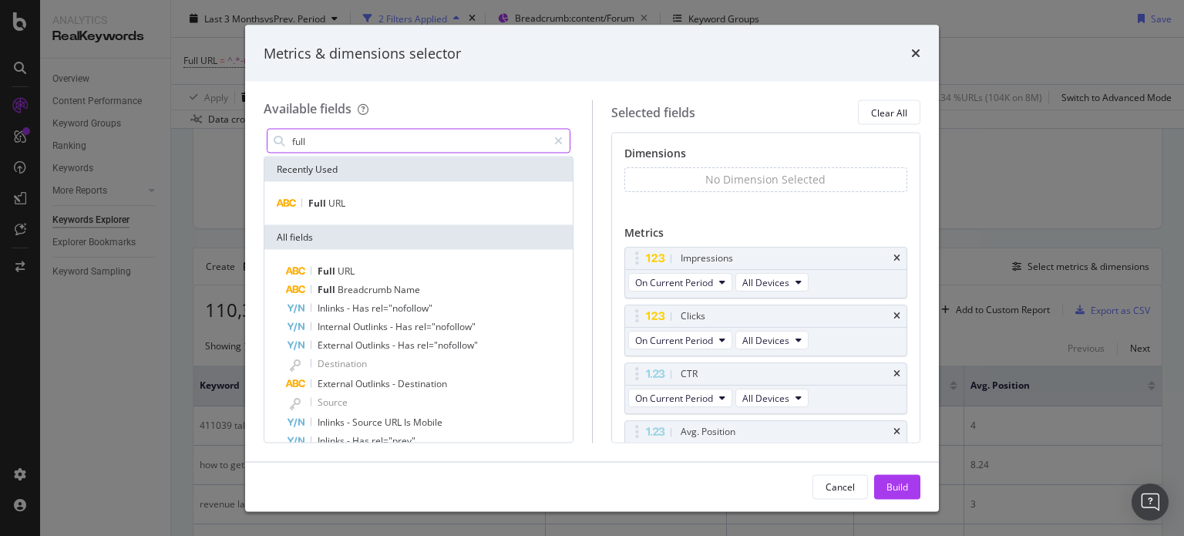
type input "full"
click at [398, 213] on div "Full URL" at bounding box center [418, 203] width 308 height 43
click at [371, 203] on div "Full URL" at bounding box center [418, 203] width 302 height 18
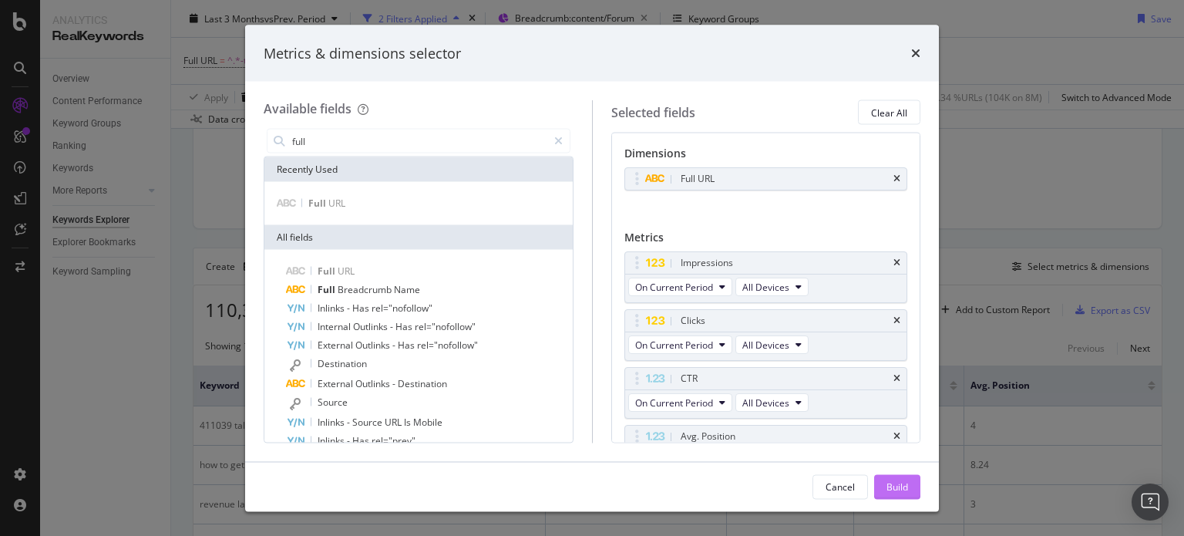
click at [885, 492] on button "Build" at bounding box center [897, 486] width 46 height 25
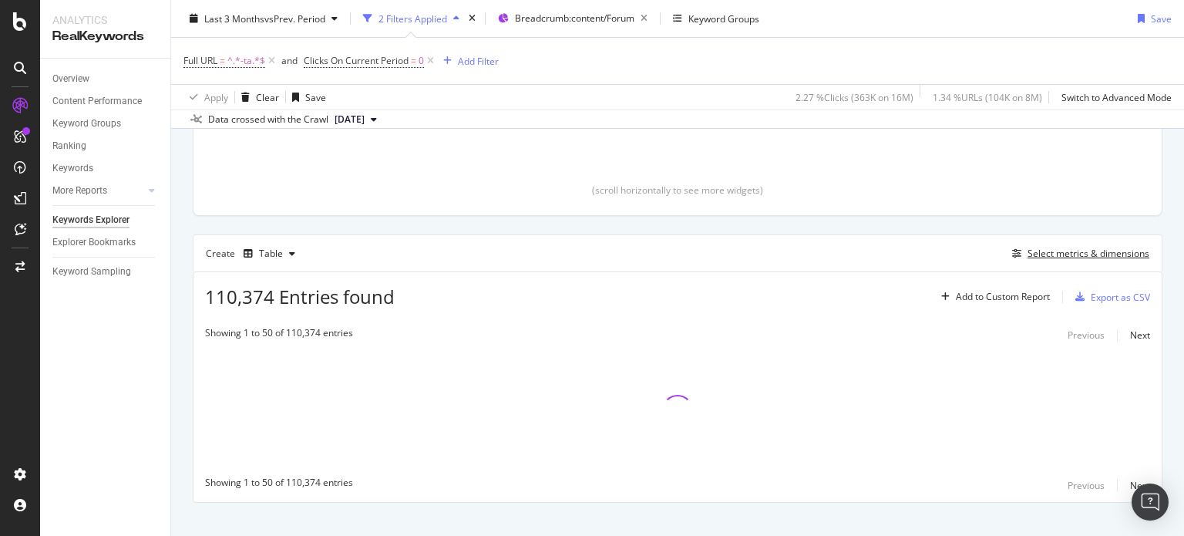
scroll to position [330, 0]
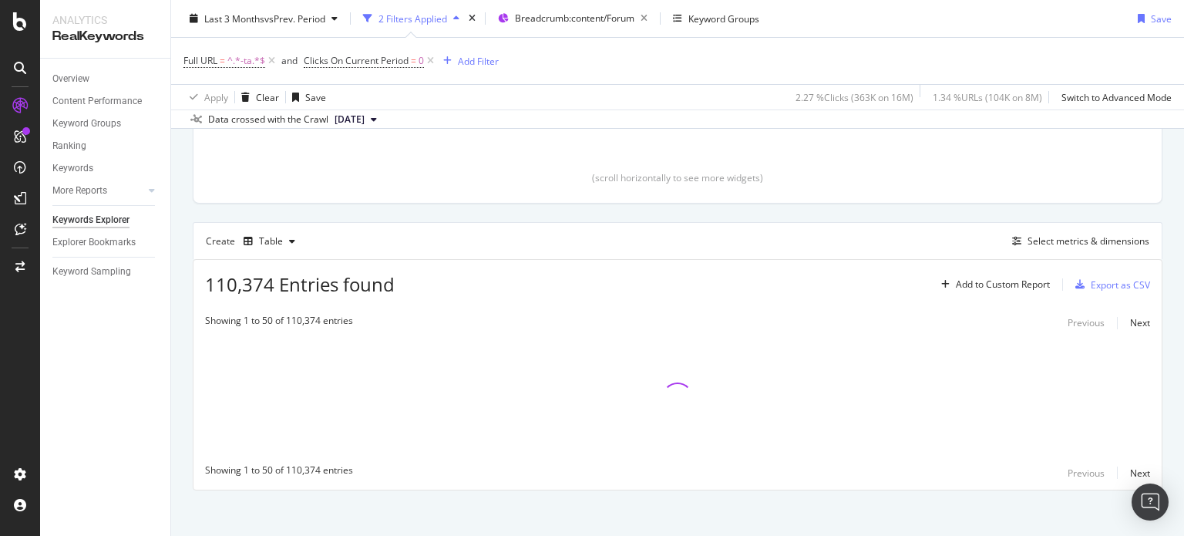
click at [1161, 234] on div "By URL Top Charts Clicks By seo Level 3 By: seo Level 3 Clicks By Average Posit…" at bounding box center [677, 190] width 1013 height 707
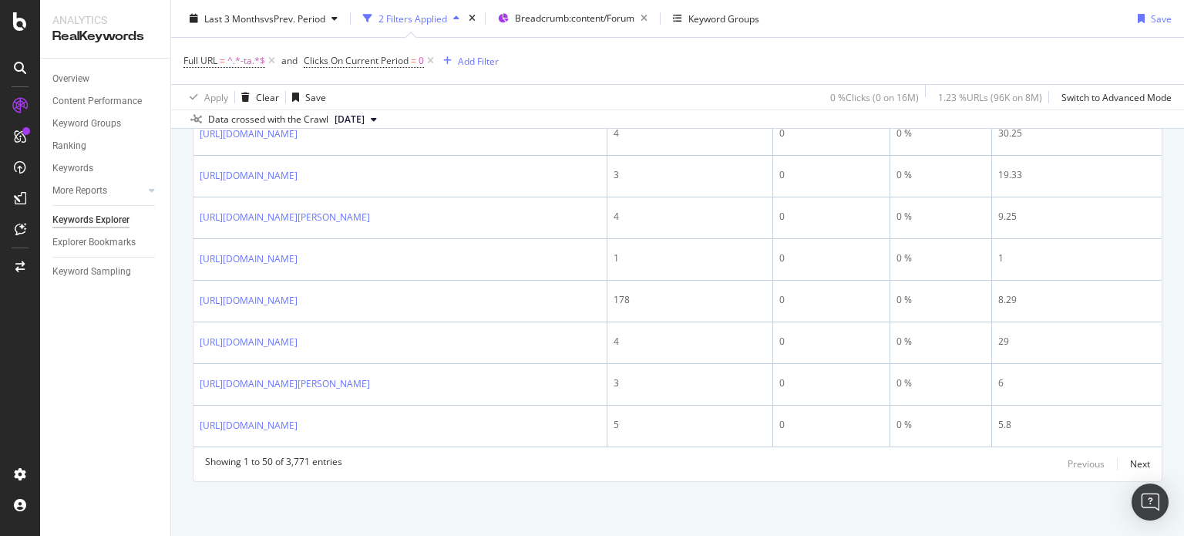
scroll to position [2541, 0]
click at [233, 55] on span "^.*-ta.*$" at bounding box center [246, 61] width 38 height 22
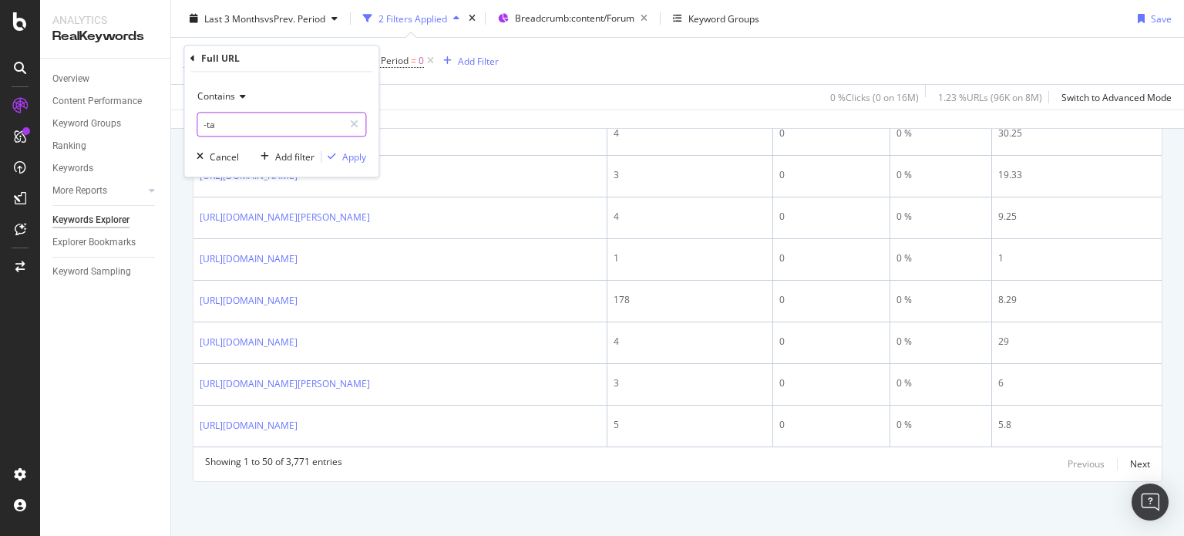
click at [264, 128] on input "-ta" at bounding box center [270, 125] width 146 height 25
click at [254, 123] on input "-ta" at bounding box center [270, 125] width 146 height 25
type input "-ta/"
click at [361, 156] on div "Apply" at bounding box center [354, 156] width 24 height 13
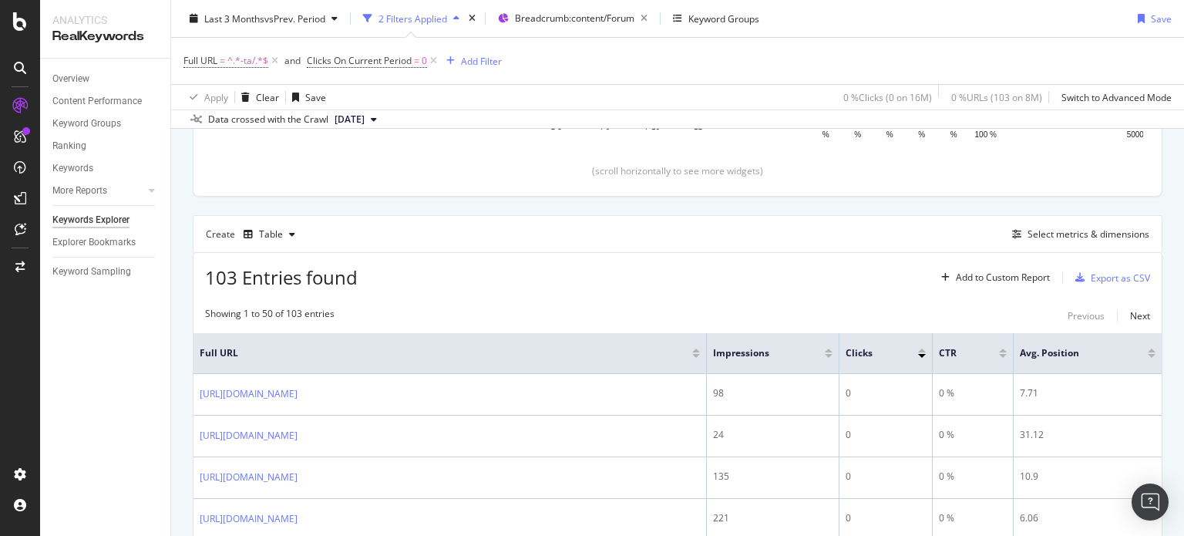
scroll to position [2393, 0]
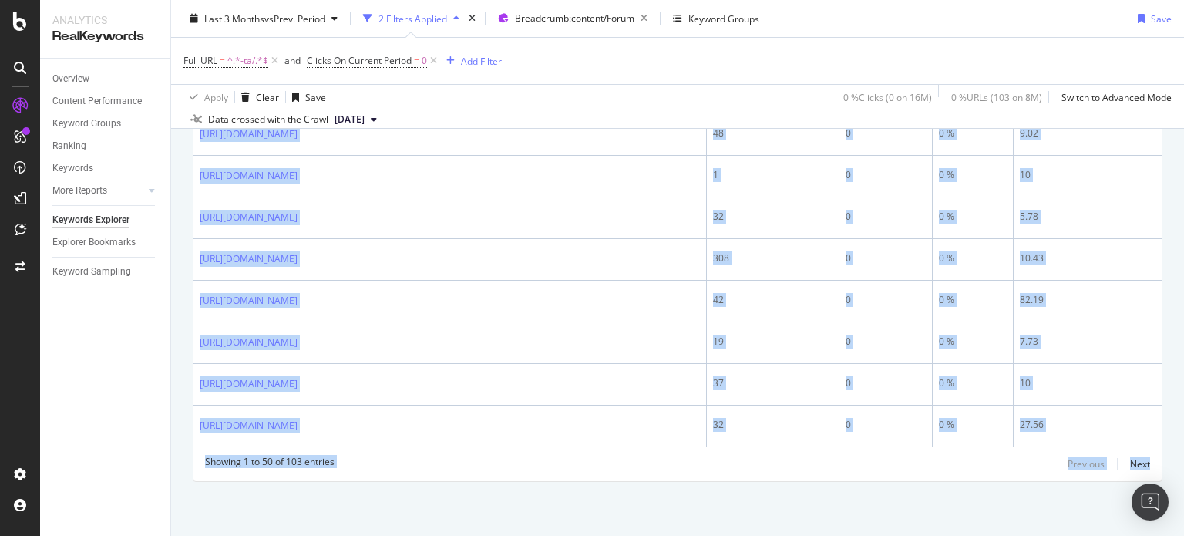
drag, startPoint x: 1183, startPoint y: 397, endPoint x: 1182, endPoint y: 220, distance: 177.3
click at [1182, 220] on div "Keywords Explorer nobroker Last 3 Months vs Prev. Period 2 Filters Applied Brea…" at bounding box center [677, 268] width 1013 height 536
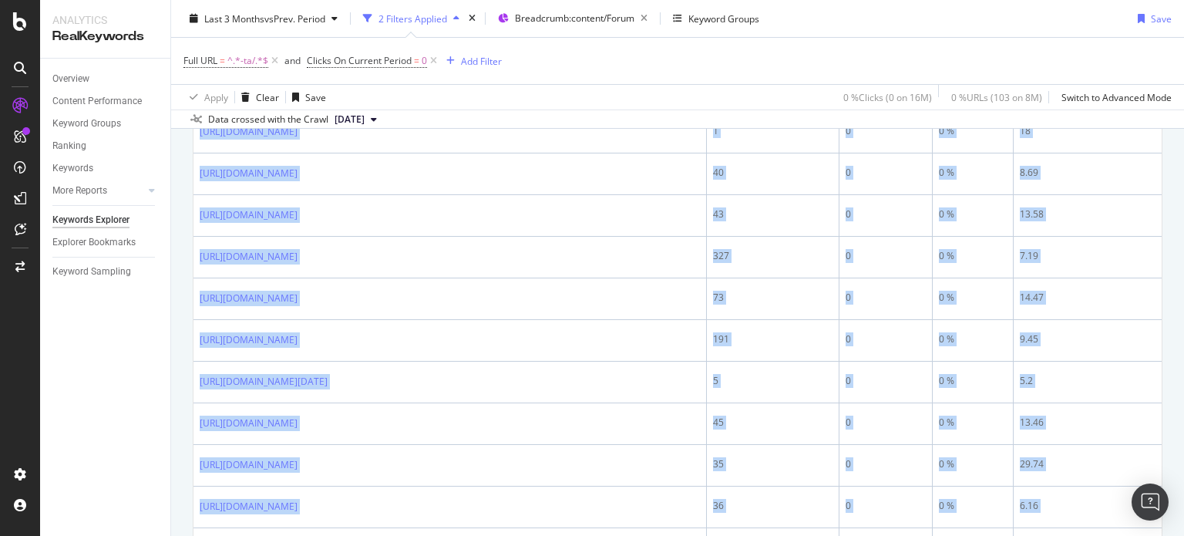
scroll to position [792, 0]
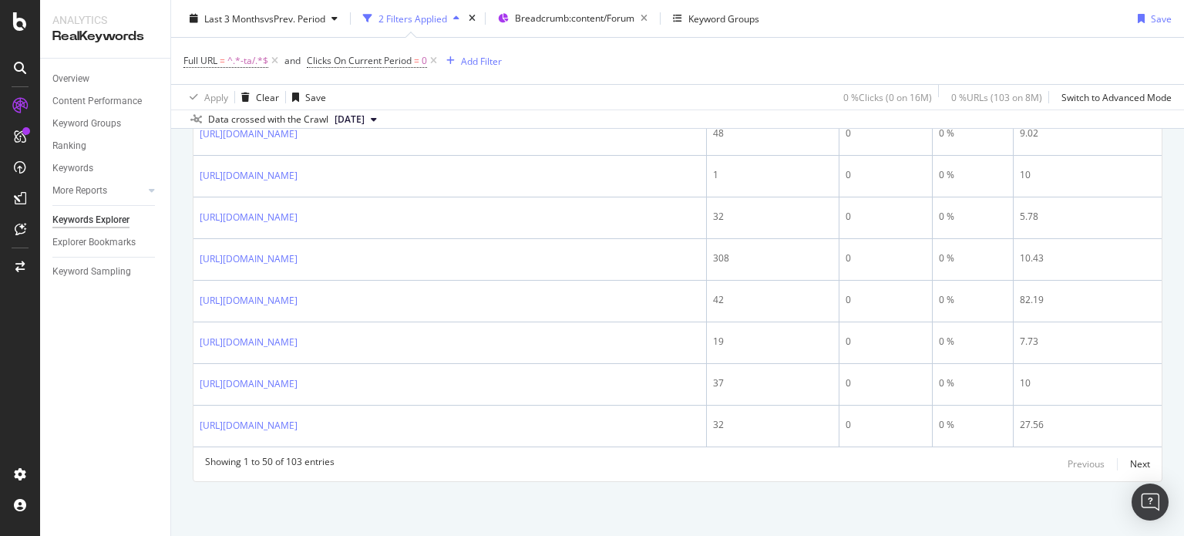
drag, startPoint x: 1183, startPoint y: 166, endPoint x: 1183, endPoint y: 442, distance: 276.7
click at [1183, 442] on div "Keywords Explorer nobroker Last 3 Months vs Prev. Period 2 Filters Applied Brea…" at bounding box center [677, 268] width 1013 height 536
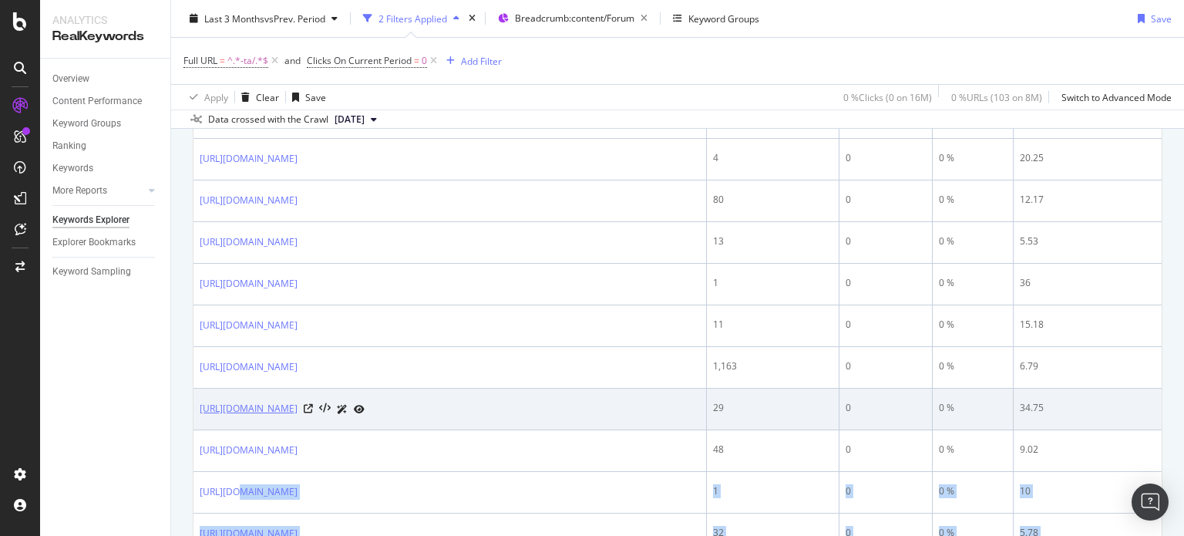
scroll to position [2068, 0]
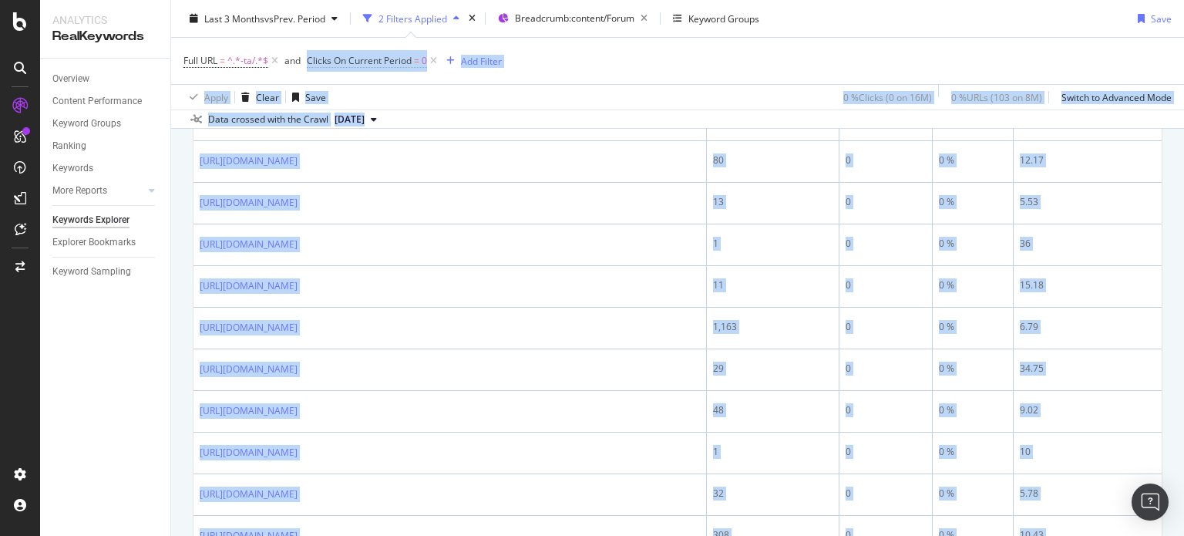
drag, startPoint x: 604, startPoint y: 448, endPoint x: 235, endPoint y: 82, distance: 519.9
click at [235, 82] on div "Keywords Explorer nobroker Last 3 Months vs Prev. Period 2 Filters Applied Brea…" at bounding box center [677, 268] width 1013 height 536
click at [632, 79] on div "Full URL = ^.*-ta/.*$ and Clicks On Current Period = 0 Add Filter" at bounding box center [677, 61] width 988 height 46
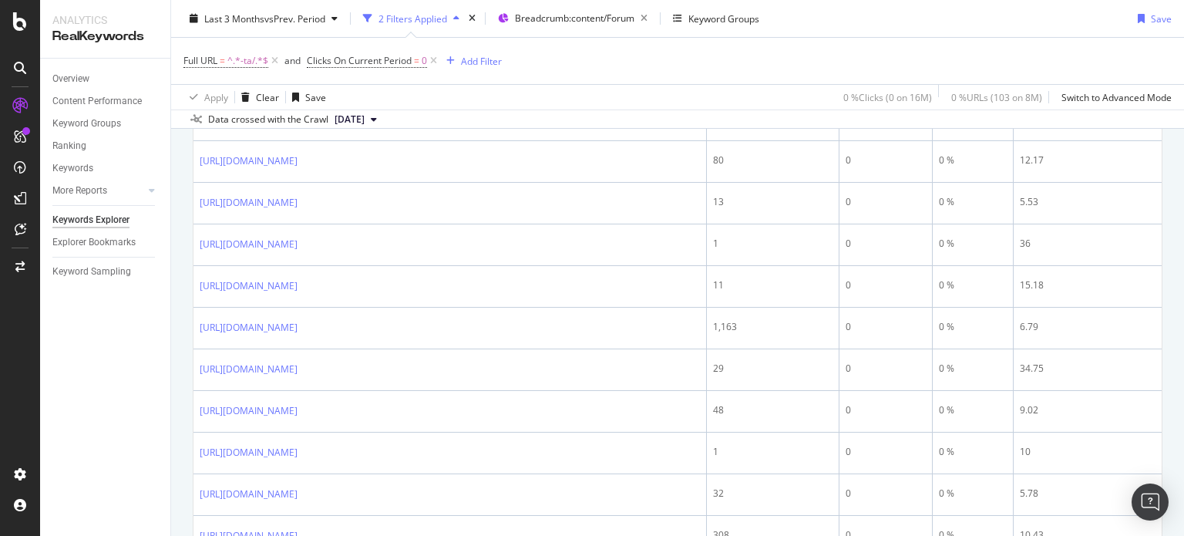
click at [1183, 223] on div "Keywords Explorer nobroker Last 3 Months vs Prev. Period 2 Filters Applied Brea…" at bounding box center [677, 268] width 1013 height 536
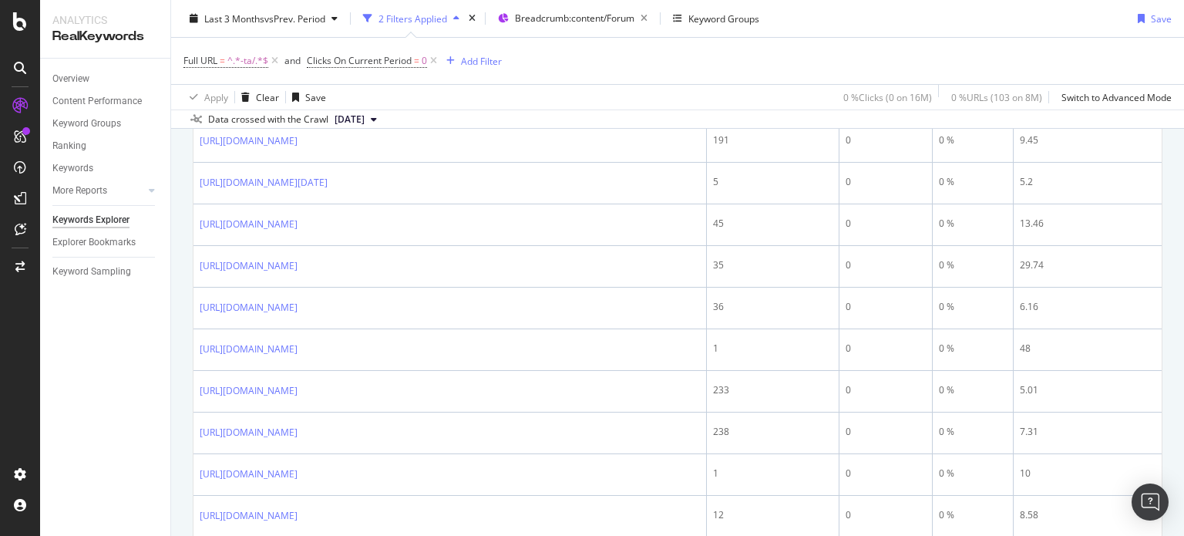
click at [1183, 223] on div "Keywords Explorer nobroker Last 3 Months vs Prev. Period 2 Filters Applied Brea…" at bounding box center [677, 268] width 1013 height 536
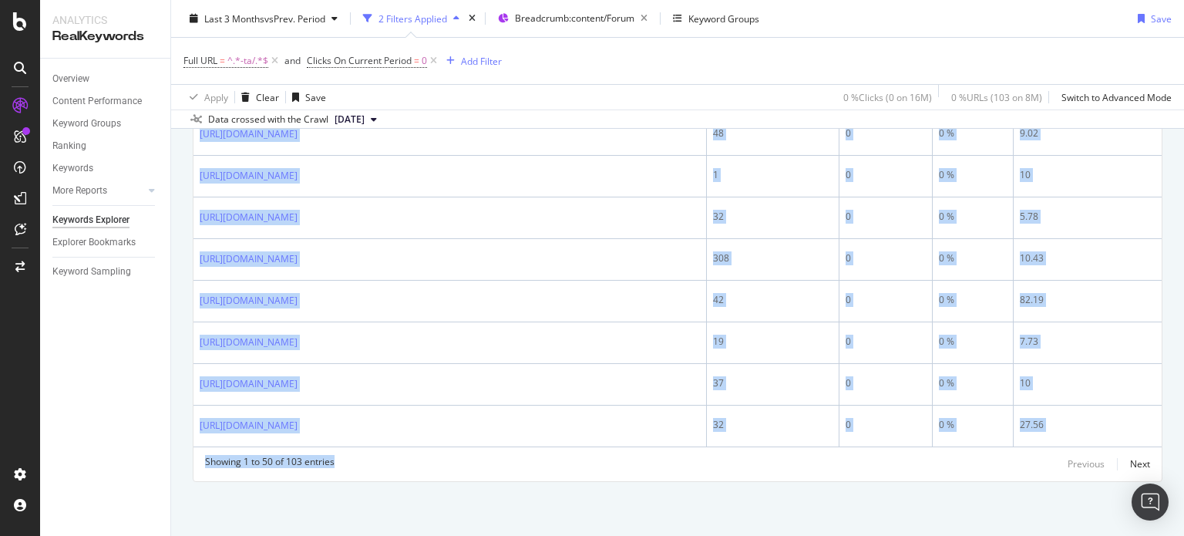
scroll to position [2393, 0]
drag, startPoint x: 197, startPoint y: 308, endPoint x: 637, endPoint y: 553, distance: 503.0
click at [637, 535] on html "Analytics RealKeywords Overview Content Performance Keyword Groups Ranking Keyw…" at bounding box center [592, 268] width 1184 height 536
click at [1130, 462] on div "Next" at bounding box center [1140, 463] width 20 height 13
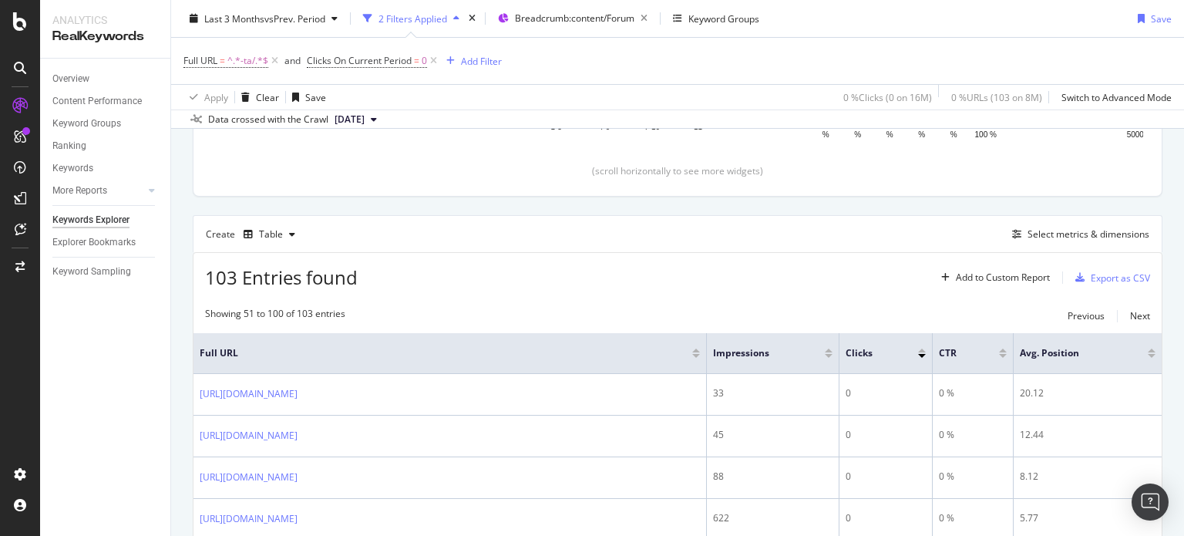
scroll to position [2364, 0]
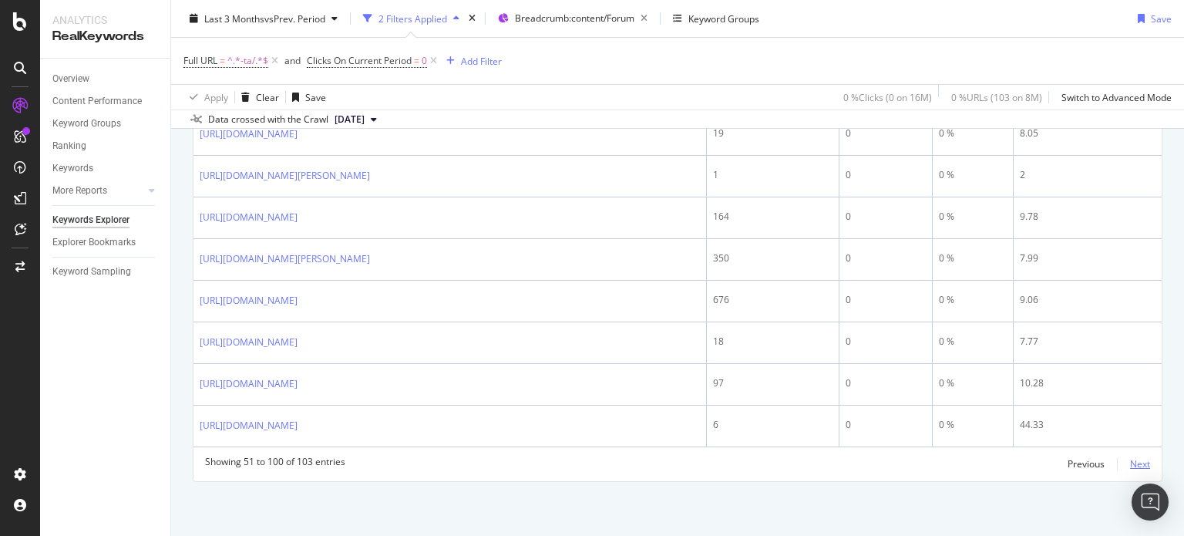
click at [1130, 472] on div "Next" at bounding box center [1140, 463] width 20 height 17
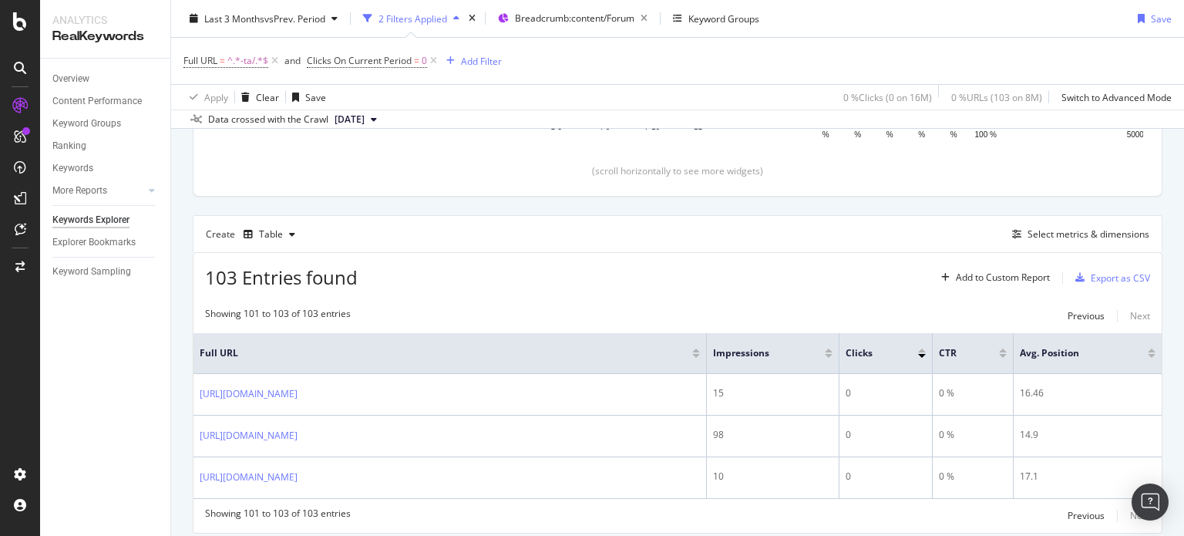
scroll to position [385, 0]
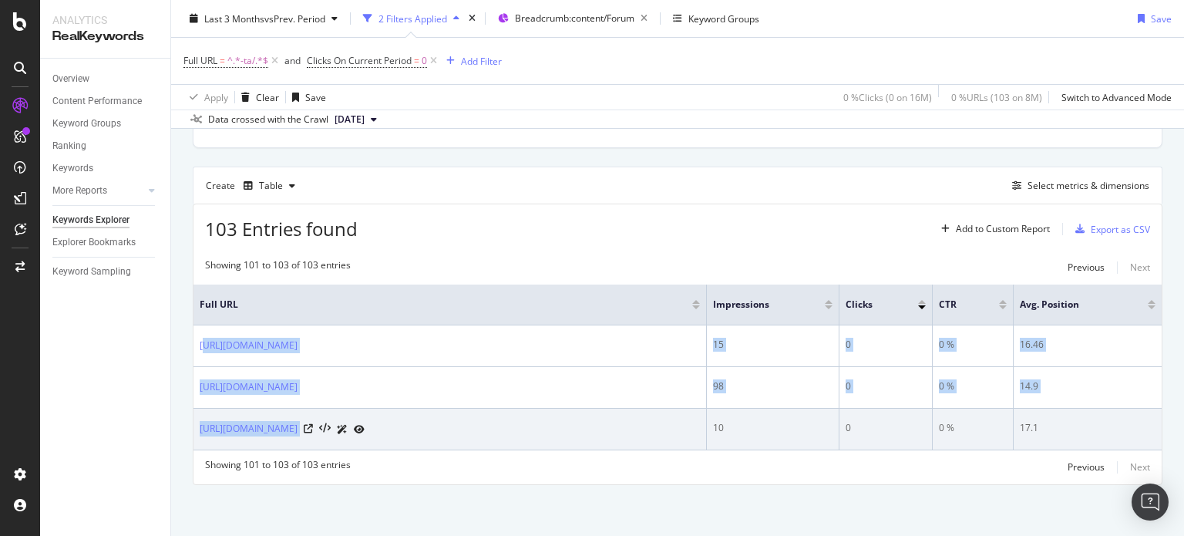
drag, startPoint x: 204, startPoint y: 332, endPoint x: 538, endPoint y: 417, distance: 344.3
click at [538, 417] on tbody "[URL][DOMAIN_NAME] 15 0 0 % 16.46 [URL][DOMAIN_NAME] 98 0 0 % 14.9 [URL][DOMAIN…" at bounding box center [677, 387] width 968 height 125
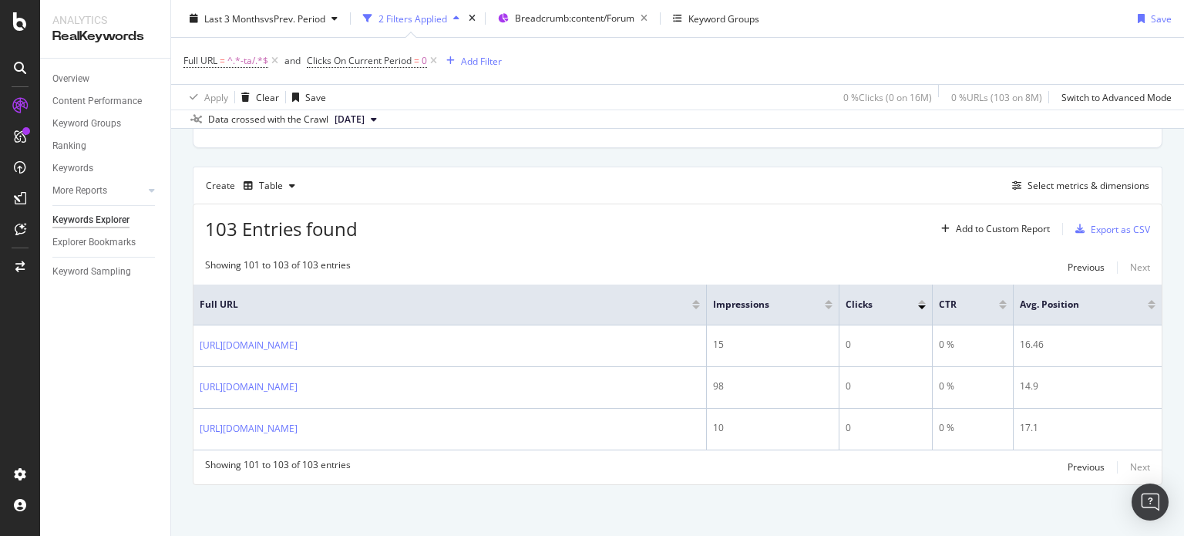
click at [573, 224] on div "103 Entries found Add to Custom Report Export as CSV" at bounding box center [677, 223] width 968 height 38
click at [1091, 464] on div "Previous" at bounding box center [1085, 466] width 37 height 13
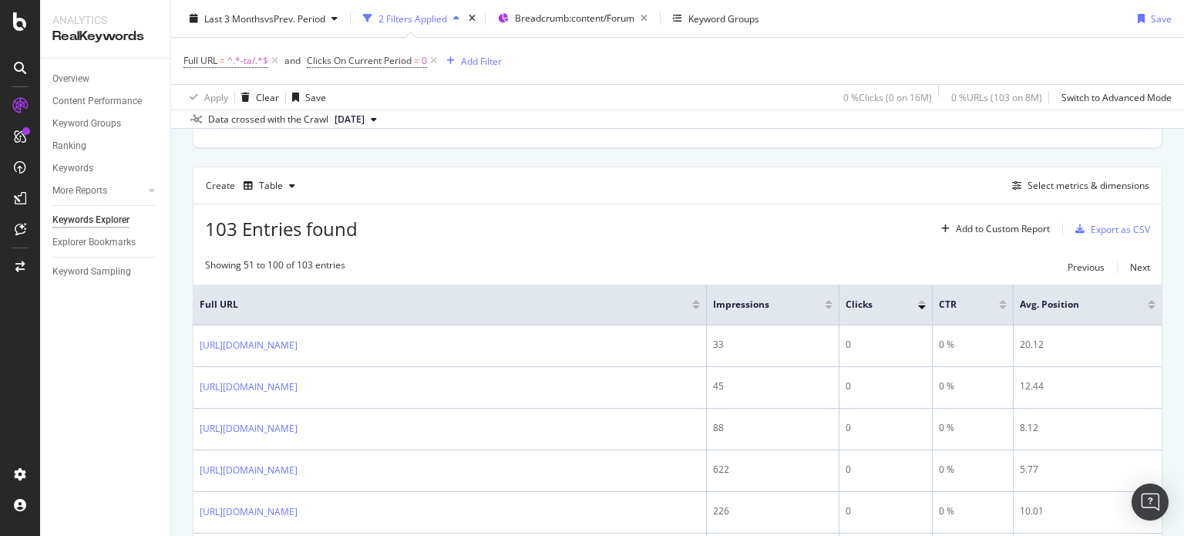
click at [374, 52] on span "Clicks On Current Period = 0" at bounding box center [373, 61] width 133 height 22
click at [373, 58] on span "Clicks On Current Period" at bounding box center [359, 60] width 105 height 13
click at [355, 146] on span "Equal to" at bounding box center [338, 149] width 35 height 13
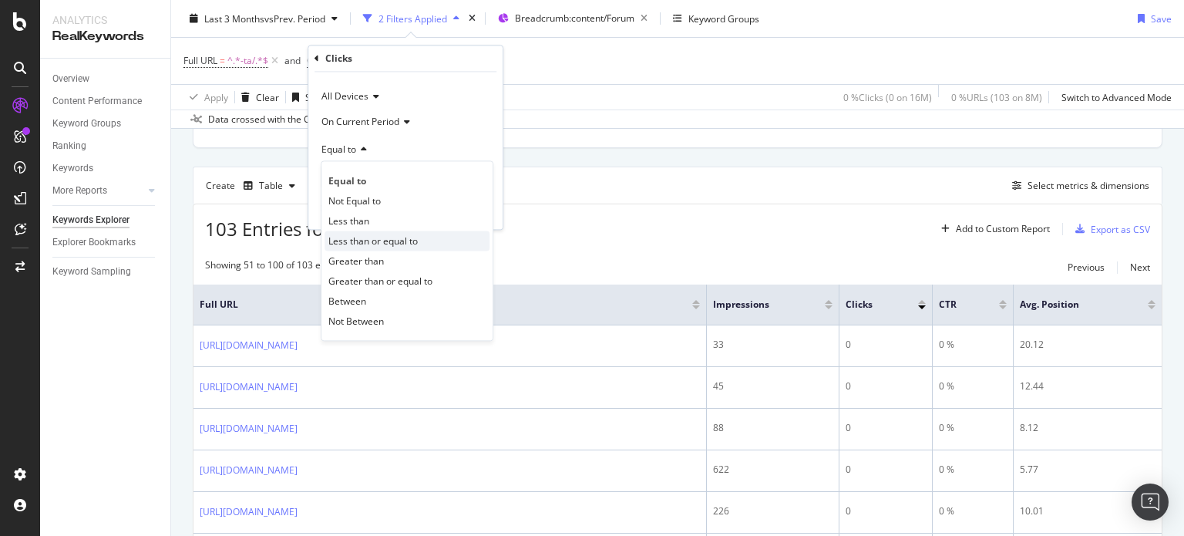
click at [368, 242] on span "Less than or equal to" at bounding box center [372, 240] width 89 height 13
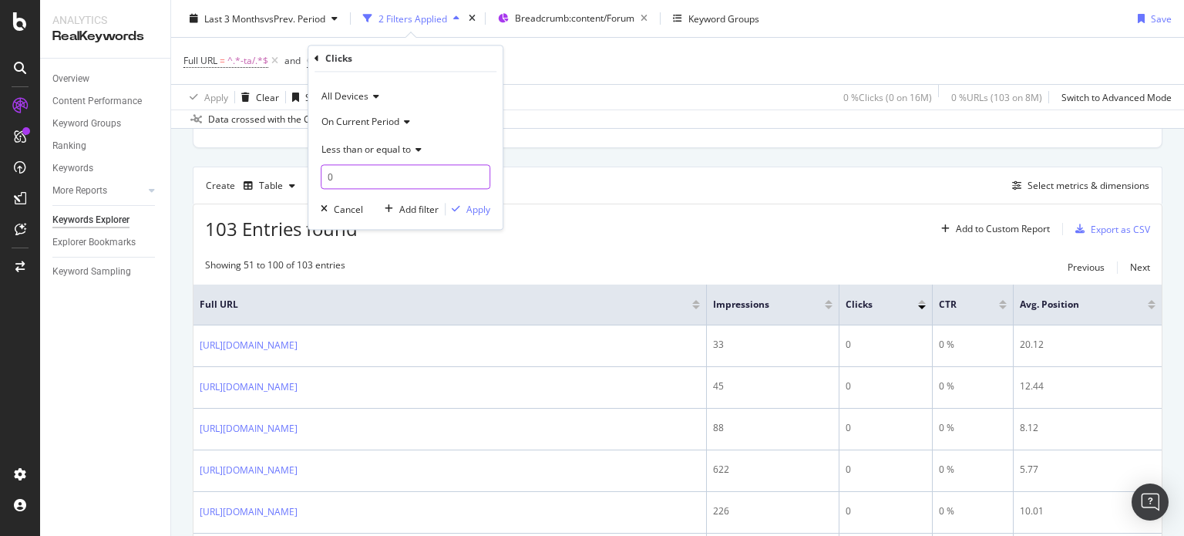
click at [336, 173] on input "0" at bounding box center [406, 177] width 170 height 25
type input "10"
click at [465, 207] on div "button" at bounding box center [455, 209] width 21 height 9
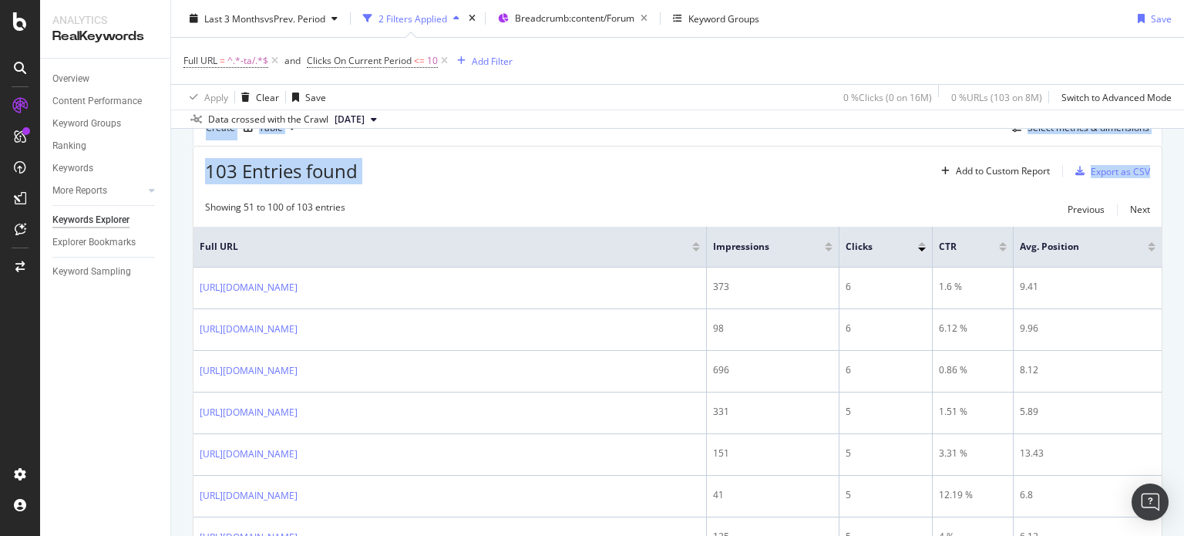
scroll to position [464, 0]
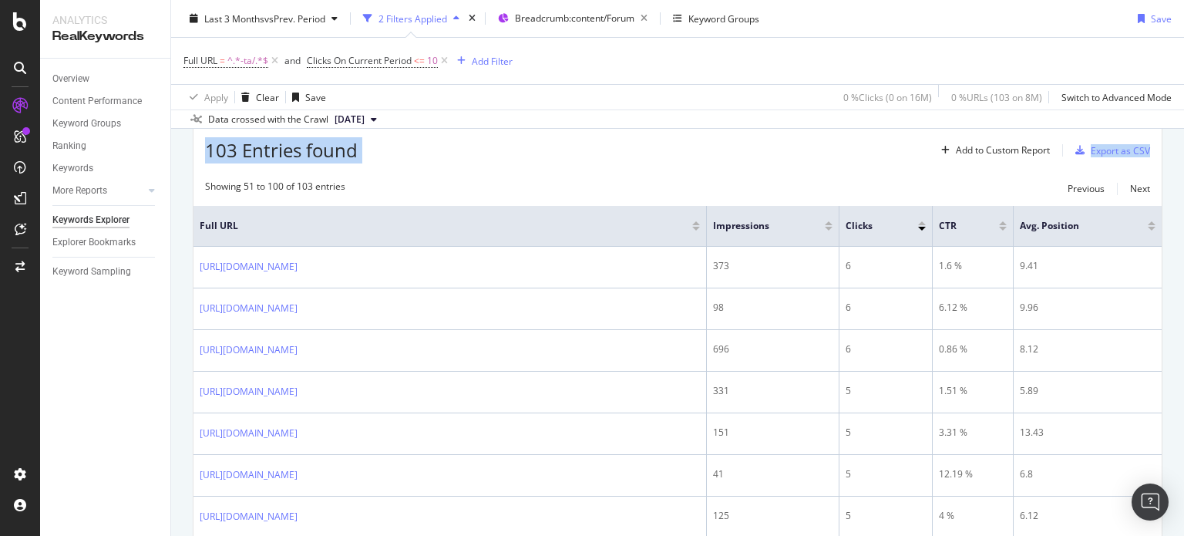
drag, startPoint x: 1183, startPoint y: 143, endPoint x: 1180, endPoint y: 156, distance: 14.2
click at [1180, 156] on div "Keywords Explorer nobroker Last 3 Months vs Prev. Period 2 Filters Applied Brea…" at bounding box center [677, 268] width 1013 height 536
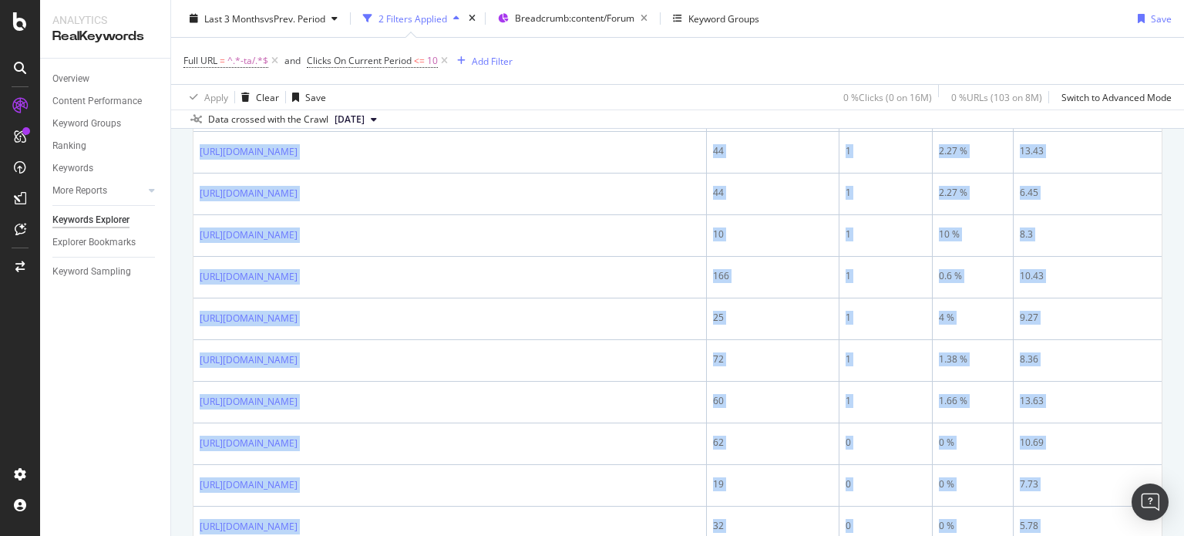
scroll to position [2364, 0]
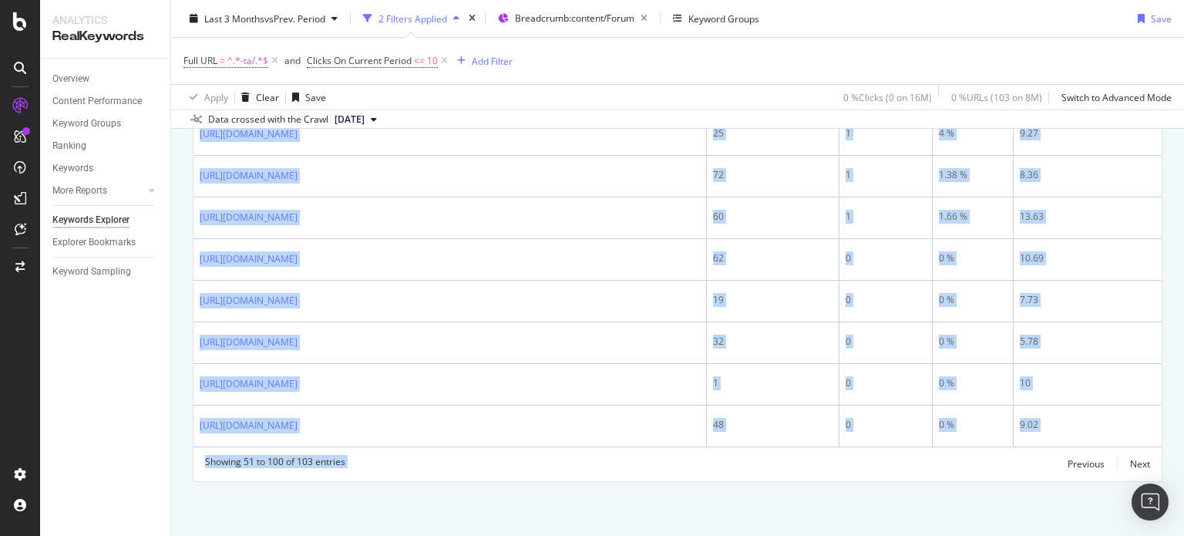
drag, startPoint x: 202, startPoint y: 248, endPoint x: 737, endPoint y: 572, distance: 625.2
click at [737, 535] on html "Analytics RealKeywords Overview Content Performance Keyword Groups Ranking Keyw…" at bounding box center [592, 268] width 1184 height 536
